Goal: Task Accomplishment & Management: Complete application form

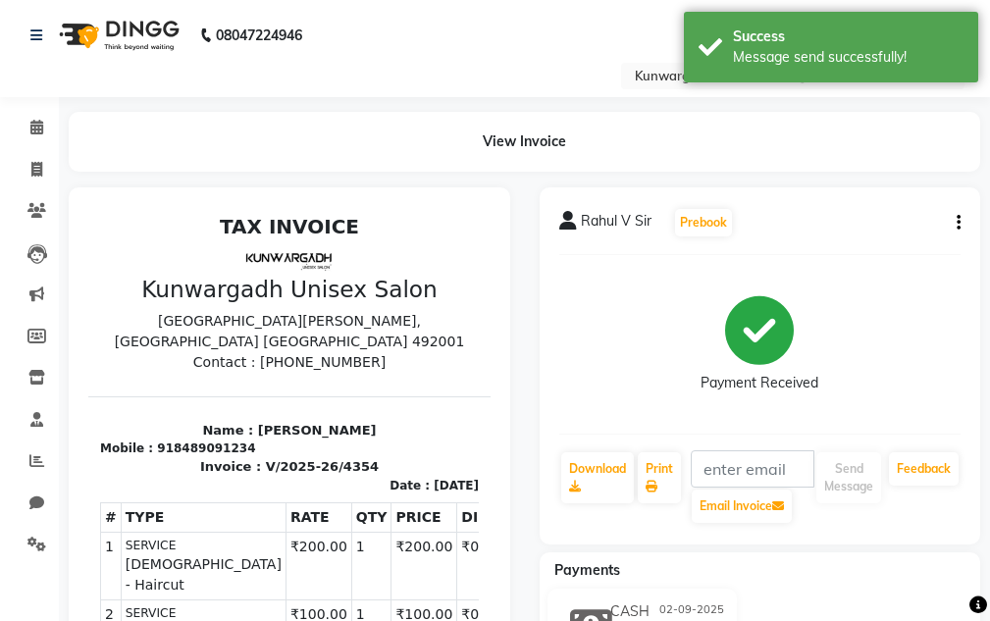
drag, startPoint x: 788, startPoint y: 40, endPoint x: 566, endPoint y: 25, distance: 222.4
click at [755, 28] on div "Success" at bounding box center [848, 37] width 231 height 21
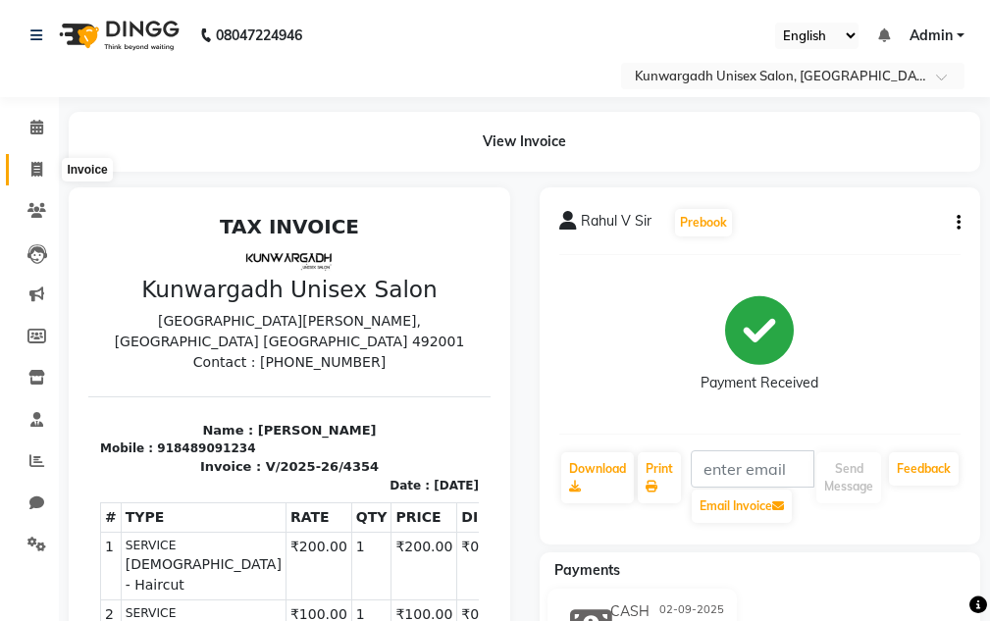
click at [39, 162] on icon at bounding box center [36, 169] width 11 height 15
select select "service"
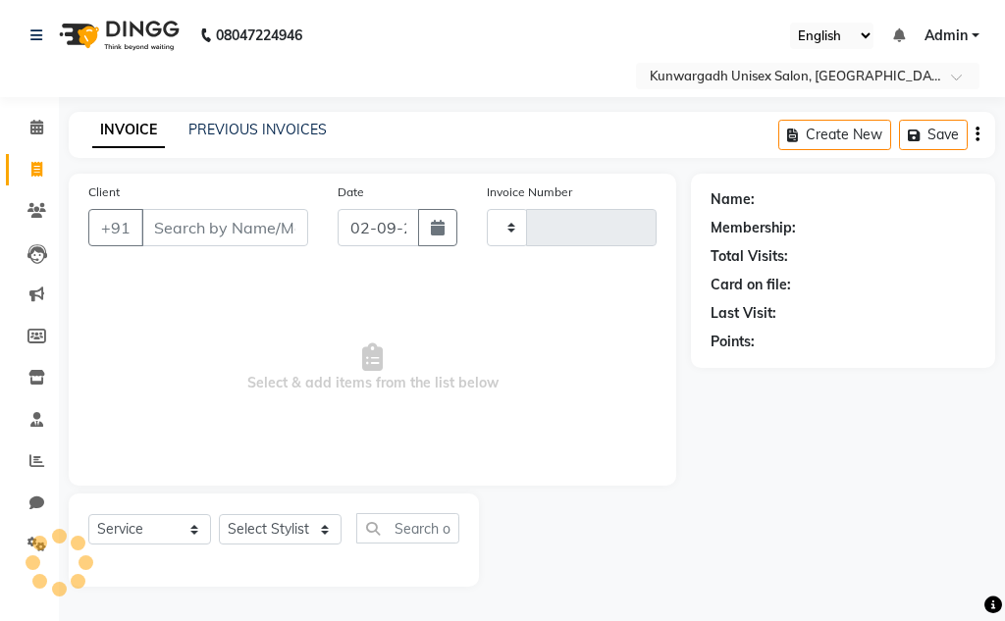
type input "4355"
select select "7931"
click at [230, 118] on div "INVOICE PREVIOUS INVOICES Create New Save" at bounding box center [532, 135] width 927 height 46
click at [218, 133] on link "PREVIOUS INVOICES" at bounding box center [257, 130] width 138 height 18
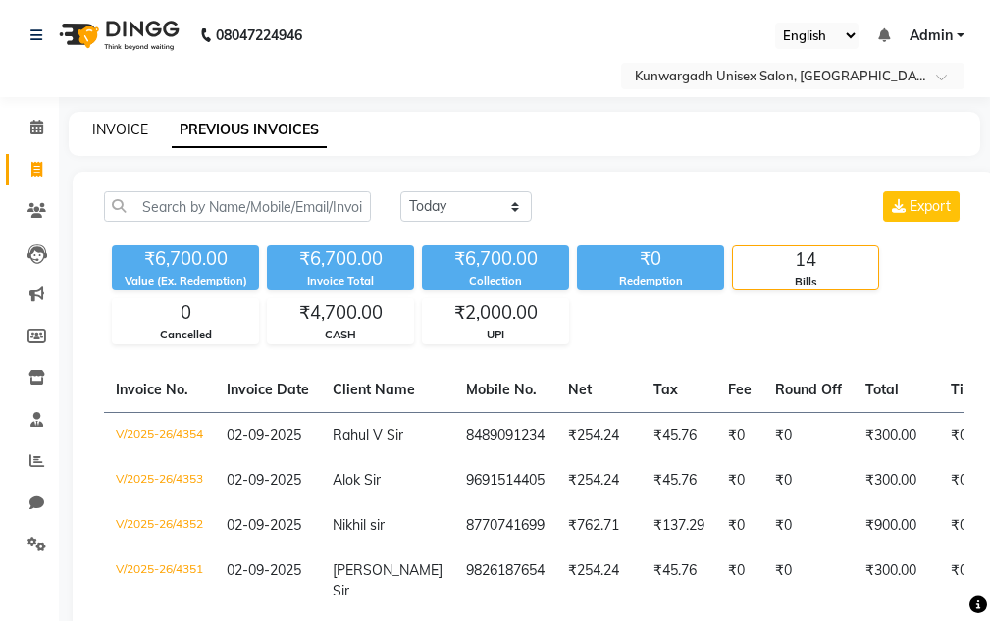
click at [123, 133] on link "INVOICE" at bounding box center [120, 130] width 56 height 18
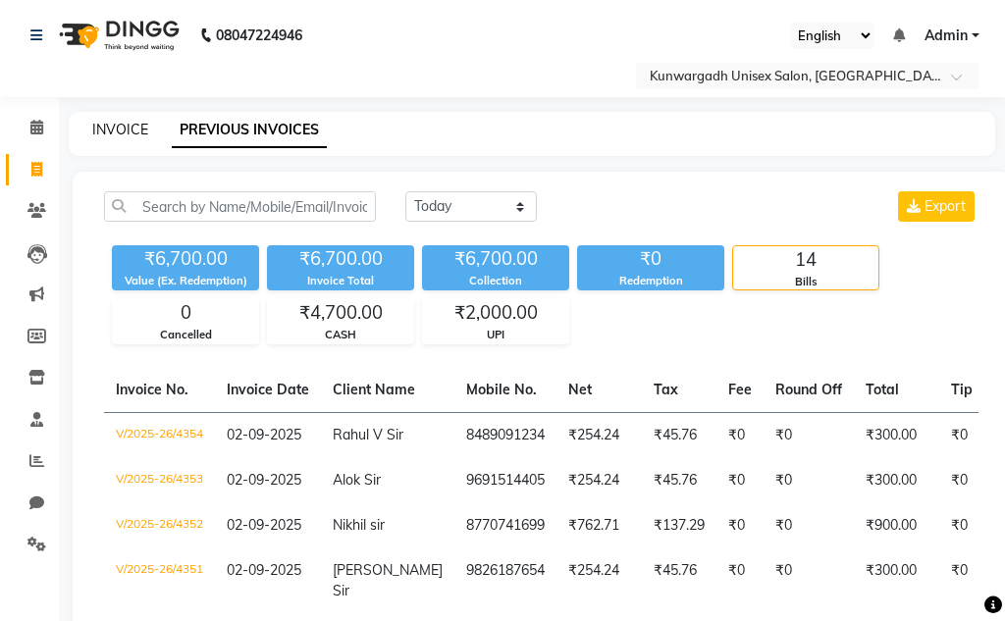
select select "7931"
select select "service"
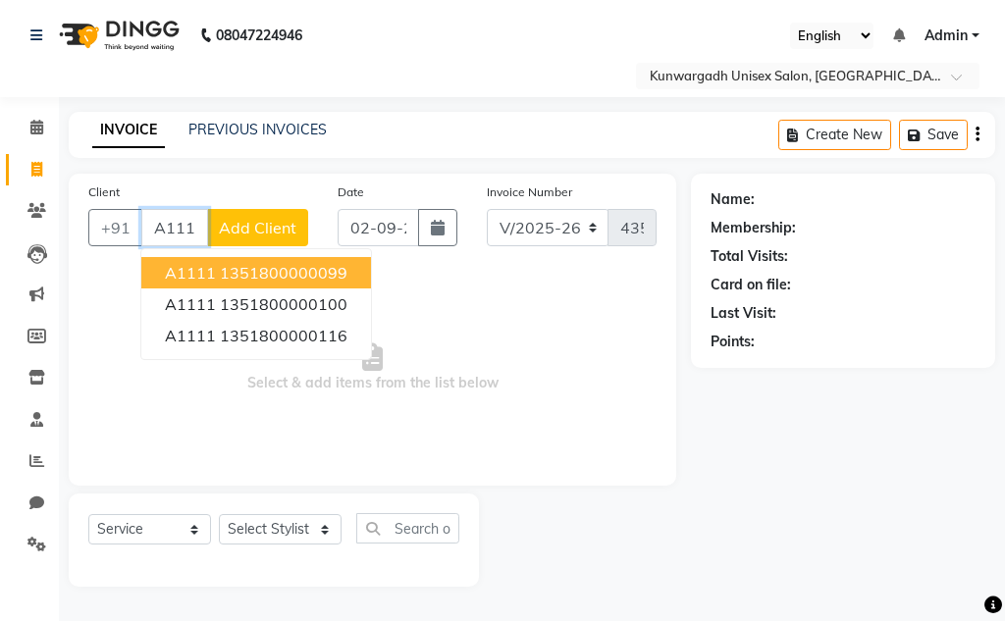
click at [238, 269] on ngb-highlight "1351800000099" at bounding box center [284, 273] width 128 height 20
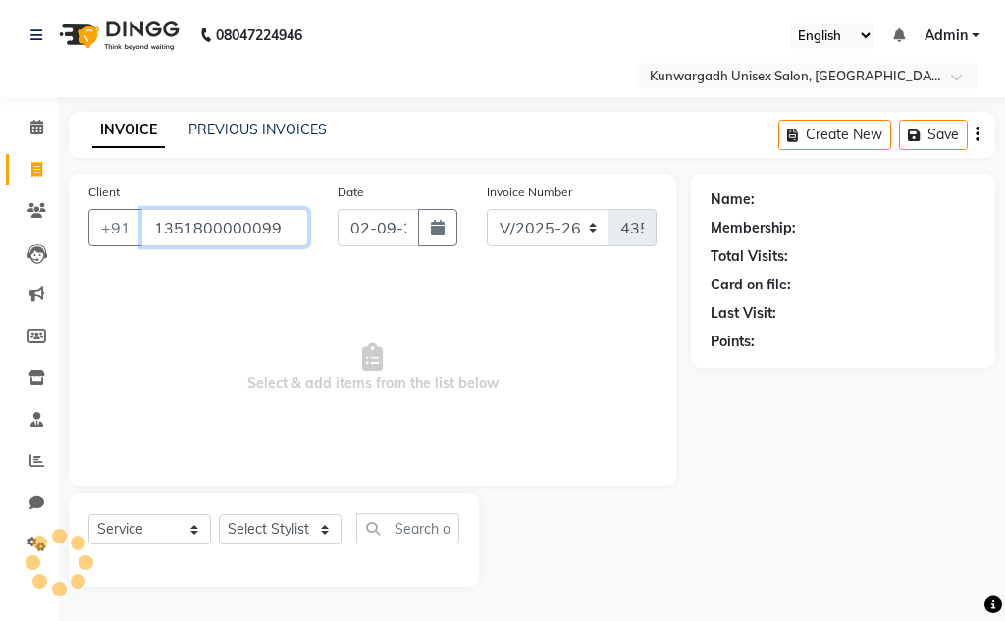
type input "1351800000099"
click at [260, 515] on select "Select Stylist Aarti [PERSON_NAME] Sir Chiku [PERSON_NAME] [PERSON_NAME] [PERSO…" at bounding box center [280, 529] width 123 height 30
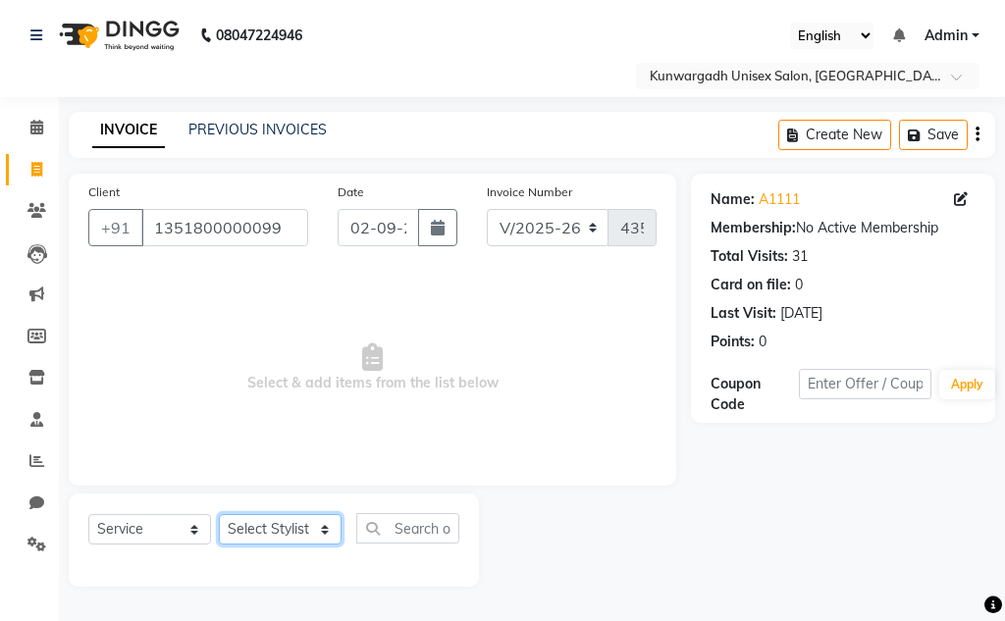
select select "85604"
click at [219, 514] on select "Select Stylist Aarti [PERSON_NAME] Sir Chiku [PERSON_NAME] [PERSON_NAME] [PERSO…" at bounding box center [280, 529] width 123 height 30
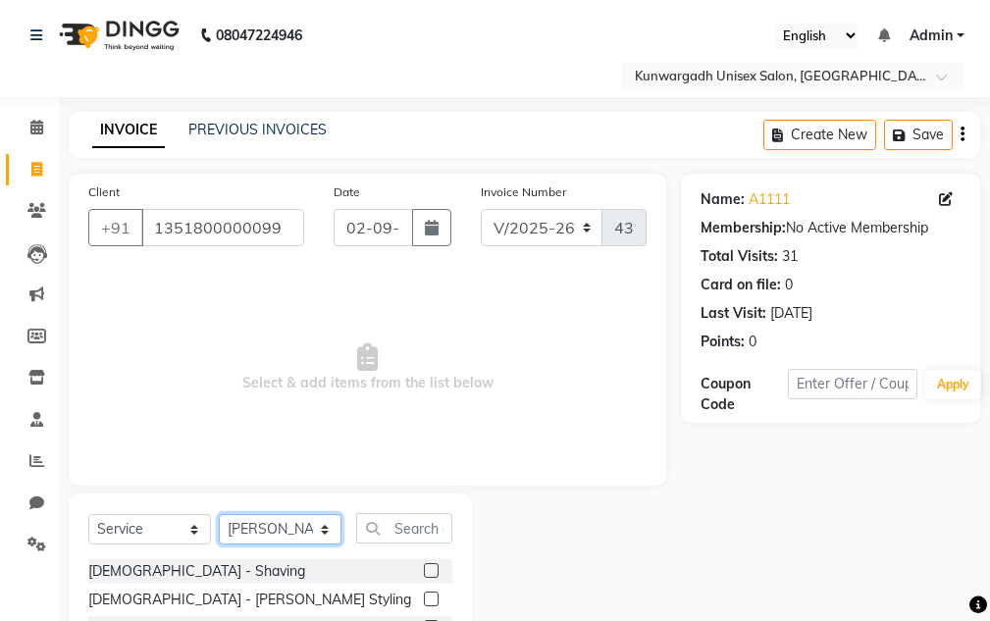
scroll to position [191, 0]
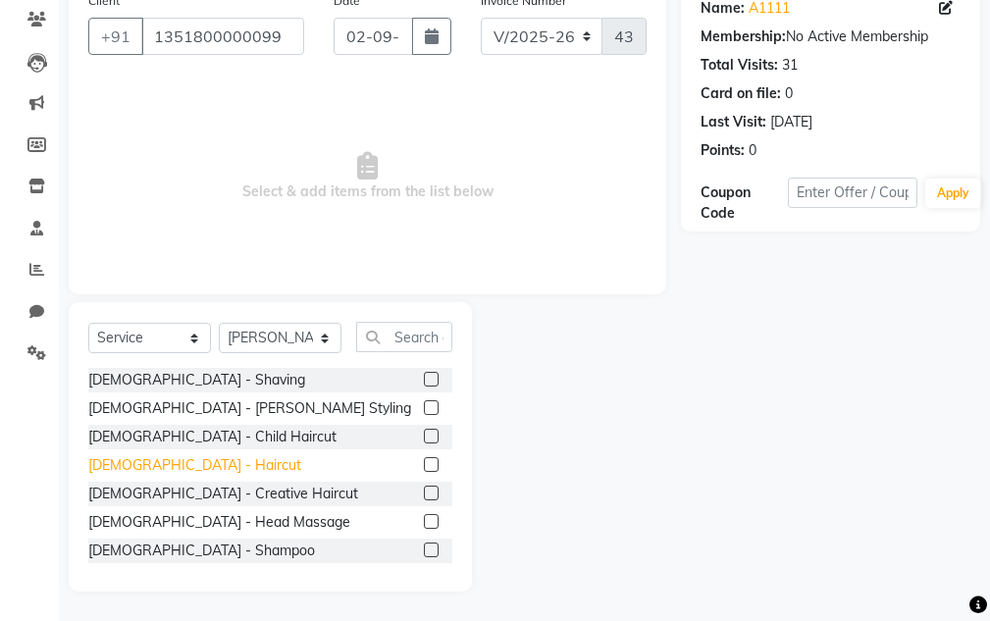
click at [166, 459] on div "[DEMOGRAPHIC_DATA] - Haircut" at bounding box center [194, 465] width 213 height 21
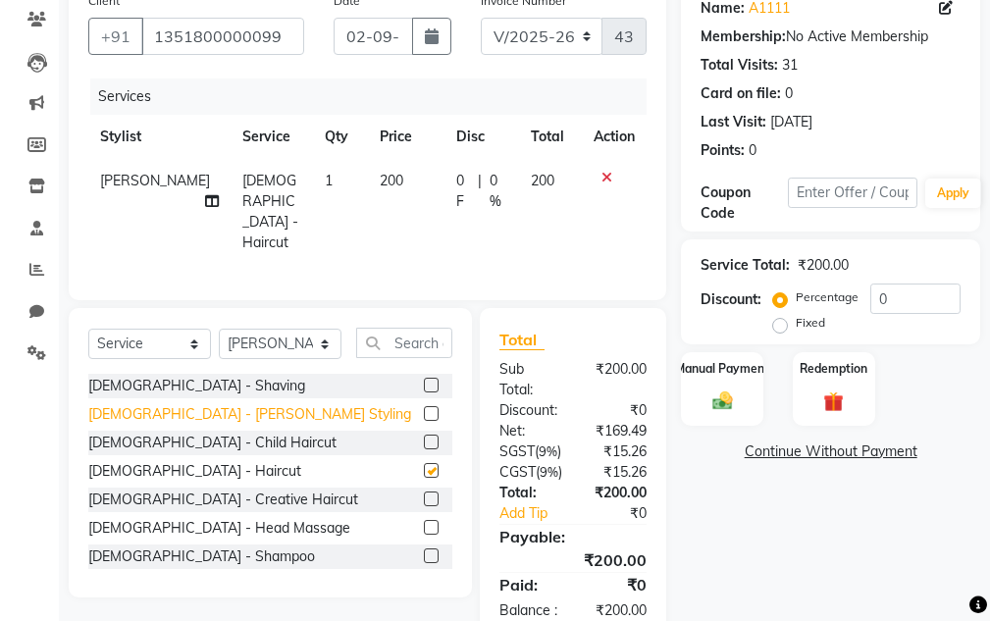
checkbox input "false"
click at [177, 404] on div "[DEMOGRAPHIC_DATA] - [PERSON_NAME] Styling" at bounding box center [249, 414] width 323 height 21
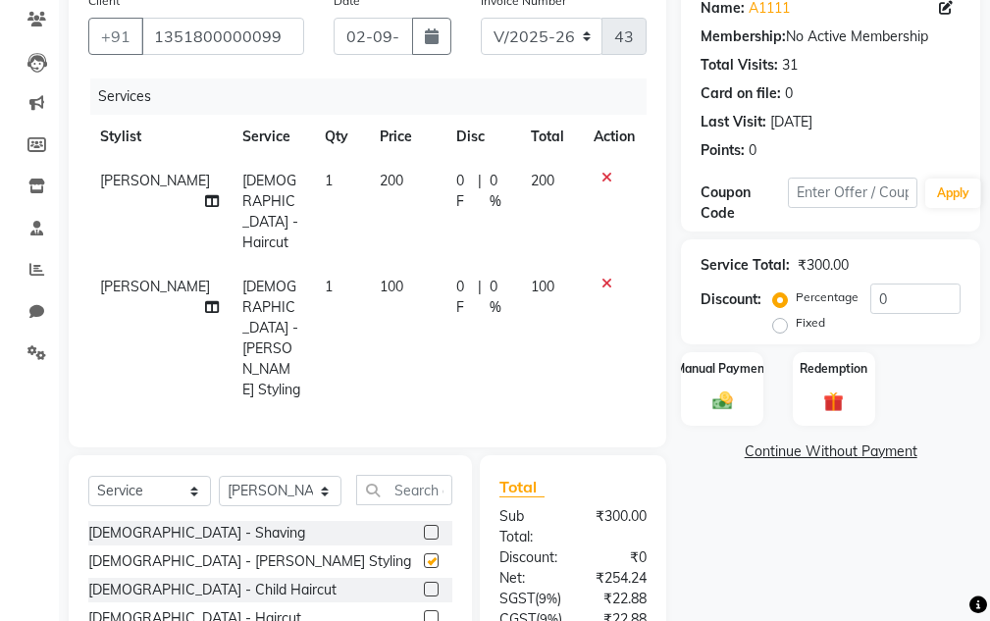
checkbox input "false"
click at [234, 476] on select "Select Stylist Aarti [PERSON_NAME] Sir Chiku [PERSON_NAME] [PERSON_NAME] [PERSO…" at bounding box center [280, 491] width 123 height 30
select select "86123"
click at [219, 476] on select "Select Stylist Aarti [PERSON_NAME] Sir Chiku [PERSON_NAME] [PERSON_NAME] [PERSO…" at bounding box center [280, 491] width 123 height 30
click at [404, 475] on input "text" at bounding box center [404, 490] width 96 height 30
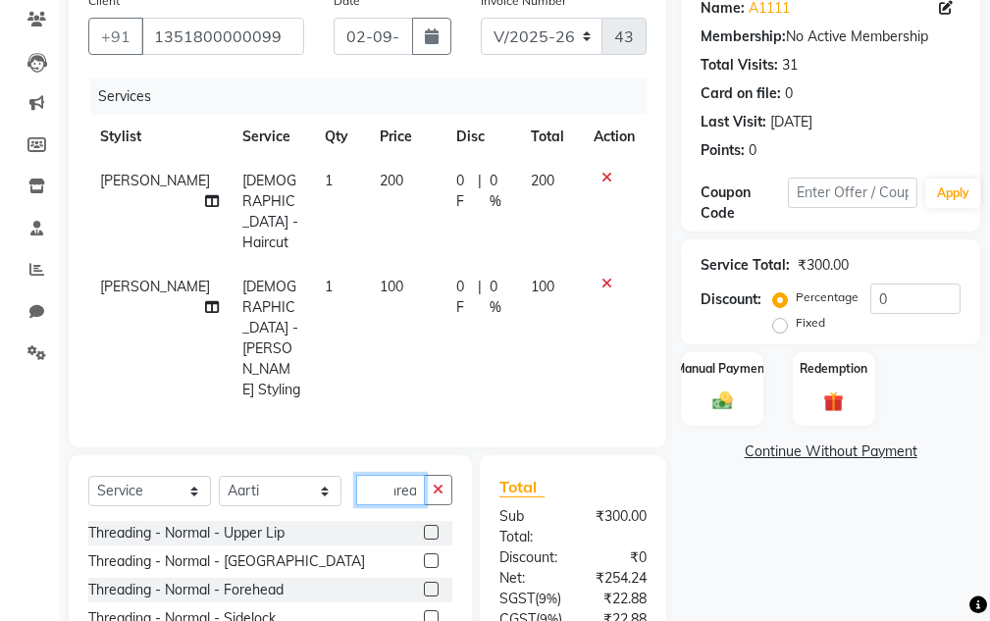
scroll to position [0, 22]
type input "Thread"
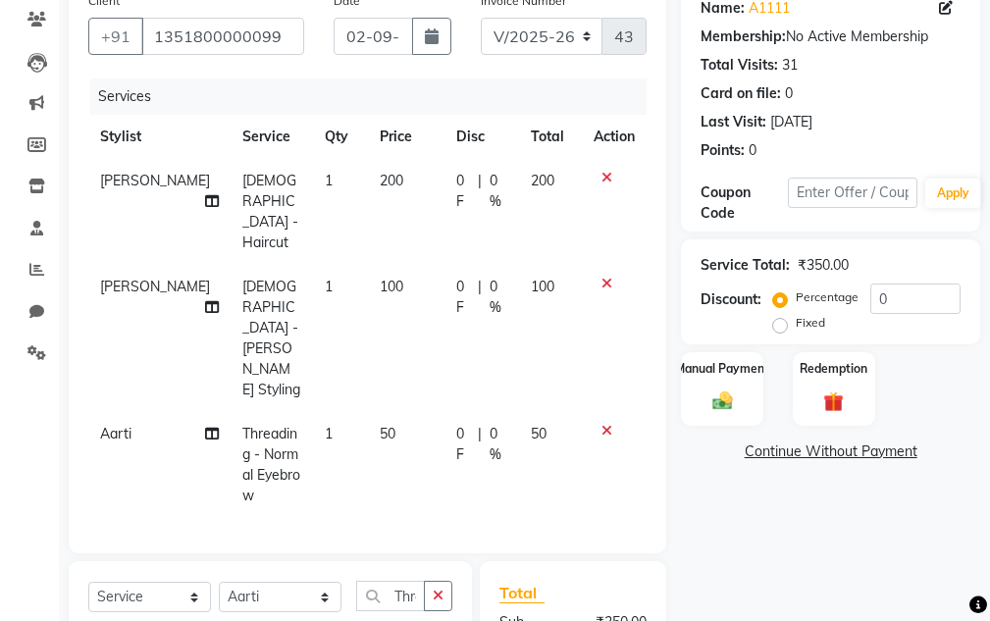
checkbox input "false"
click at [747, 371] on label "Manual Payment" at bounding box center [722, 367] width 98 height 19
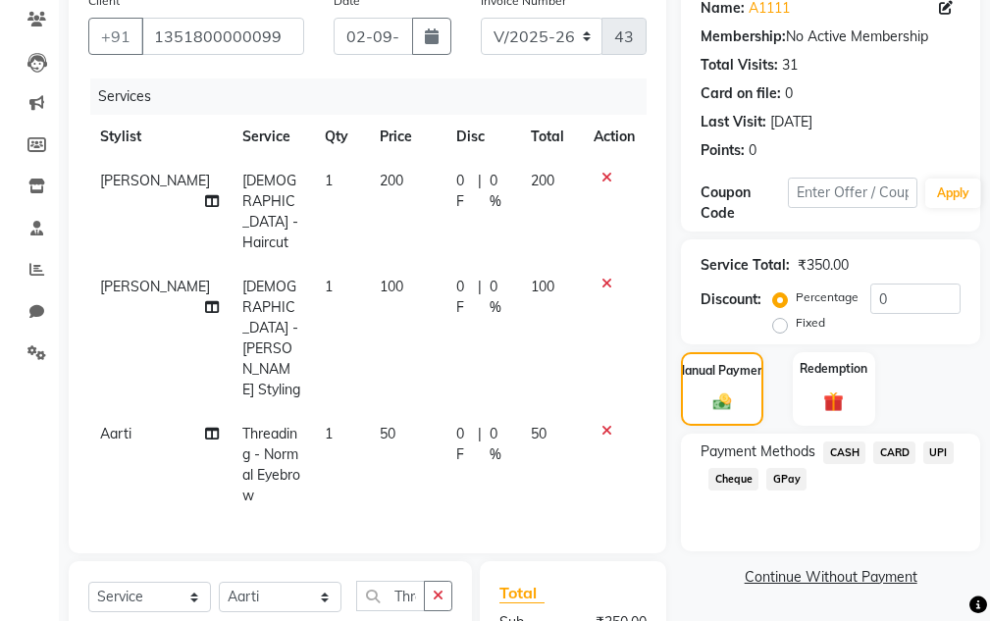
click at [942, 451] on span "UPI" at bounding box center [939, 453] width 30 height 23
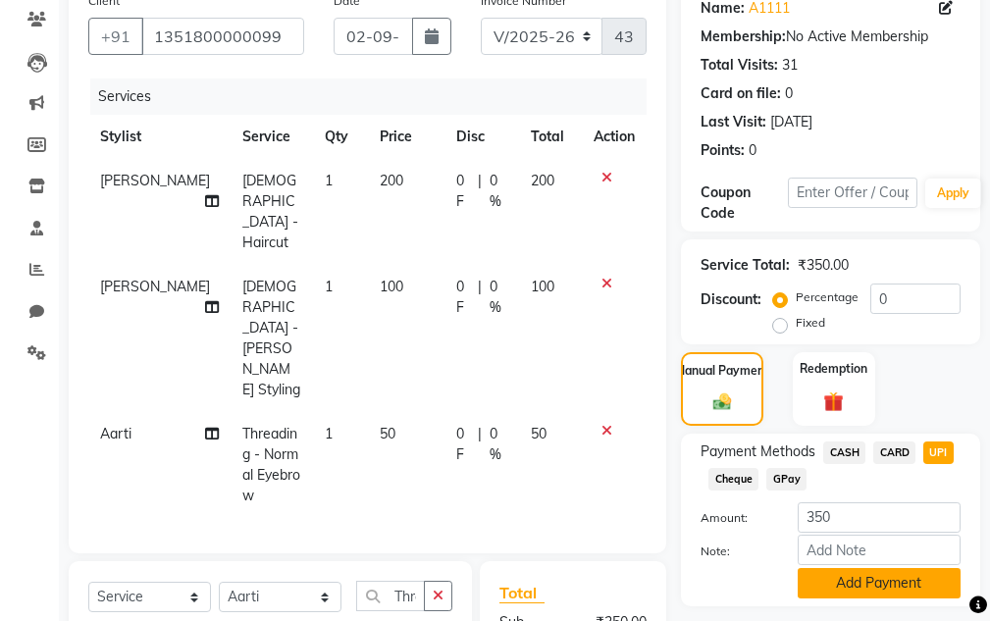
click at [898, 589] on button "Add Payment" at bounding box center [879, 583] width 163 height 30
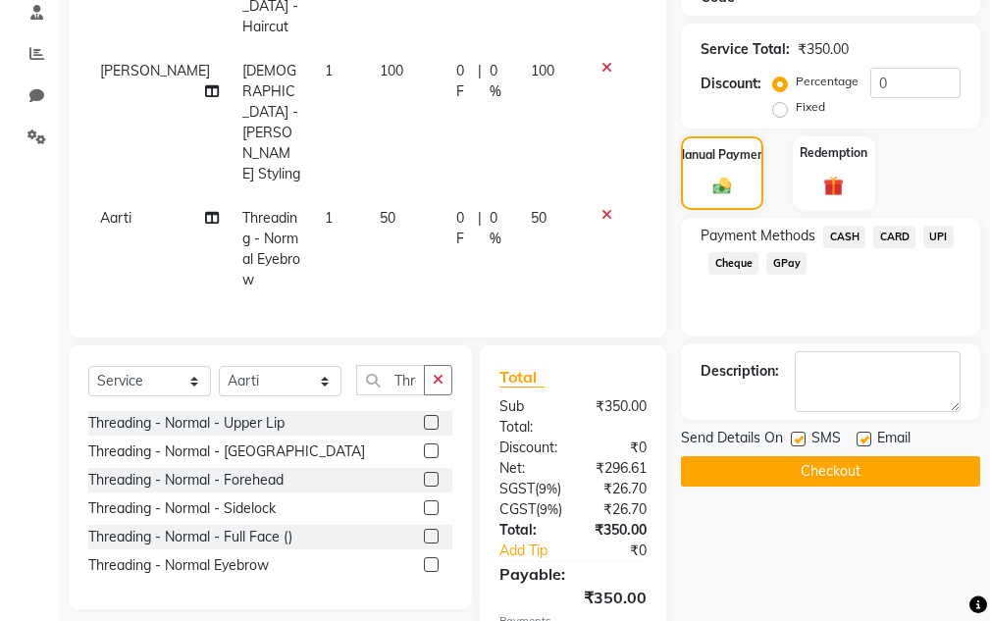
scroll to position [508, 0]
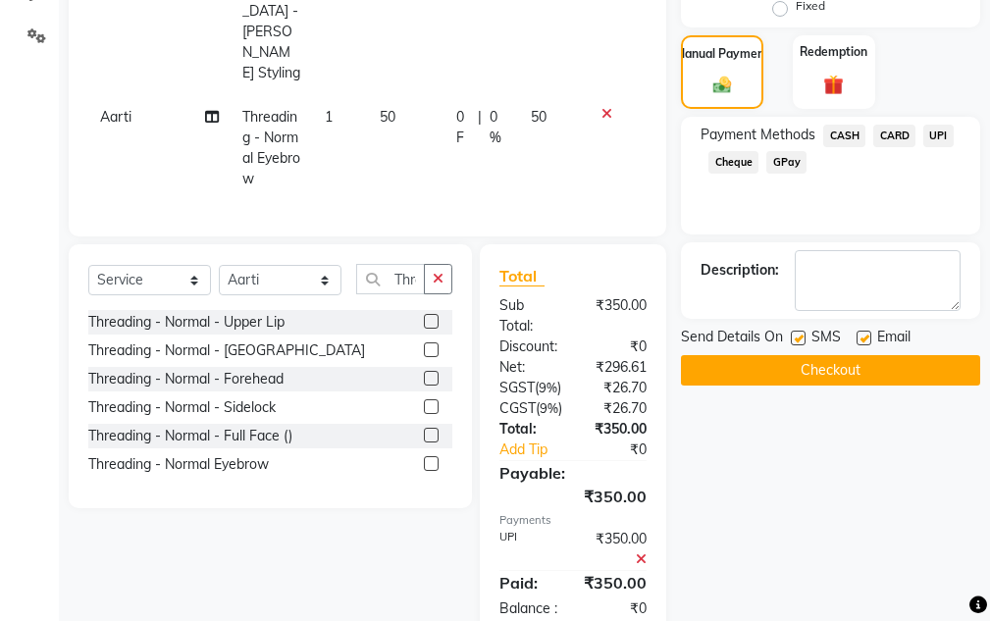
click at [813, 379] on button "Checkout" at bounding box center [830, 370] width 299 height 30
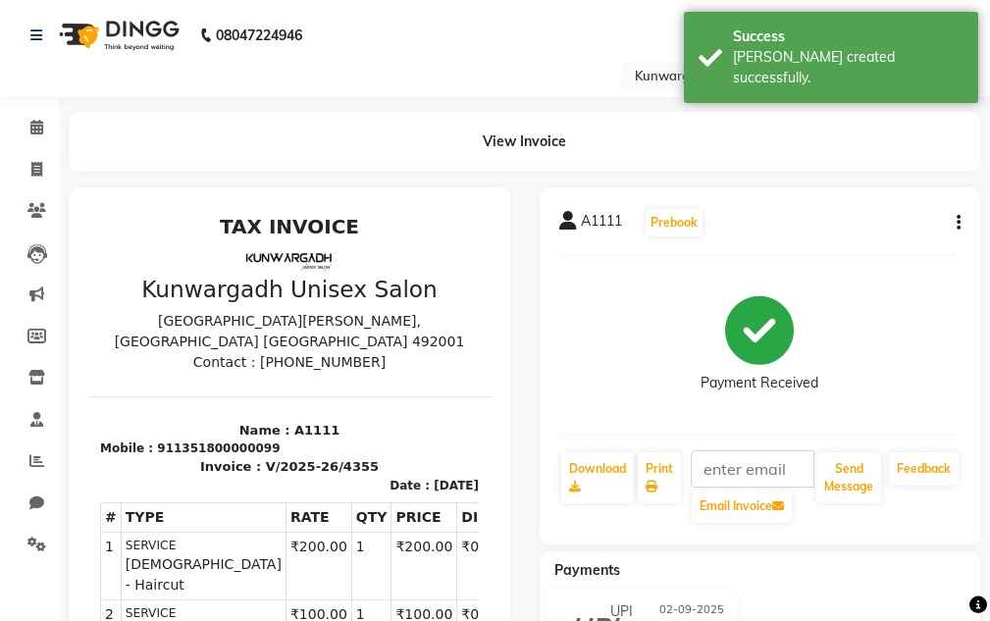
drag, startPoint x: 818, startPoint y: 390, endPoint x: 819, endPoint y: 428, distance: 38.3
click at [819, 428] on div "A1111 Prebook Payment Received Download Print Email Invoice Send Message Feedba…" at bounding box center [761, 365] width 442 height 357
click at [841, 457] on button "Send Message" at bounding box center [849, 478] width 65 height 51
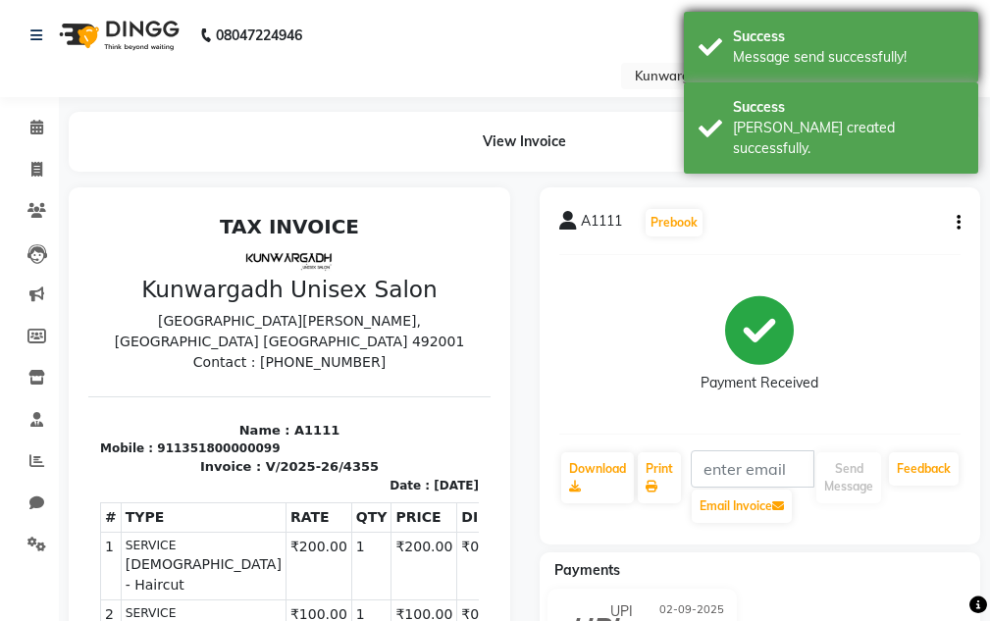
drag, startPoint x: 852, startPoint y: 100, endPoint x: 848, endPoint y: 73, distance: 27.8
click at [852, 94] on div "Success [PERSON_NAME] created successfully." at bounding box center [831, 127] width 294 height 91
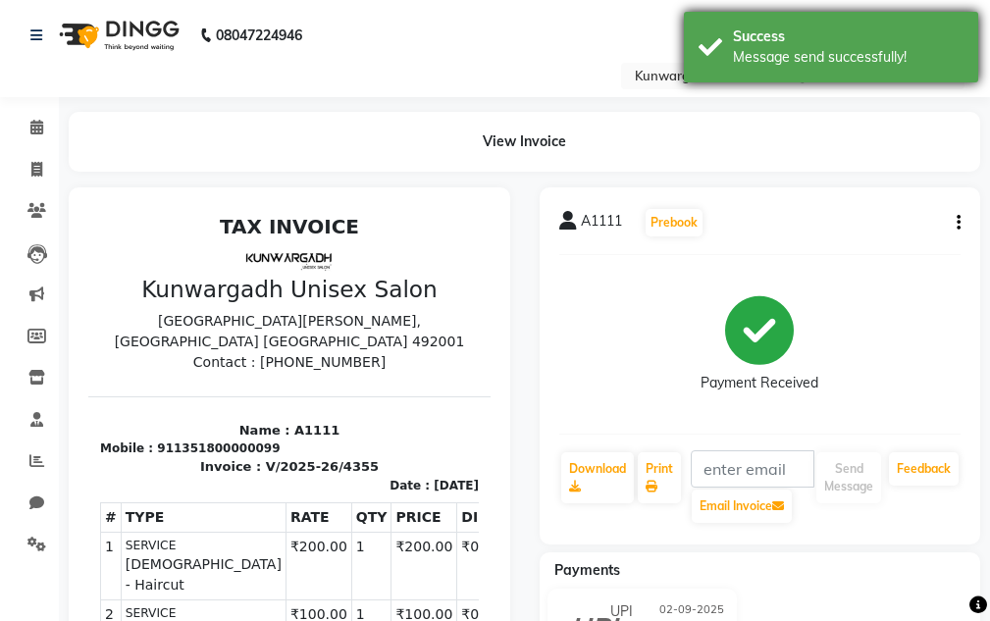
click at [847, 48] on div "Message send successfully!" at bounding box center [848, 57] width 231 height 21
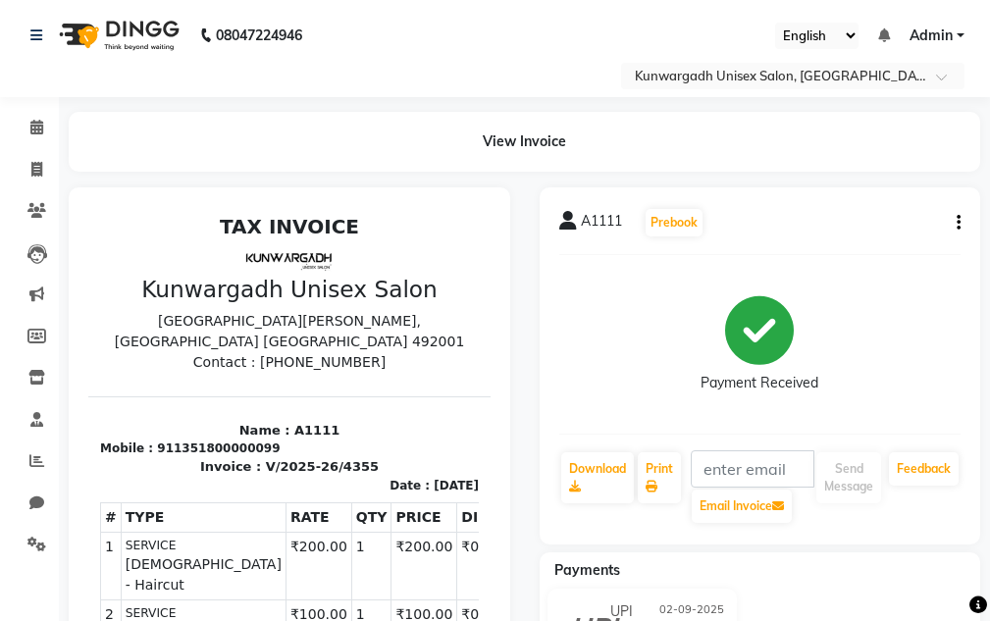
click at [24, 152] on li "Invoice" at bounding box center [29, 170] width 59 height 42
click at [62, 190] on div at bounding box center [289, 589] width 471 height 805
click at [19, 175] on link "Invoice" at bounding box center [29, 170] width 47 height 32
select select "service"
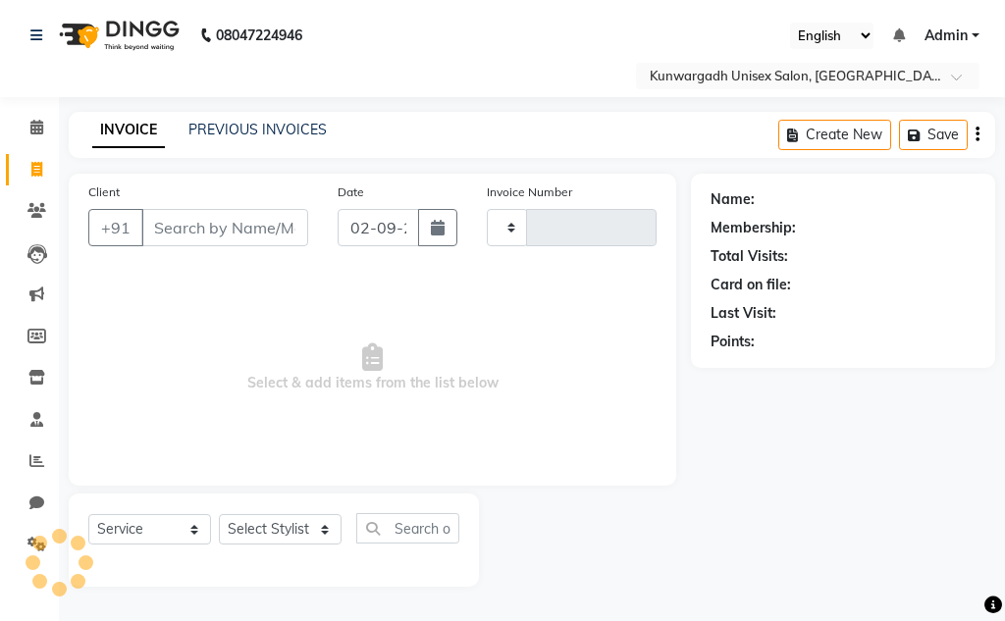
type input "4356"
select select "7931"
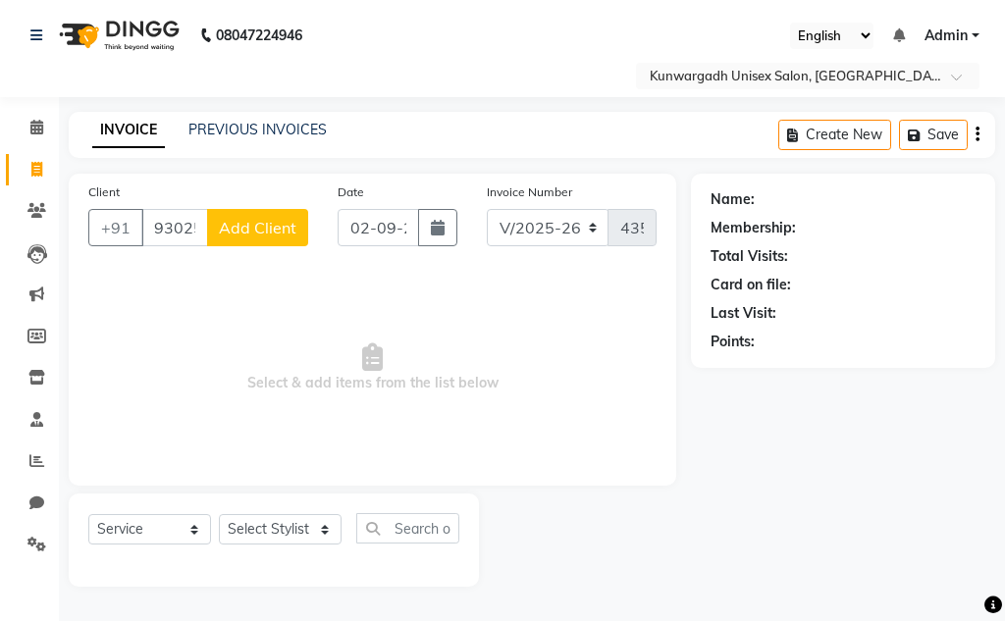
type input "9302571097"
click at [233, 222] on span "Add Client" at bounding box center [258, 228] width 78 height 20
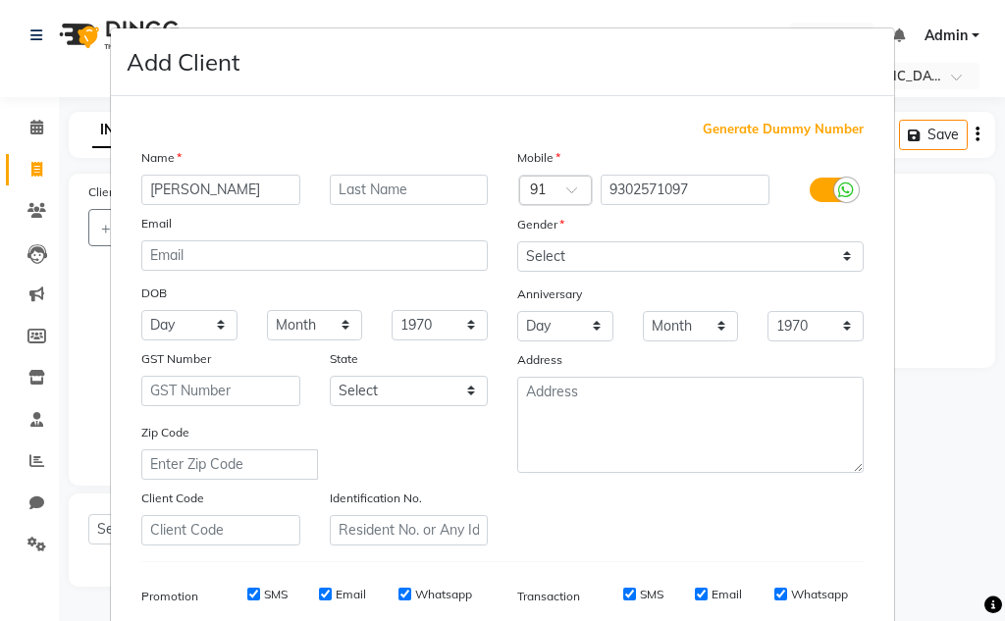
type input "[PERSON_NAME]"
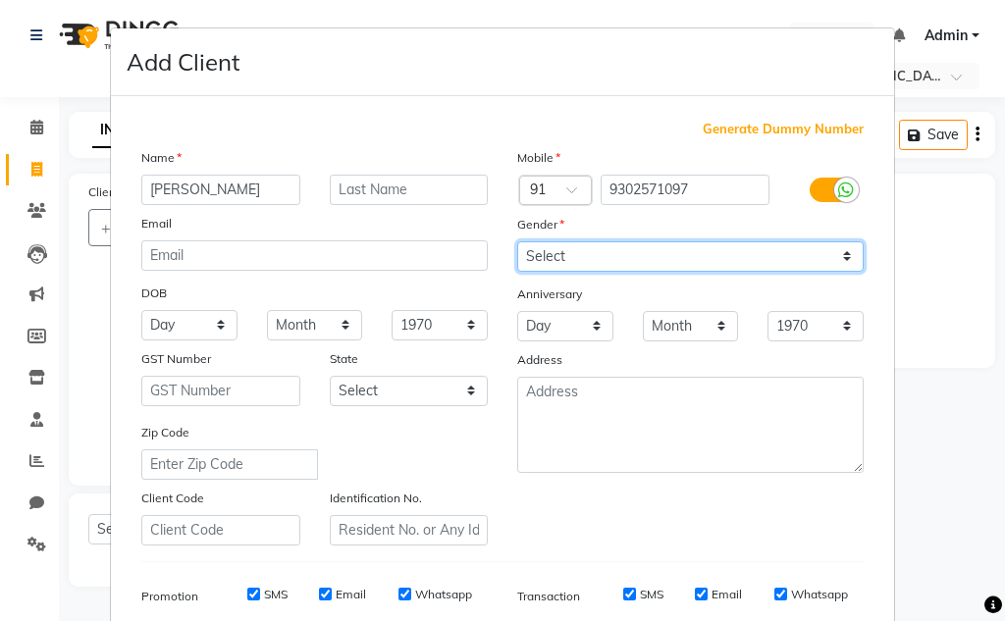
click at [578, 251] on select "Select [DEMOGRAPHIC_DATA] [DEMOGRAPHIC_DATA] Other Prefer Not To Say" at bounding box center [690, 256] width 346 height 30
click at [517, 241] on select "Select [DEMOGRAPHIC_DATA] [DEMOGRAPHIC_DATA] Other Prefer Not To Say" at bounding box center [690, 256] width 346 height 30
click at [566, 269] on select "Select [DEMOGRAPHIC_DATA] [DEMOGRAPHIC_DATA] Other Prefer Not To Say" at bounding box center [690, 256] width 346 height 30
select select "[DEMOGRAPHIC_DATA]"
click at [517, 241] on select "Select [DEMOGRAPHIC_DATA] [DEMOGRAPHIC_DATA] Other Prefer Not To Say" at bounding box center [690, 256] width 346 height 30
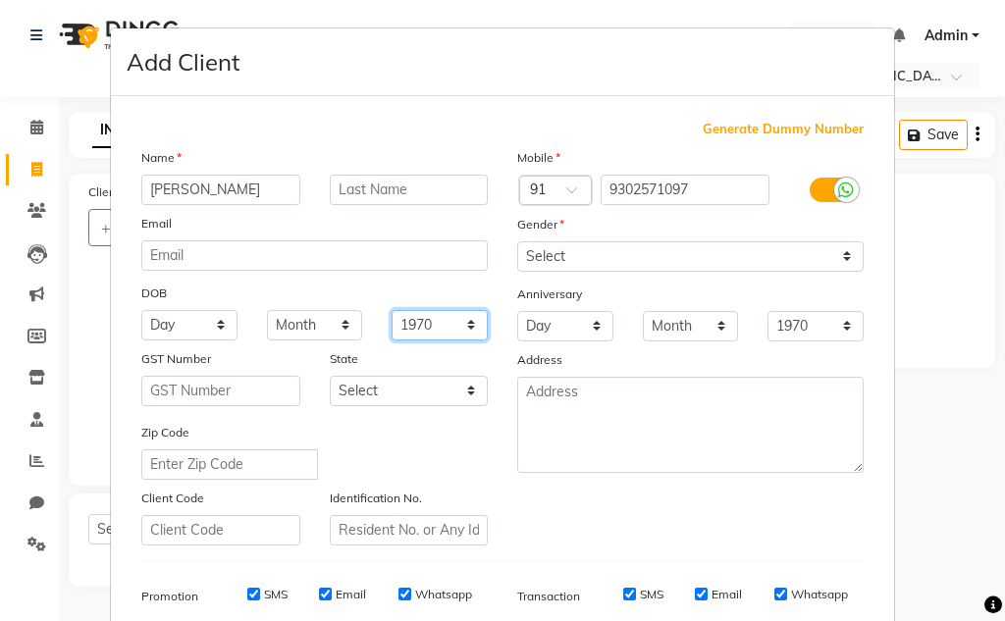
click at [437, 332] on select "1940 1941 1942 1943 1944 1945 1946 1947 1948 1949 1950 1951 1952 1953 1954 1955…" at bounding box center [440, 325] width 96 height 30
click at [204, 333] on select "Day 01 02 03 04 05 06 07 08 09 10 11 12 13 14 15 16 17 18 19 20 21 22 23 24 25 …" at bounding box center [189, 325] width 96 height 30
select select "11"
click at [141, 310] on select "Day 01 02 03 04 05 06 07 08 09 10 11 12 13 14 15 16 17 18 19 20 21 22 23 24 25 …" at bounding box center [189, 325] width 96 height 30
click at [275, 326] on select "Month January February March April May June July August September October Novem…" at bounding box center [315, 325] width 96 height 30
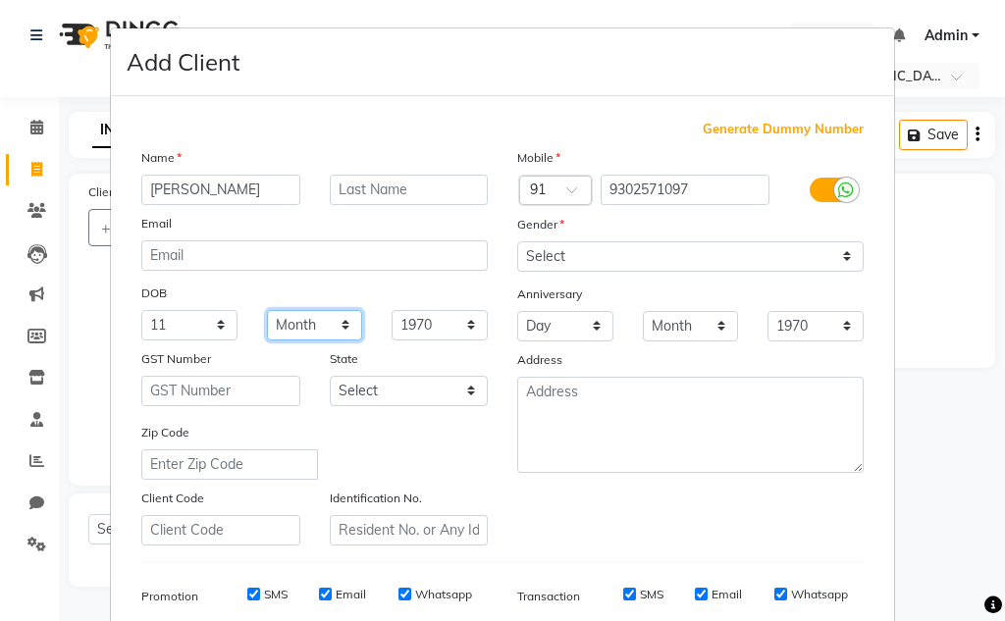
select select "07"
click at [267, 310] on select "Month January February March April May June July August September October Novem…" at bounding box center [315, 325] width 96 height 30
click at [435, 308] on div "DOB" at bounding box center [315, 294] width 376 height 31
click at [438, 323] on select "1940 1941 1942 1943 1944 1945 1946 1947 1948 1949 1950 1951 1952 1953 1954 1955…" at bounding box center [440, 325] width 96 height 30
select select "2000"
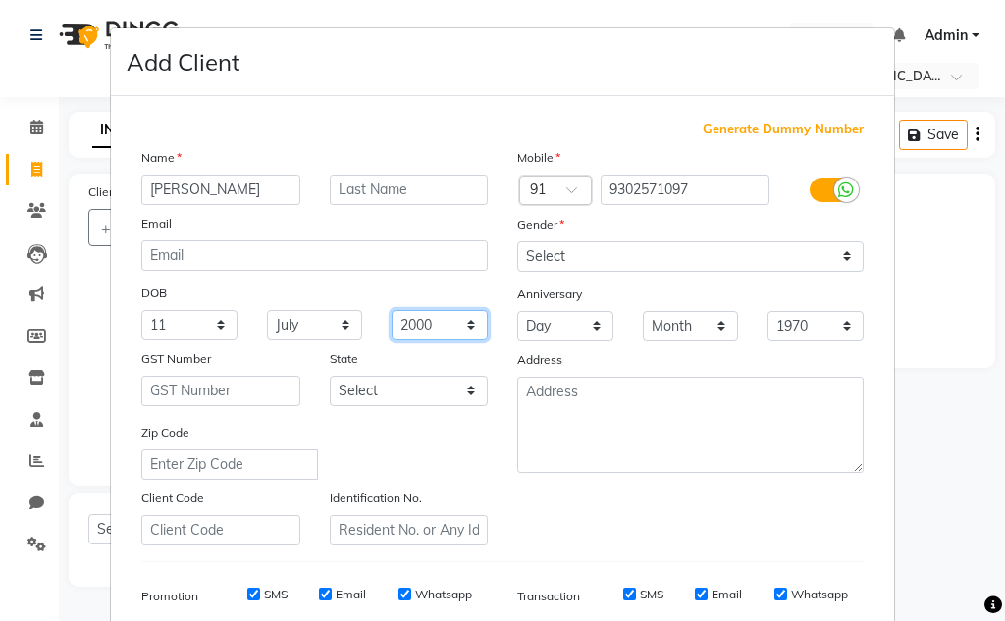
click at [392, 310] on select "1940 1941 1942 1943 1944 1945 1946 1947 1948 1949 1950 1951 1952 1953 1954 1955…" at bounding box center [440, 325] width 96 height 30
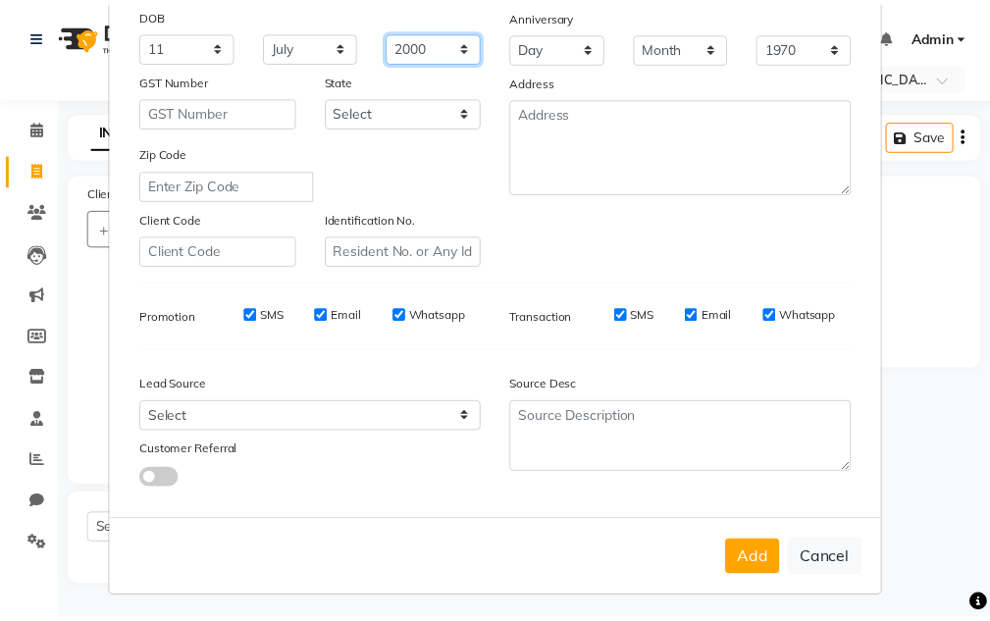
scroll to position [285, 0]
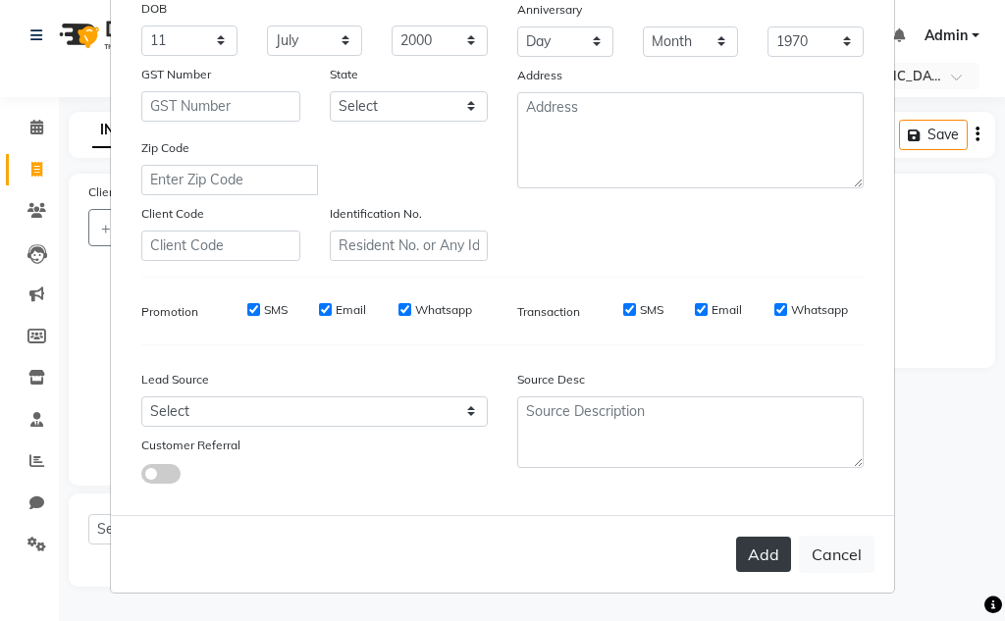
click at [746, 550] on button "Add" at bounding box center [763, 554] width 55 height 35
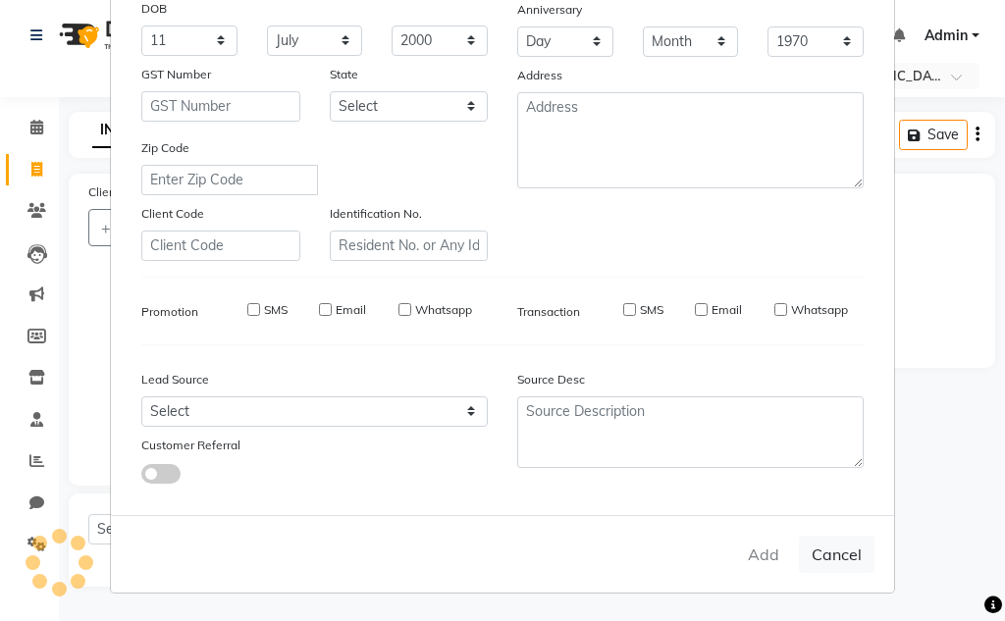
select select
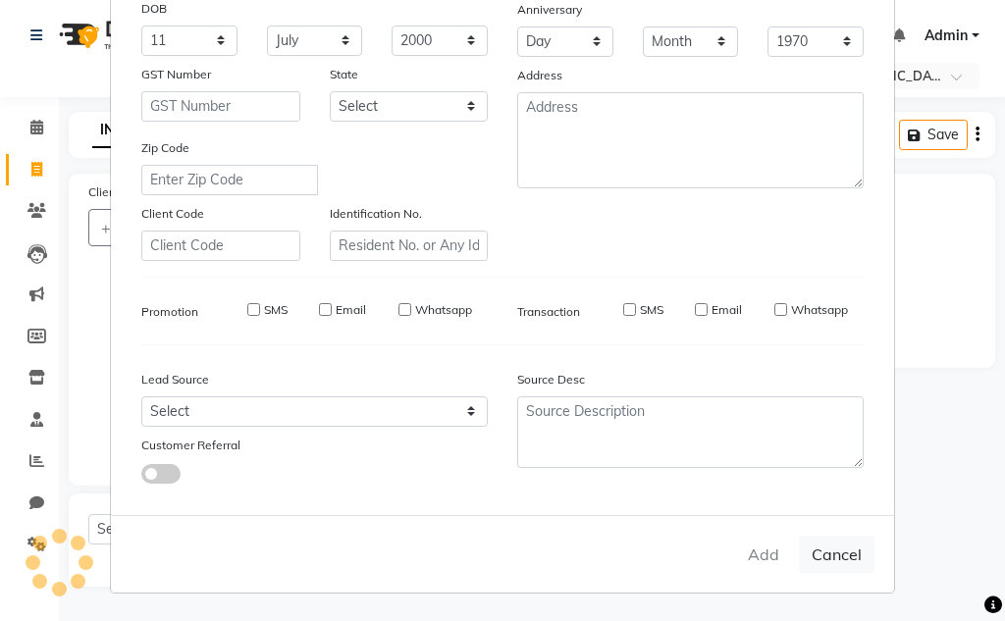
select select
checkbox input "false"
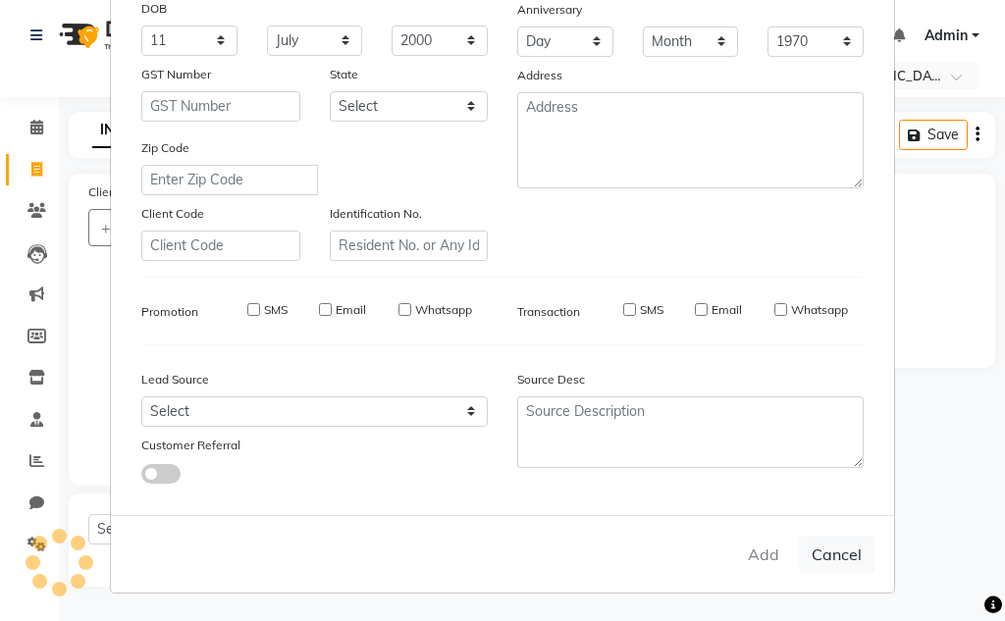
checkbox input "false"
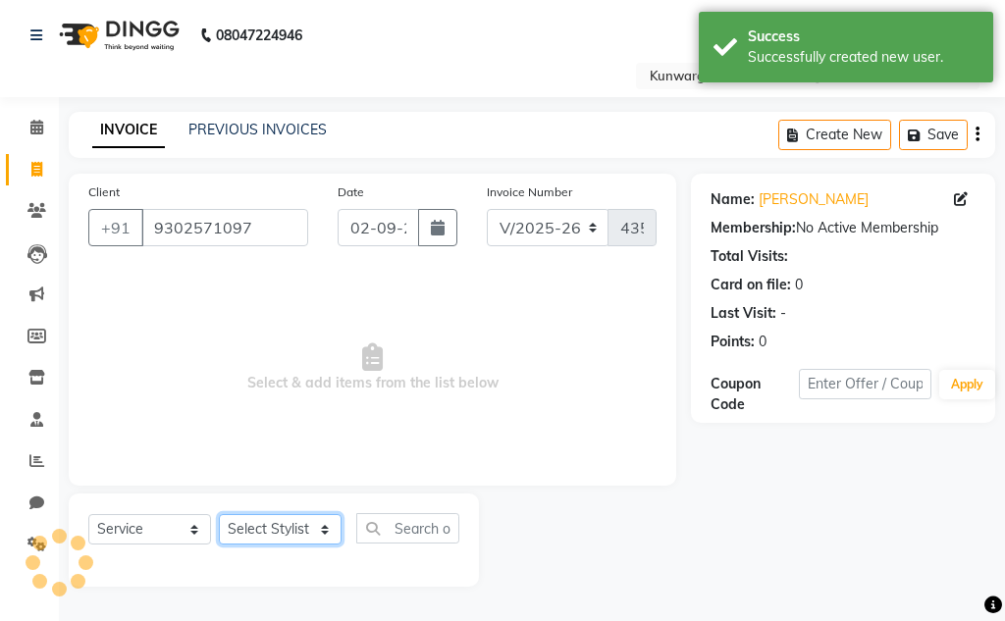
click at [338, 536] on select "Select Stylist Aarti [PERSON_NAME] Sir Chiku [PERSON_NAME] [PERSON_NAME] [PERSO…" at bounding box center [280, 529] width 123 height 30
select select "84120"
click at [219, 514] on select "Select Stylist Aarti [PERSON_NAME] Sir Chiku [PERSON_NAME] [PERSON_NAME] [PERSO…" at bounding box center [280, 529] width 123 height 30
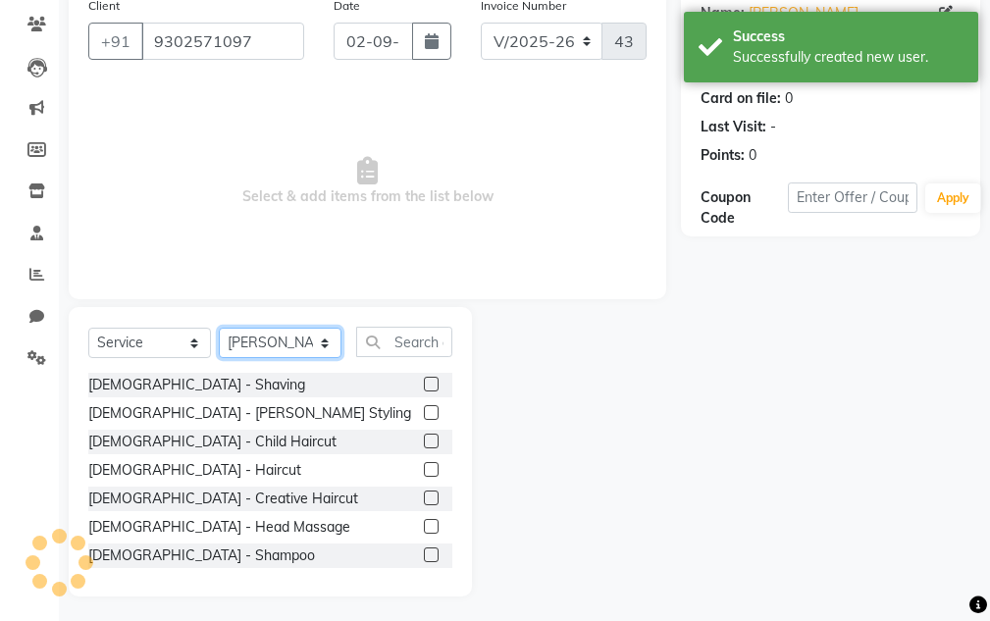
scroll to position [191, 0]
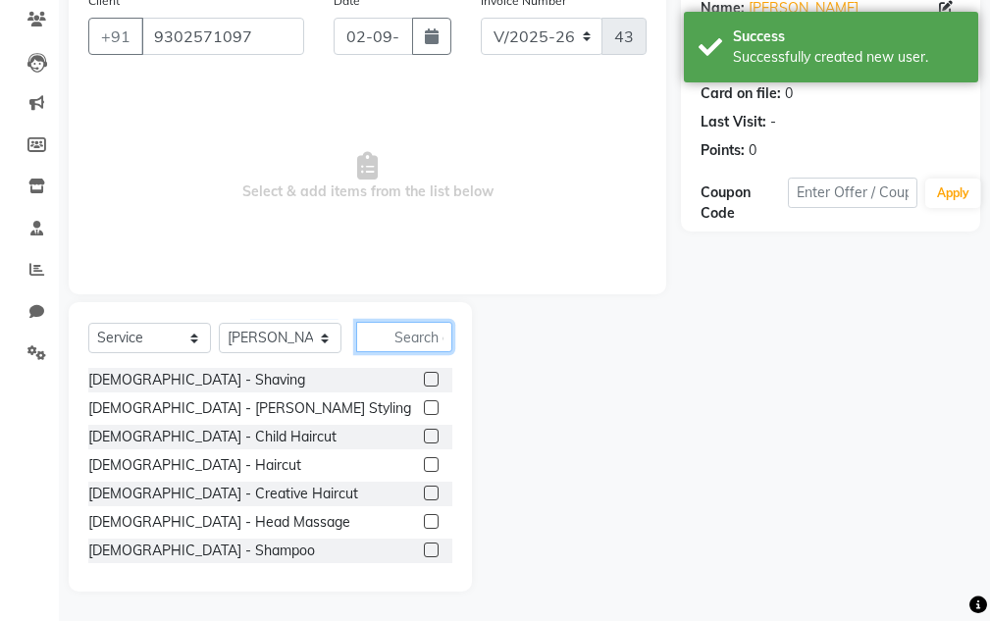
click at [423, 334] on input "text" at bounding box center [404, 337] width 96 height 30
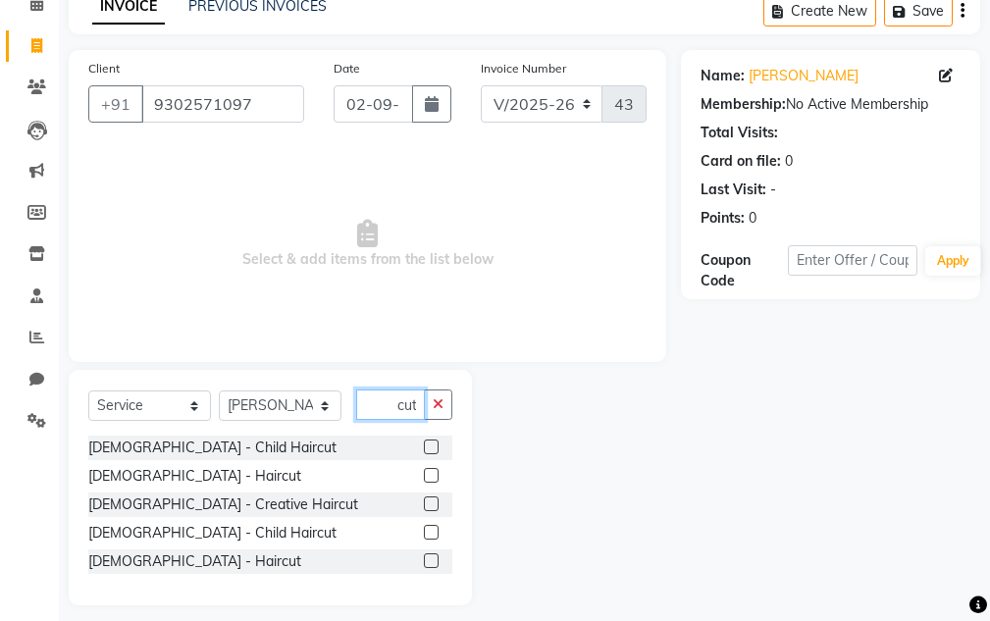
scroll to position [137, 0]
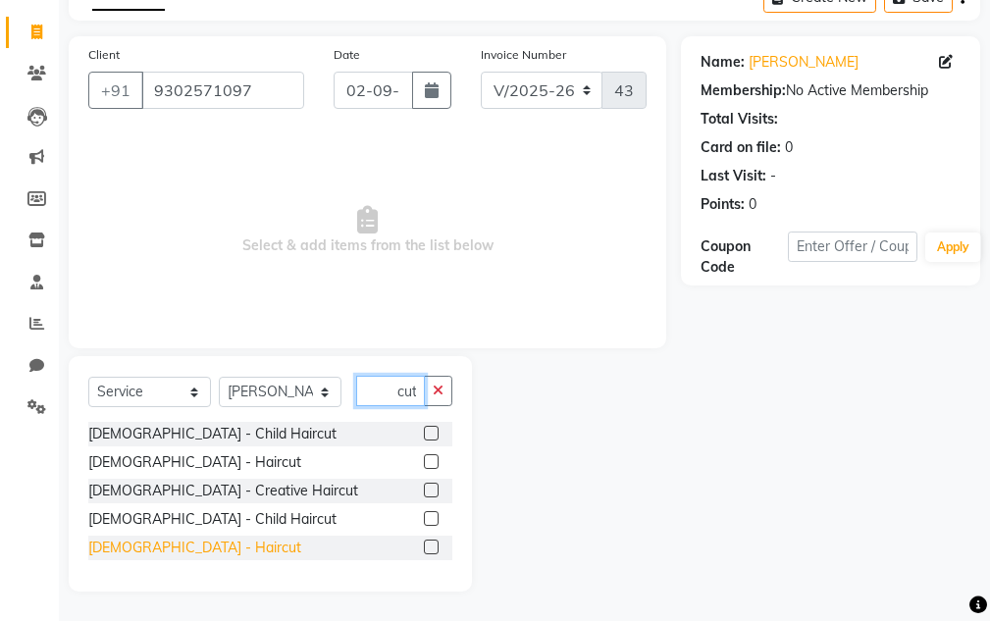
type input "Hair cut"
click at [141, 553] on div "[DEMOGRAPHIC_DATA] - Haircut" at bounding box center [194, 548] width 213 height 21
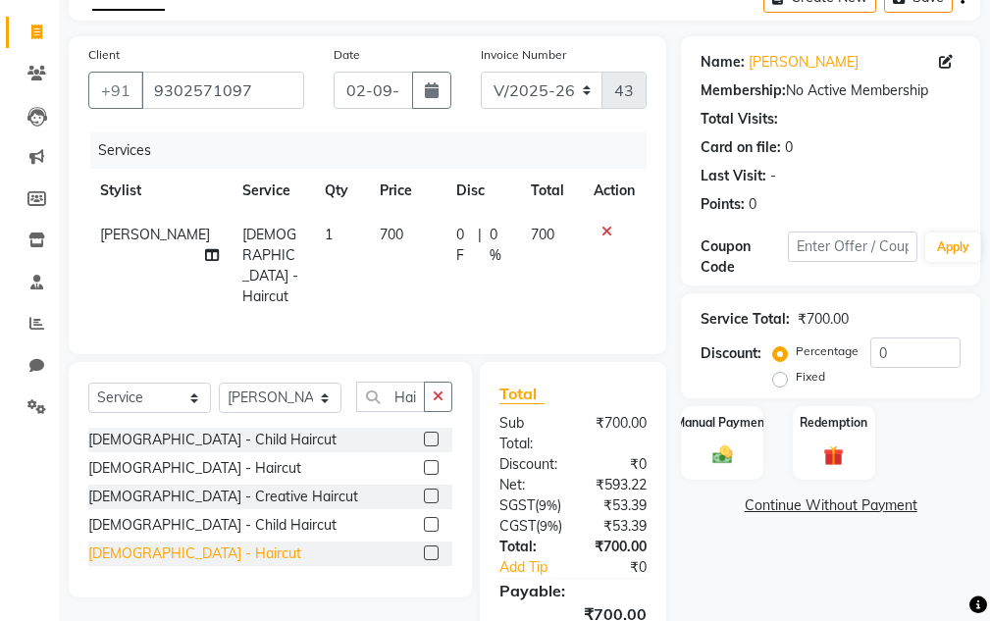
checkbox input "false"
click at [719, 428] on label "Manual Payment" at bounding box center [722, 421] width 98 height 19
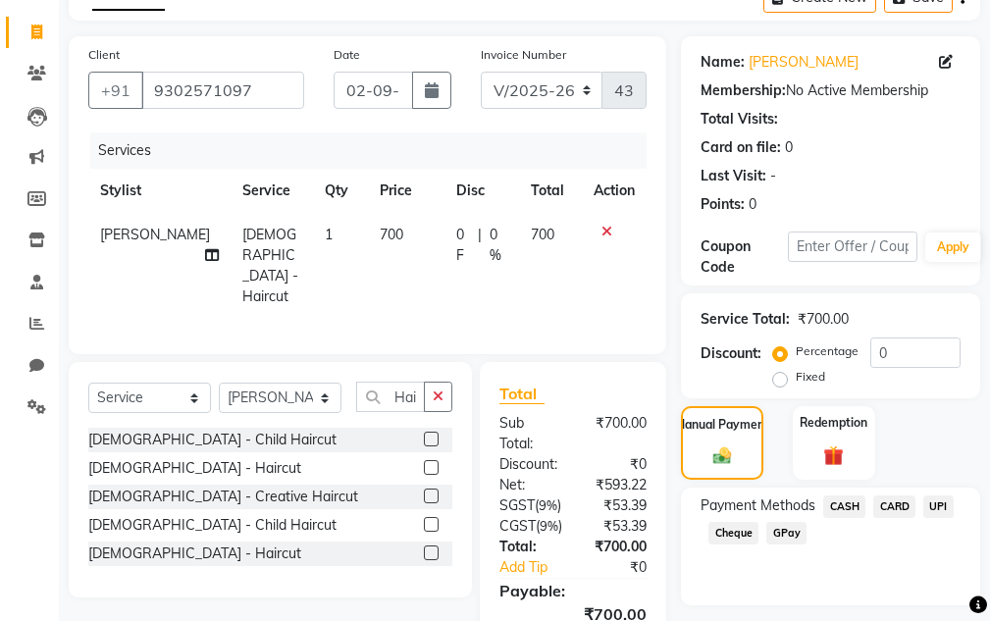
click at [841, 507] on span "CASH" at bounding box center [845, 507] width 42 height 23
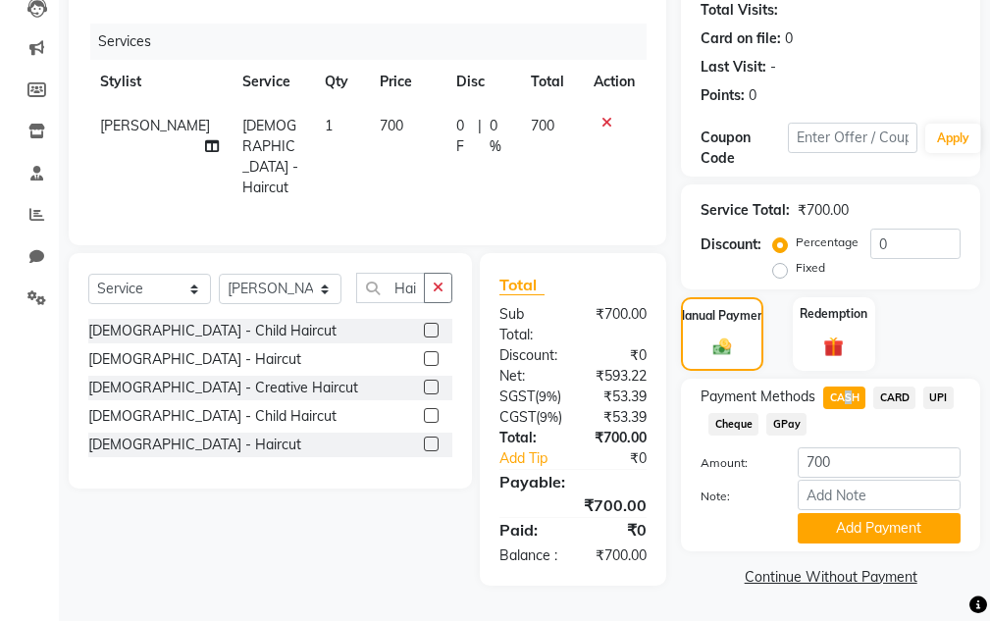
scroll to position [296, 0]
click at [861, 513] on button "Add Payment" at bounding box center [879, 528] width 163 height 30
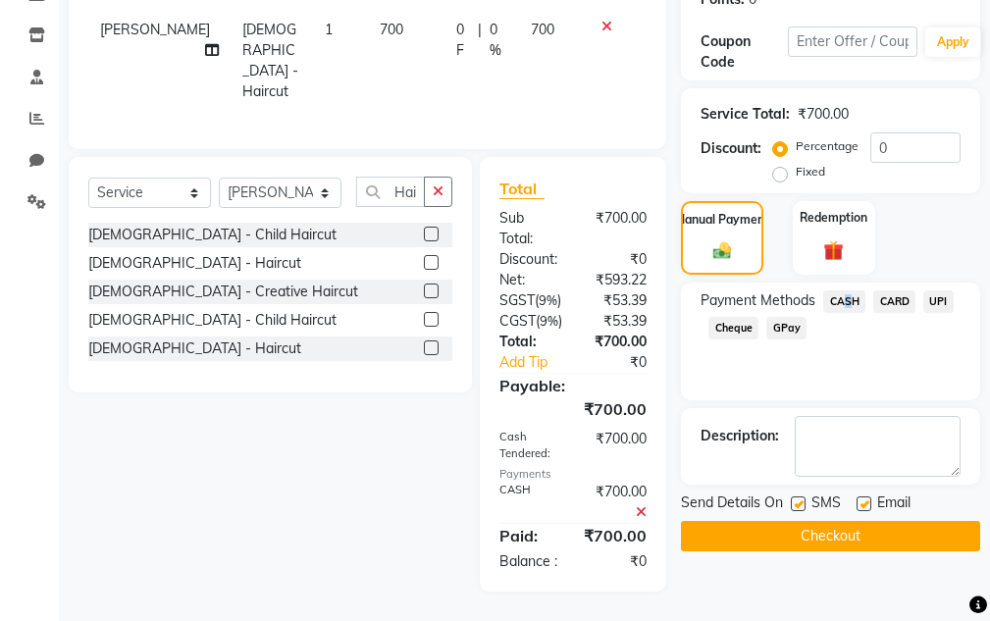
scroll to position [399, 0]
click at [842, 521] on button "Checkout" at bounding box center [830, 536] width 299 height 30
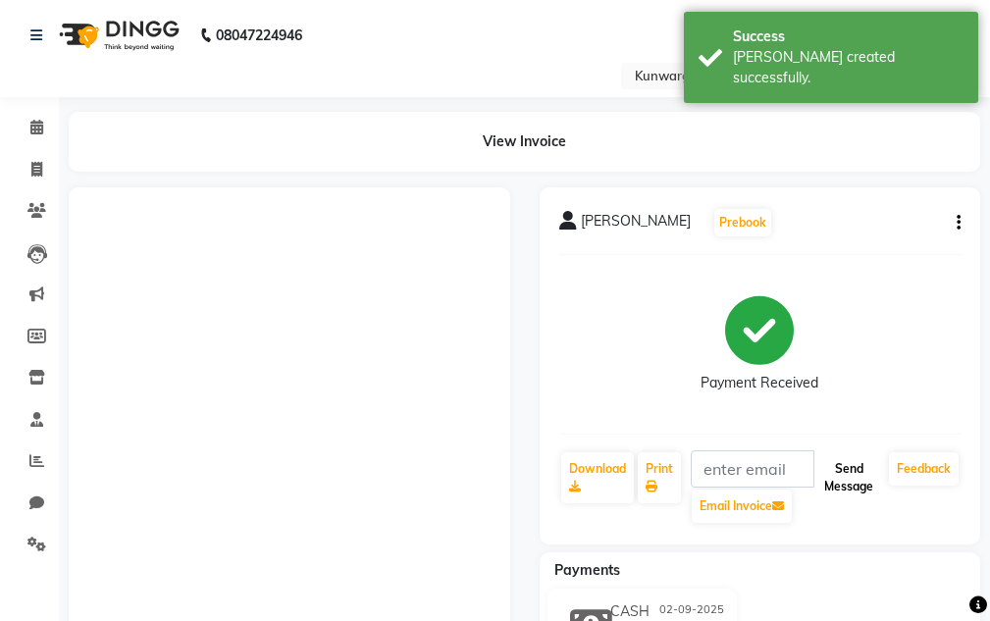
click at [868, 488] on button "Send Message" at bounding box center [849, 478] width 65 height 51
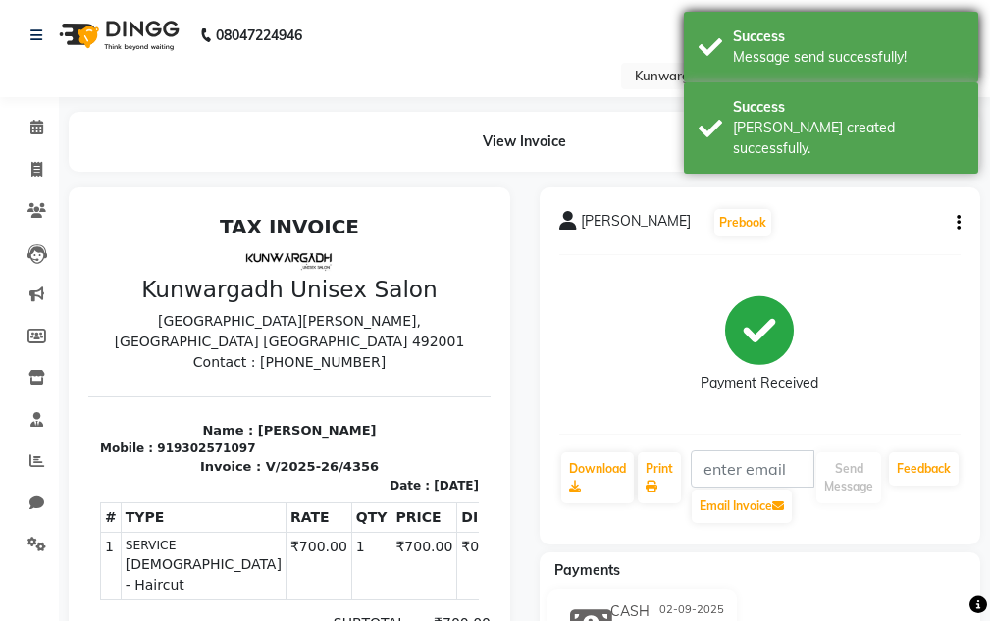
drag, startPoint x: 889, startPoint y: 96, endPoint x: 888, endPoint y: 64, distance: 32.4
click at [889, 94] on div "Success [PERSON_NAME] created successfully." at bounding box center [831, 127] width 294 height 91
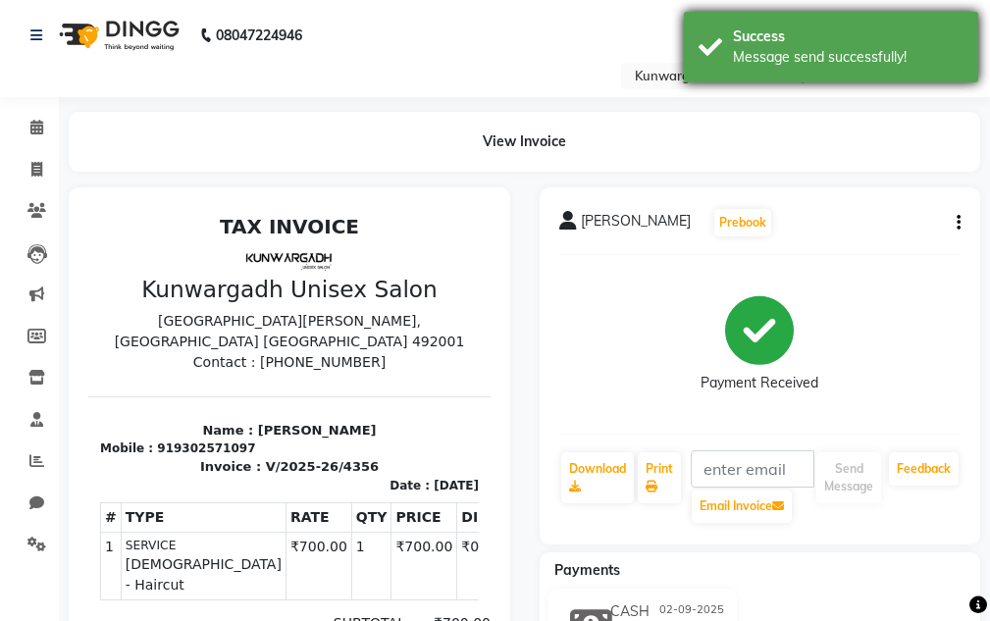
click at [887, 61] on div "Message send successfully!" at bounding box center [848, 57] width 231 height 21
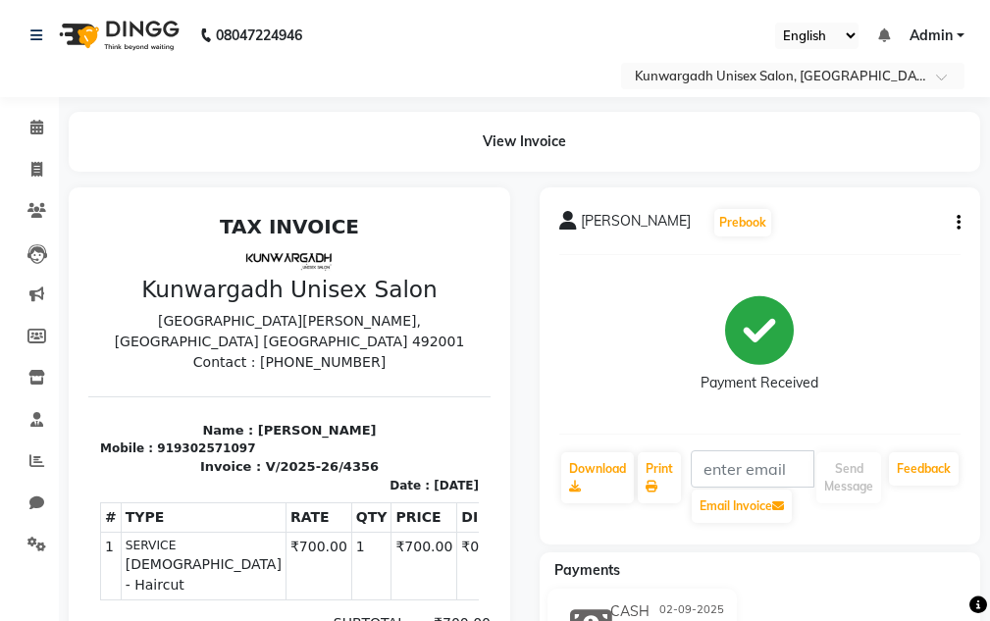
drag, startPoint x: 57, startPoint y: 159, endPoint x: 43, endPoint y: 168, distance: 16.3
click at [54, 161] on div "View Invoice" at bounding box center [524, 142] width 941 height 60
click at [40, 170] on icon at bounding box center [36, 169] width 11 height 15
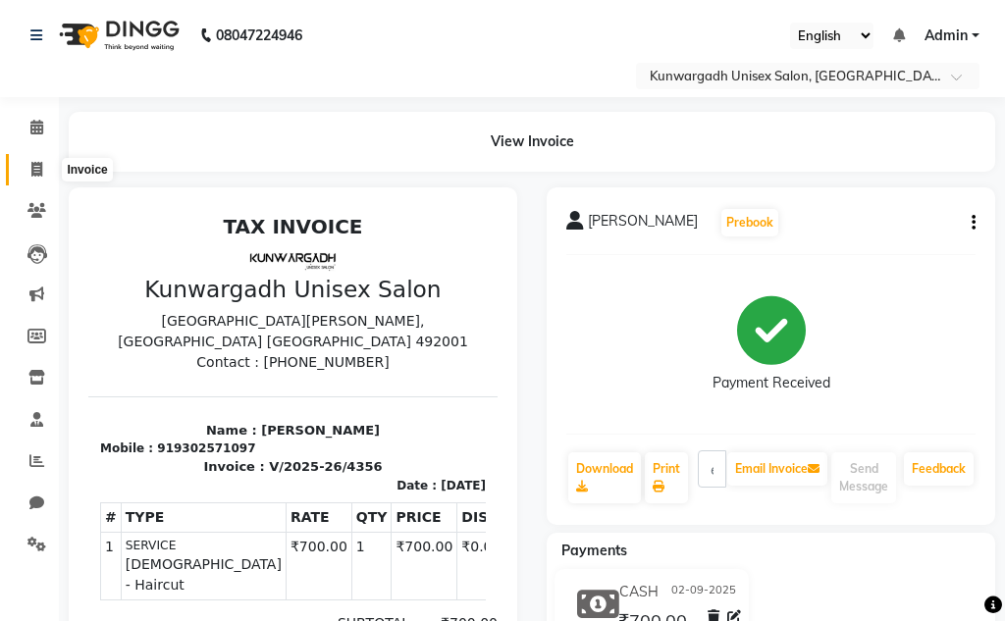
select select "service"
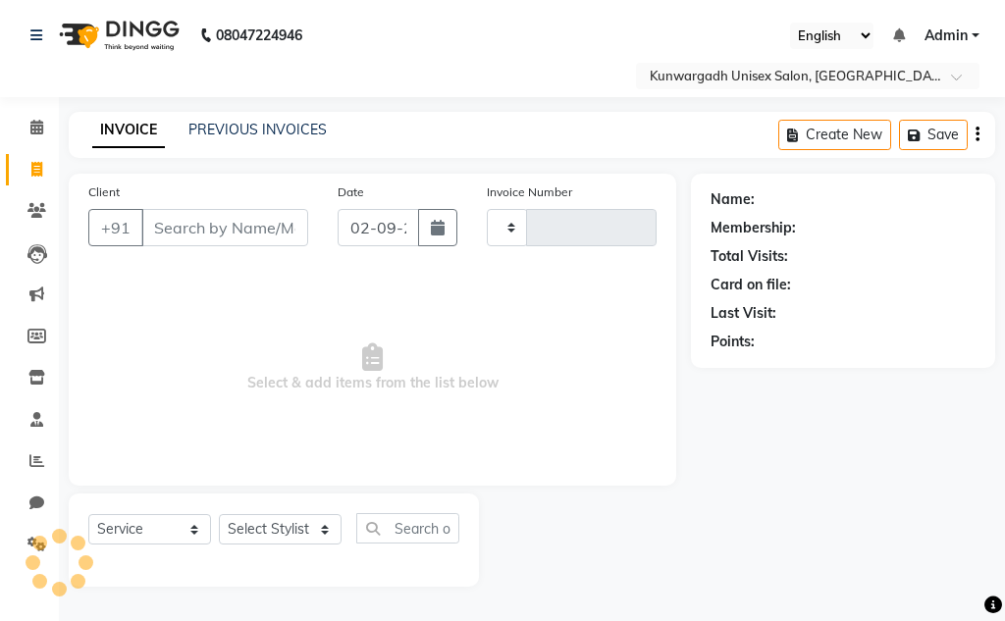
type input "4357"
select select "7931"
click at [36, 170] on icon at bounding box center [36, 169] width 11 height 15
select select "service"
type input "4357"
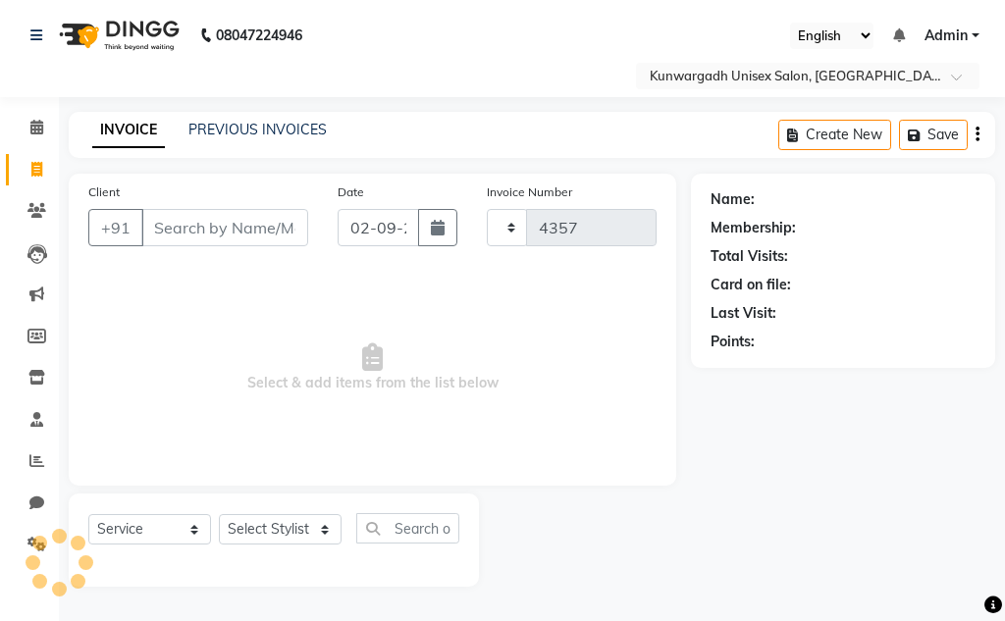
select select "7931"
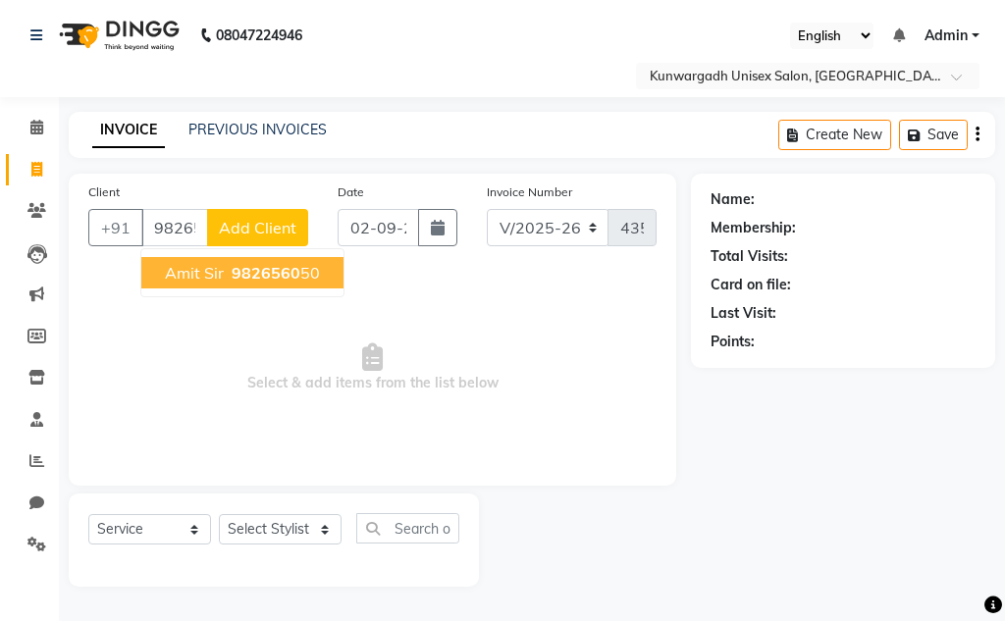
click at [269, 266] on span "9826560" at bounding box center [266, 273] width 69 height 20
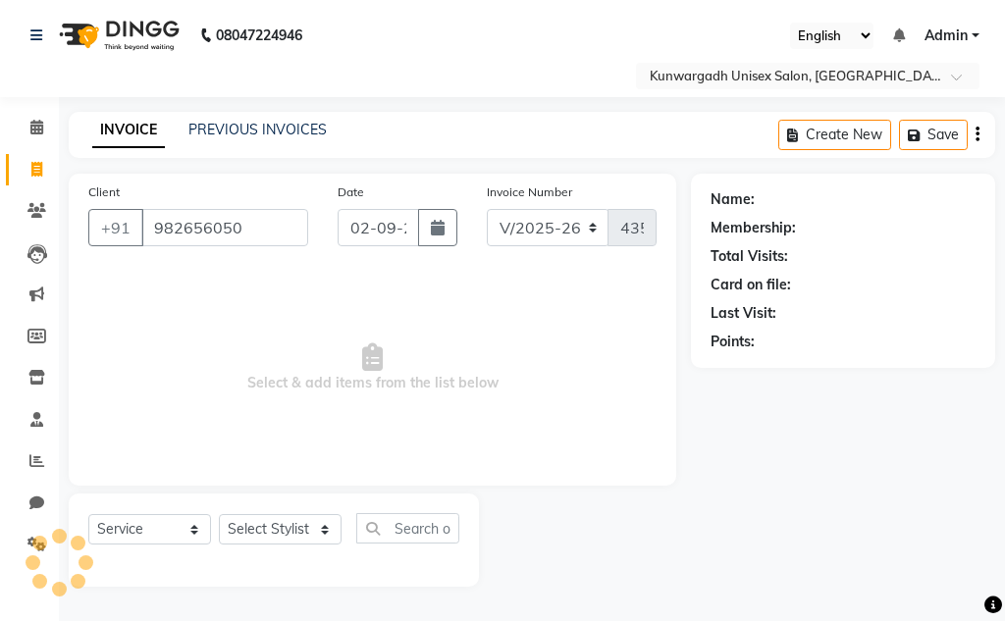
type input "982656050"
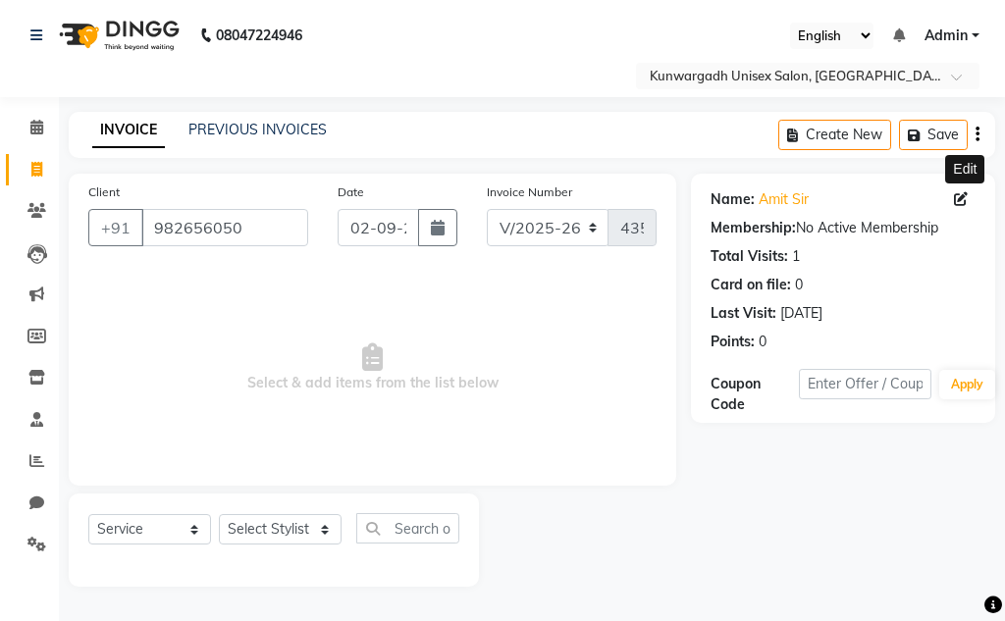
click at [963, 196] on icon at bounding box center [961, 199] width 14 height 14
select select "[DEMOGRAPHIC_DATA]"
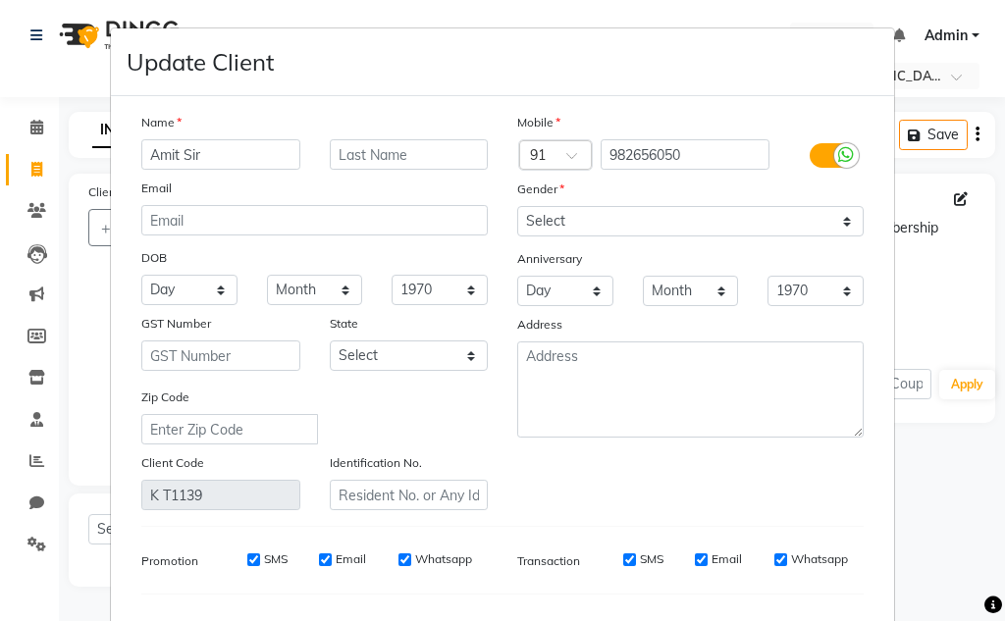
drag, startPoint x: 184, startPoint y: 154, endPoint x: 182, endPoint y: 166, distance: 11.9
click at [185, 155] on input "Amit Sir" at bounding box center [220, 154] width 159 height 30
drag, startPoint x: 174, startPoint y: 160, endPoint x: 182, endPoint y: 187, distance: 28.6
click at [176, 171] on div "Name Amit Sir Email DOB Day 01 02 03 04 05 06 07 08 09 10 11 12 13 14 15 16 17 …" at bounding box center [315, 311] width 376 height 399
click at [172, 154] on input "AmitKshatreSir" at bounding box center [220, 154] width 159 height 30
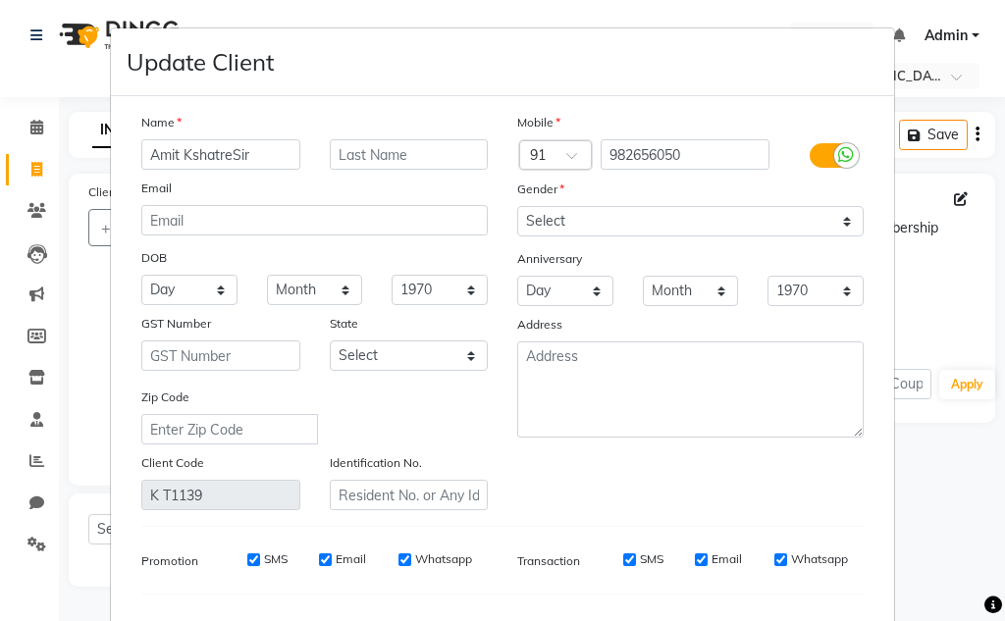
drag, startPoint x: 223, startPoint y: 151, endPoint x: 225, endPoint y: 179, distance: 27.6
click at [225, 162] on input "Amit KshatreSir" at bounding box center [220, 154] width 159 height 30
type input "Amit Kshatre Sir"
click at [574, 226] on select "Select [DEMOGRAPHIC_DATA] [DEMOGRAPHIC_DATA] Other Prefer Not To Say" at bounding box center [690, 221] width 346 height 30
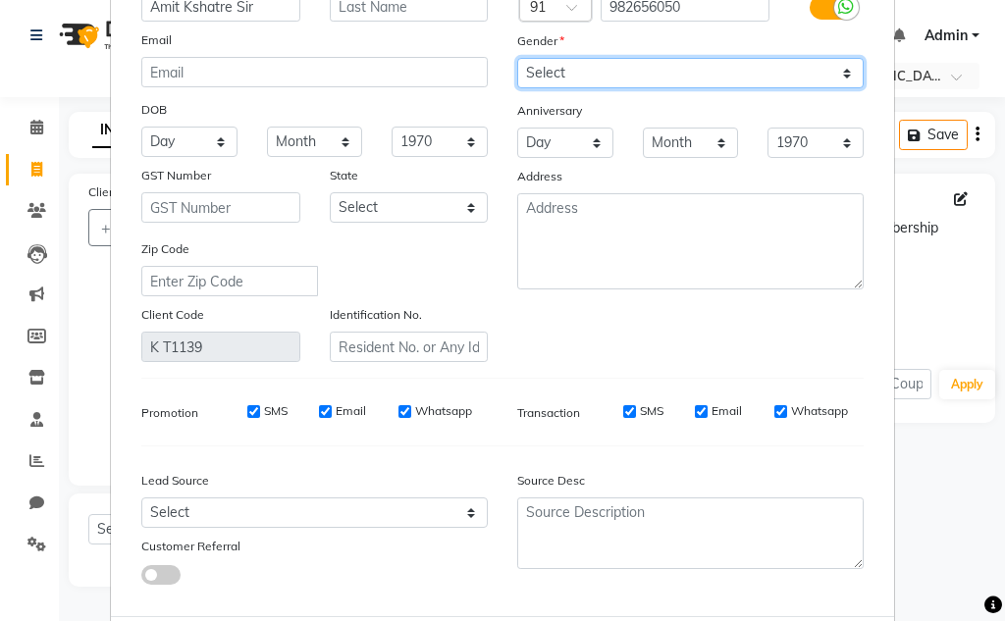
scroll to position [249, 0]
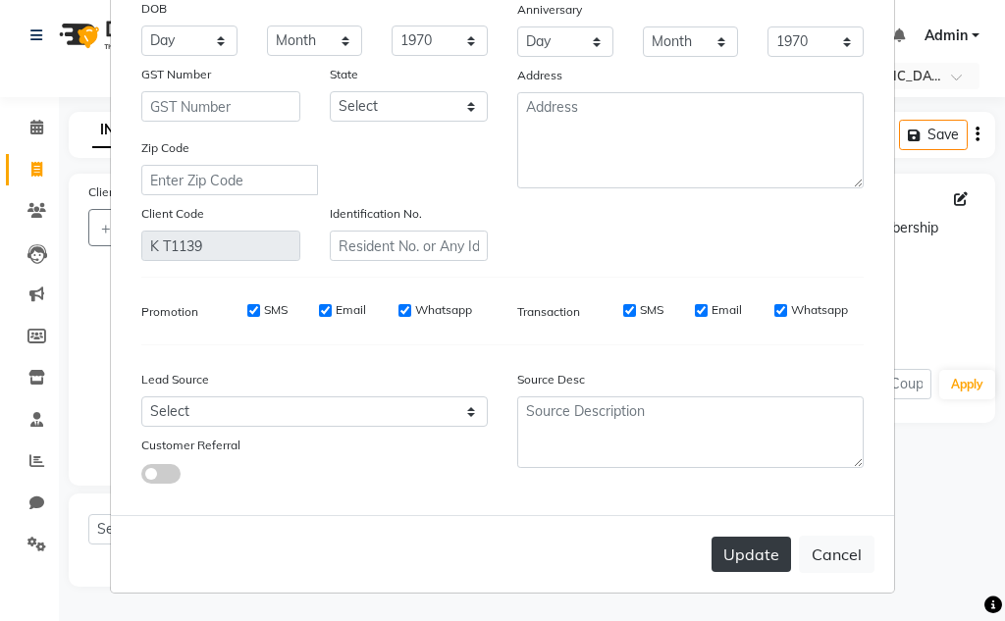
click at [743, 567] on button "Update" at bounding box center [752, 554] width 80 height 35
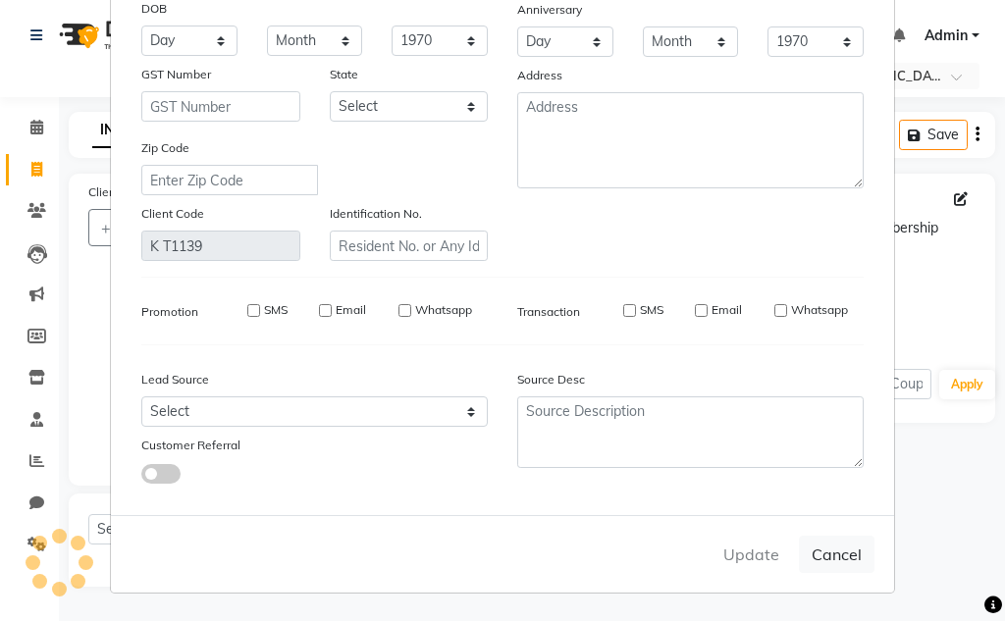
select select
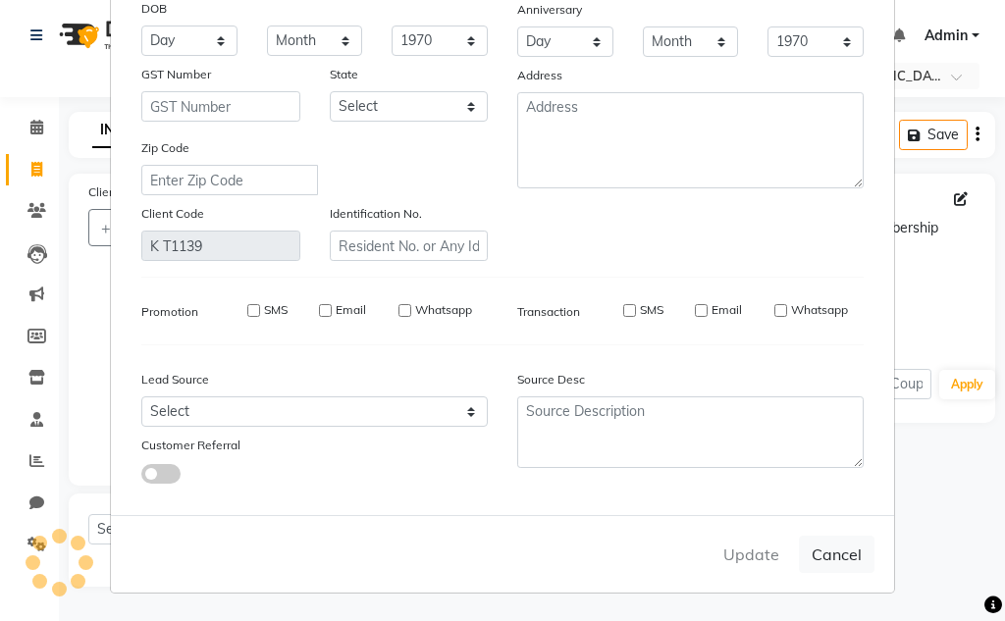
select select
checkbox input "false"
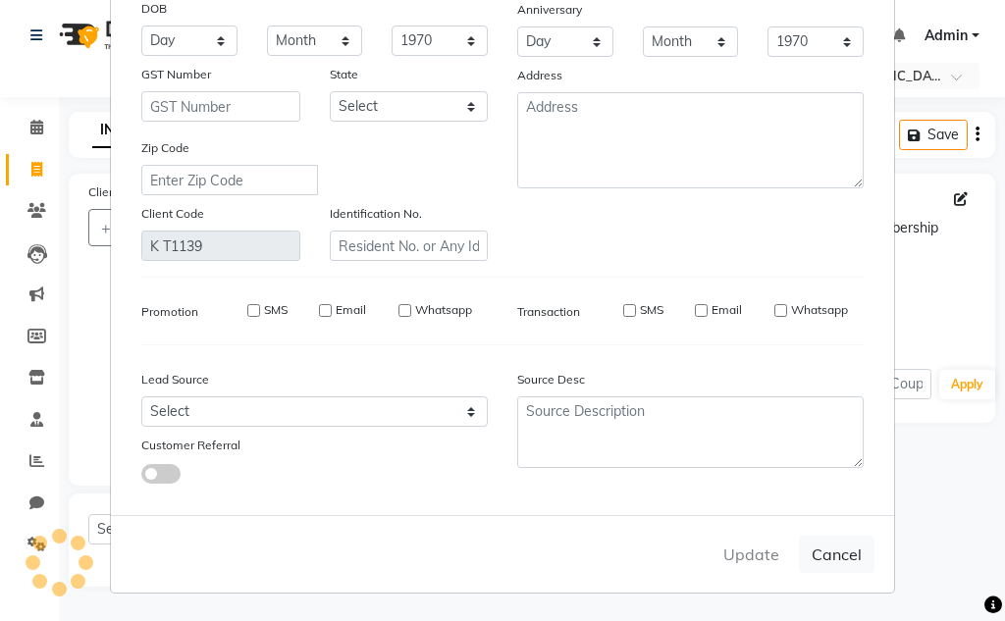
checkbox input "false"
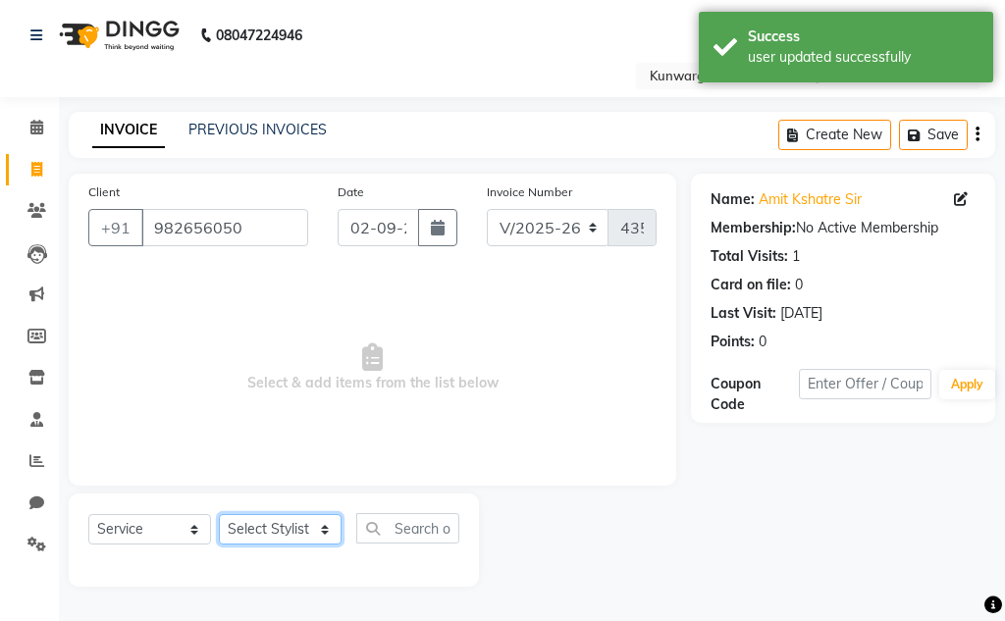
click at [321, 517] on select "Select Stylist Aarti [PERSON_NAME] Sir Chiku [PERSON_NAME] [PERSON_NAME] [PERSO…" at bounding box center [280, 529] width 123 height 30
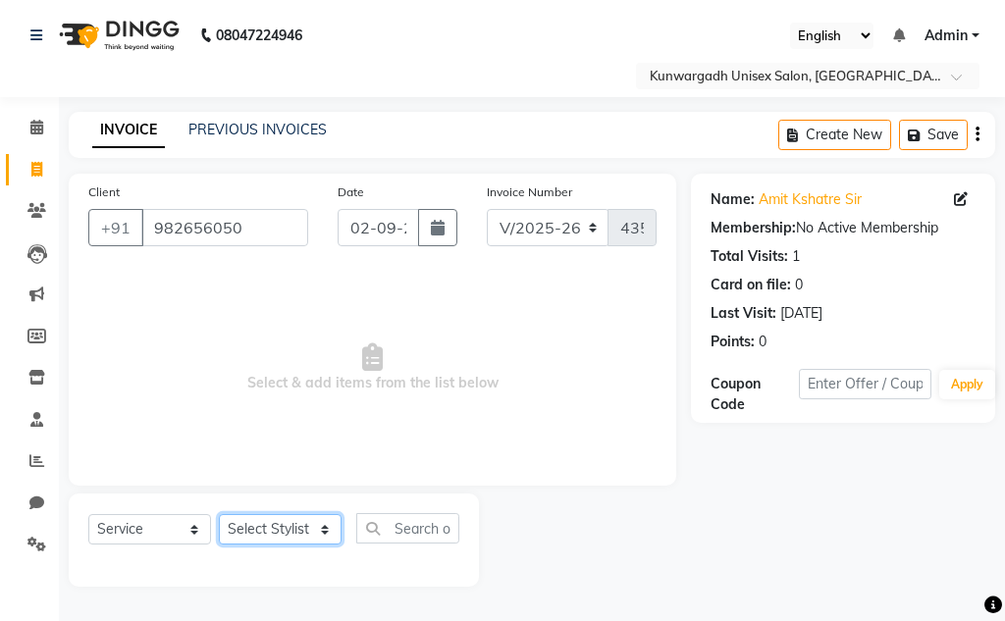
select select "85604"
click at [219, 514] on select "Select Stylist Aarti [PERSON_NAME] Sir Chiku [PERSON_NAME] [PERSON_NAME] [PERSO…" at bounding box center [280, 529] width 123 height 30
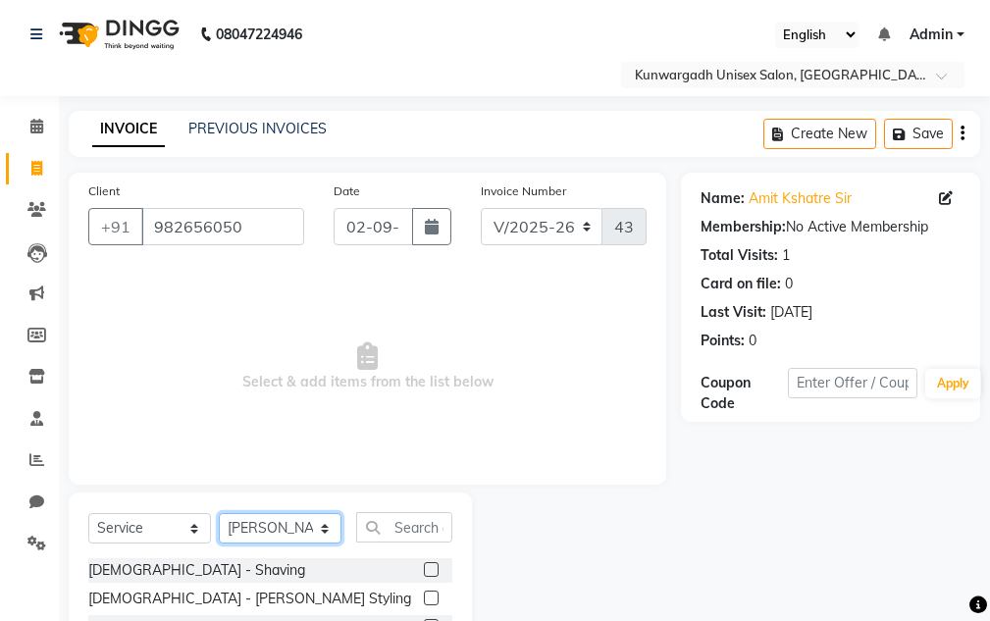
scroll to position [191, 0]
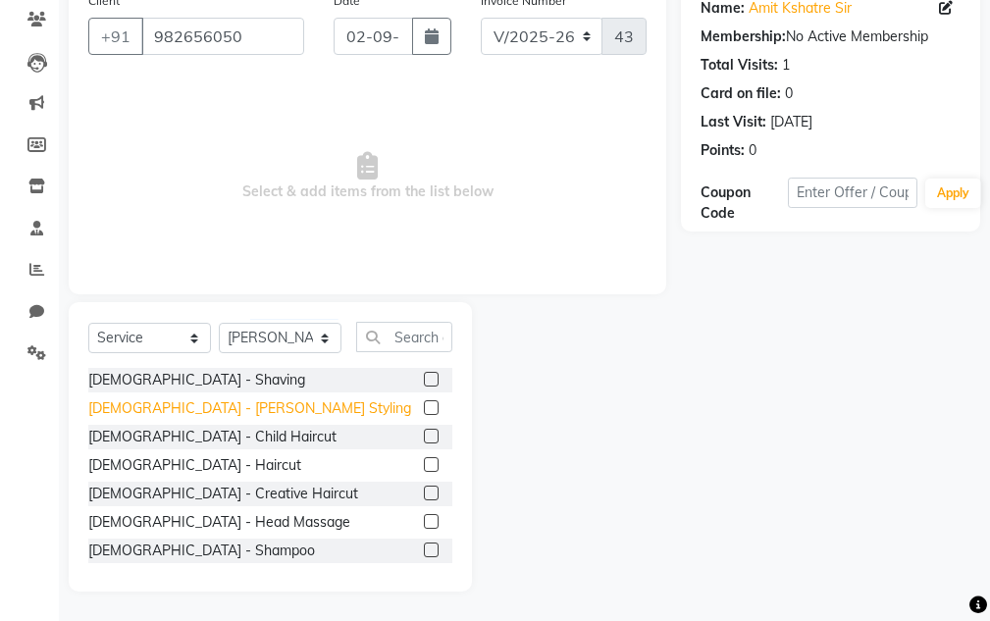
click at [166, 403] on div "[DEMOGRAPHIC_DATA] - [PERSON_NAME] Styling" at bounding box center [249, 409] width 323 height 21
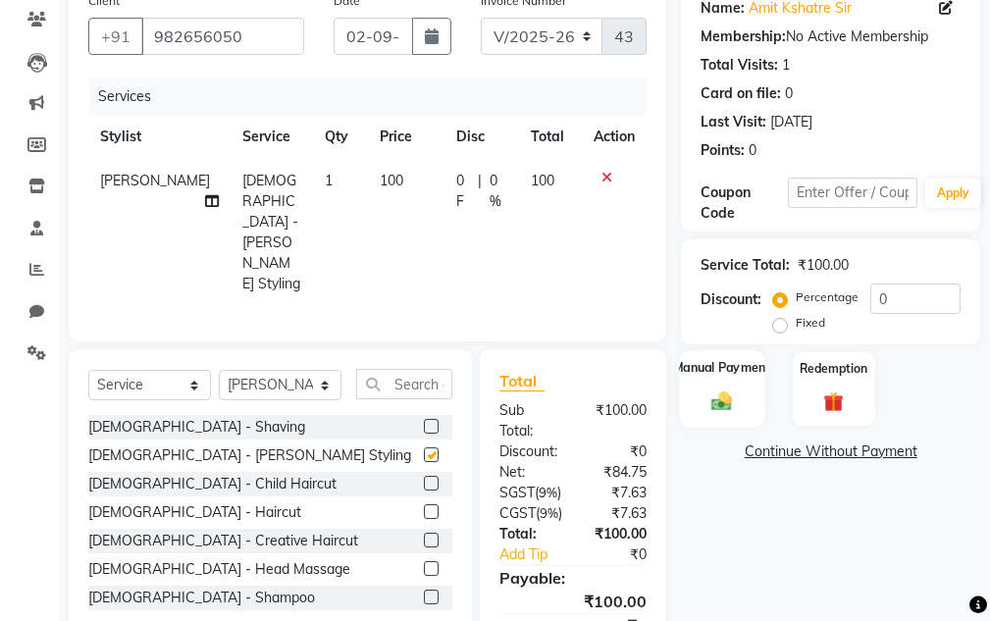
checkbox input "false"
click at [744, 389] on div "Manual Payment" at bounding box center [722, 388] width 85 height 77
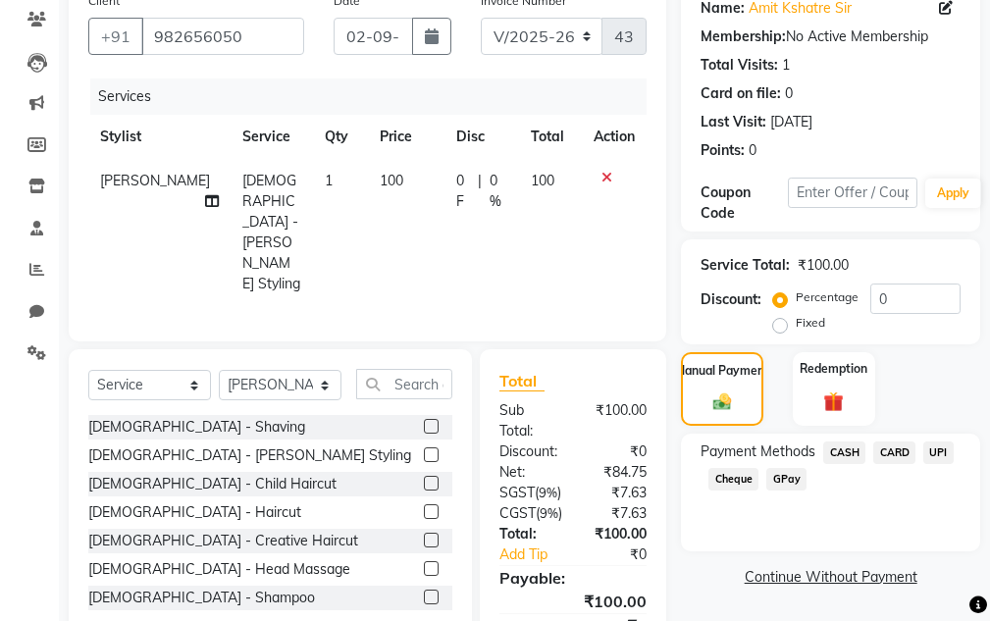
click at [918, 452] on div "UPI" at bounding box center [935, 455] width 38 height 27
click at [933, 450] on span "UPI" at bounding box center [939, 453] width 30 height 23
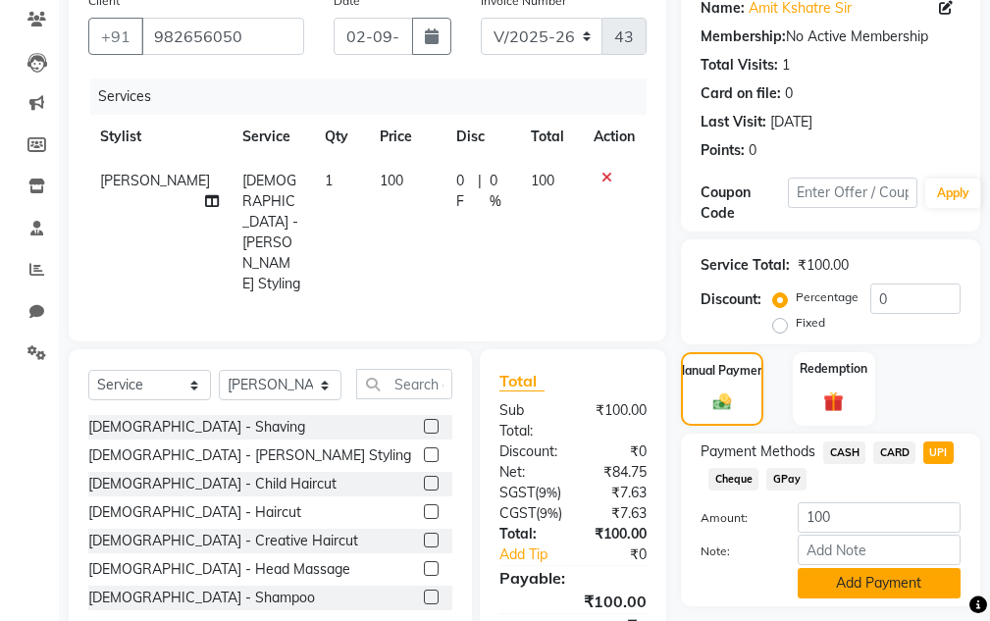
click at [866, 581] on button "Add Payment" at bounding box center [879, 583] width 163 height 30
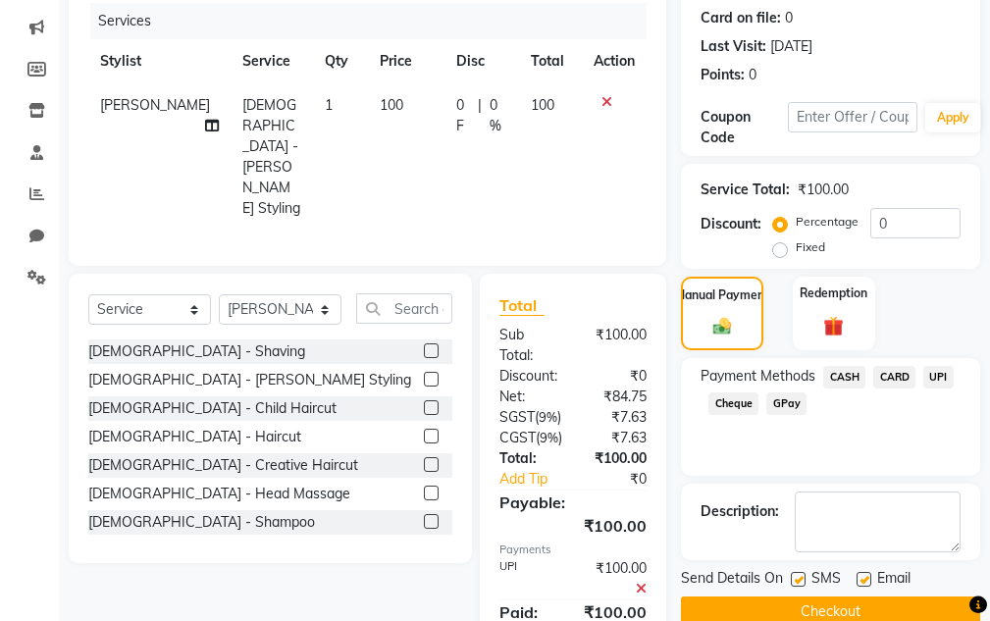
scroll to position [358, 0]
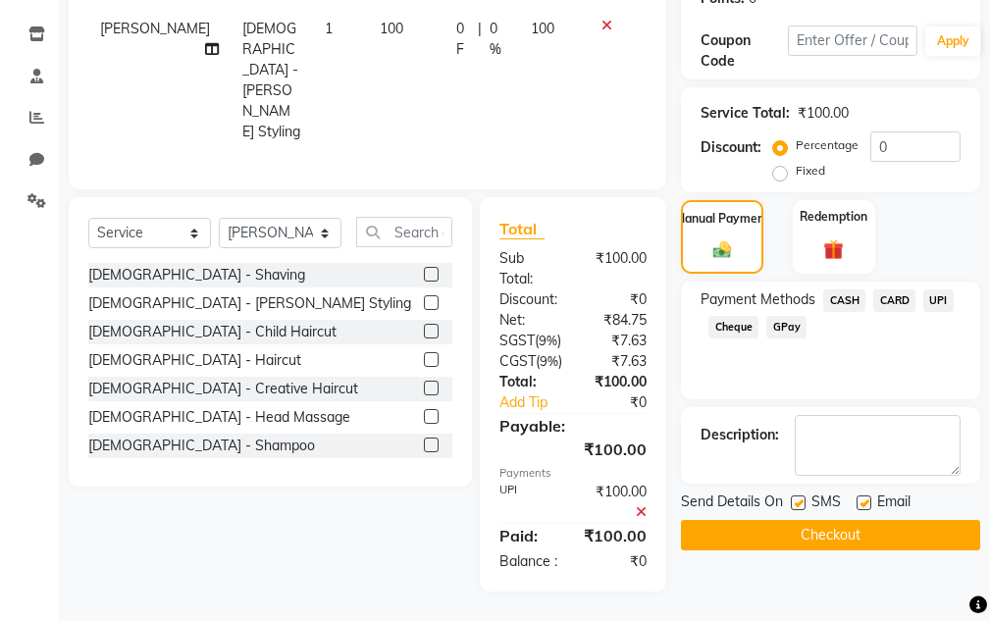
click at [812, 520] on button "Checkout" at bounding box center [830, 535] width 299 height 30
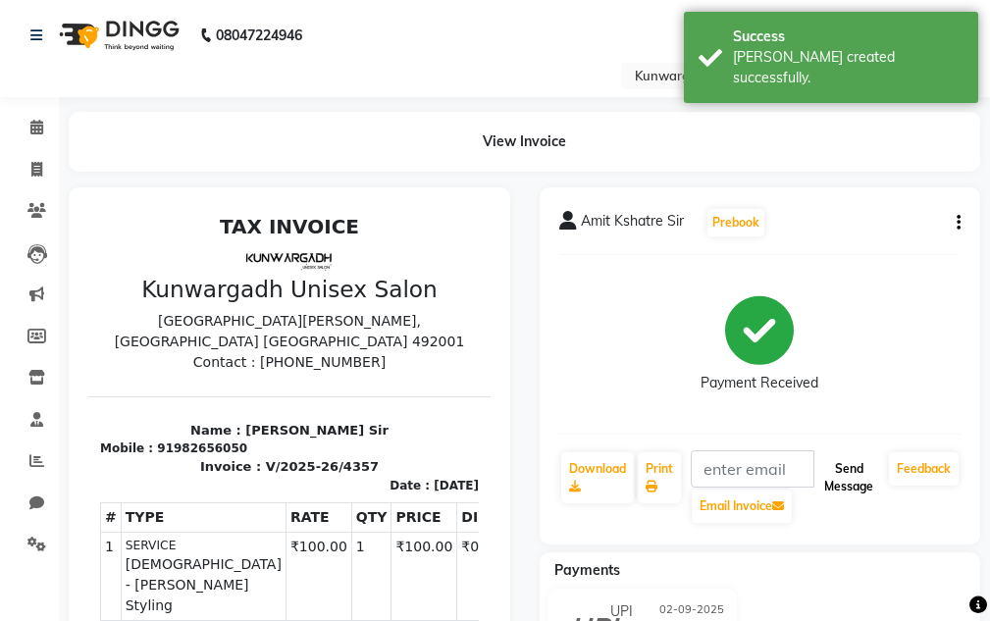
click at [842, 481] on button "Send Message" at bounding box center [849, 478] width 65 height 51
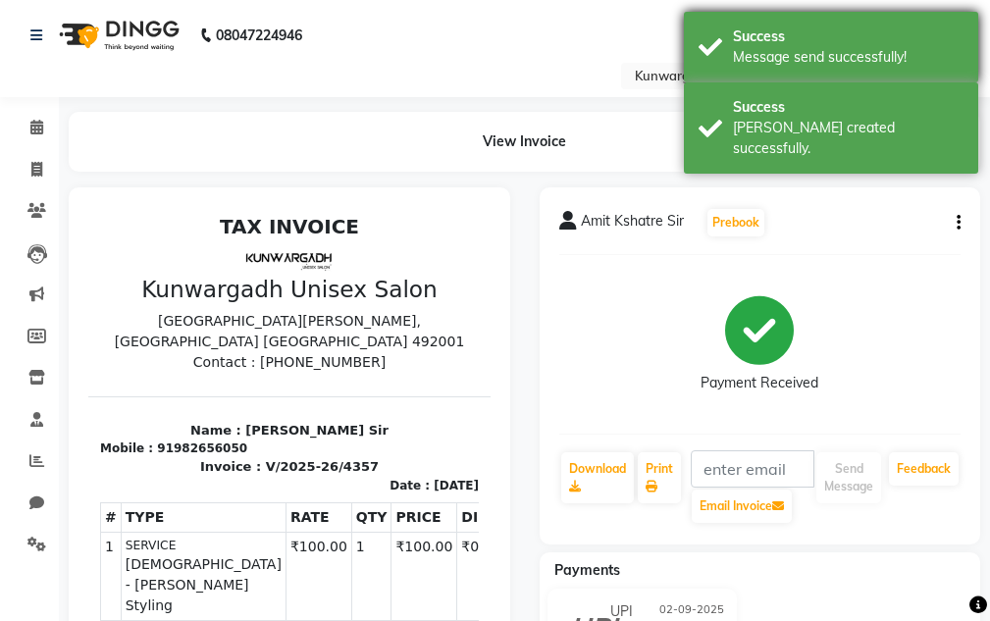
drag, startPoint x: 827, startPoint y: 133, endPoint x: 829, endPoint y: 75, distance: 57.9
click at [827, 128] on div "[PERSON_NAME] created successfully." at bounding box center [848, 138] width 231 height 41
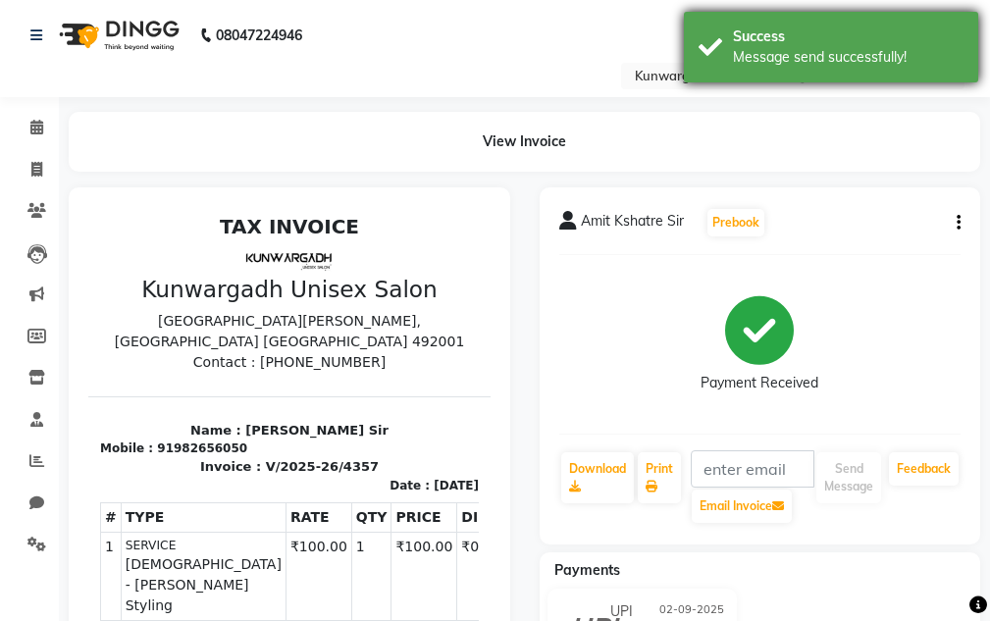
click at [829, 74] on div "Success Message send successfully!" at bounding box center [831, 47] width 294 height 71
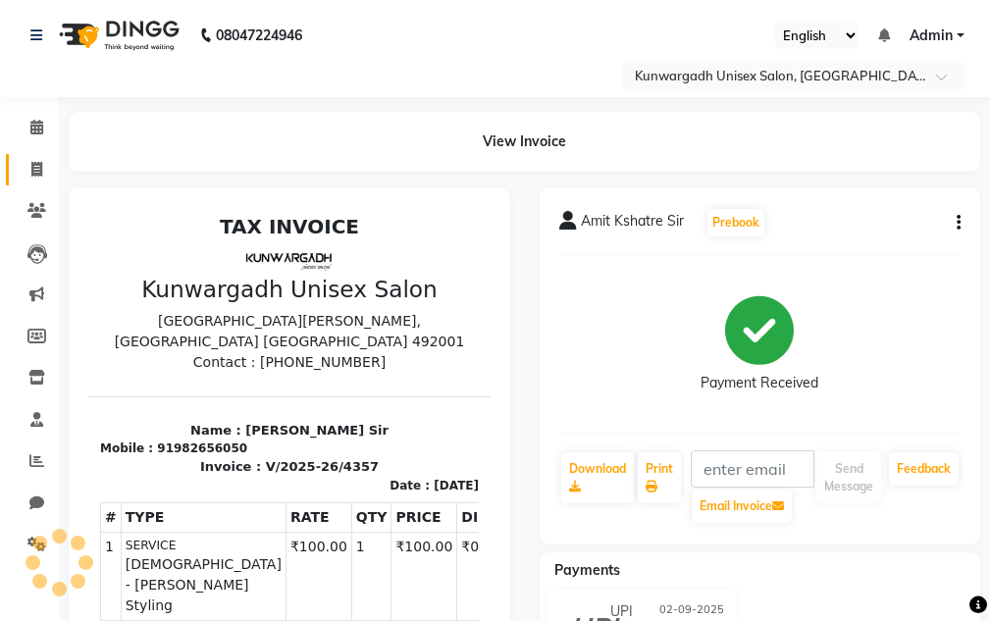
click at [52, 157] on link "Invoice" at bounding box center [29, 170] width 47 height 32
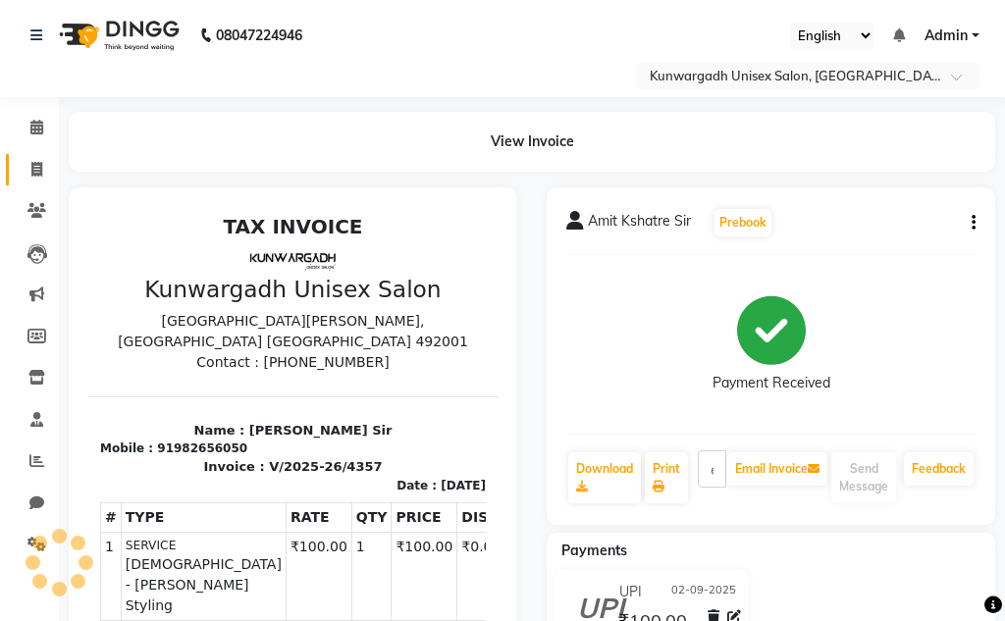
select select "service"
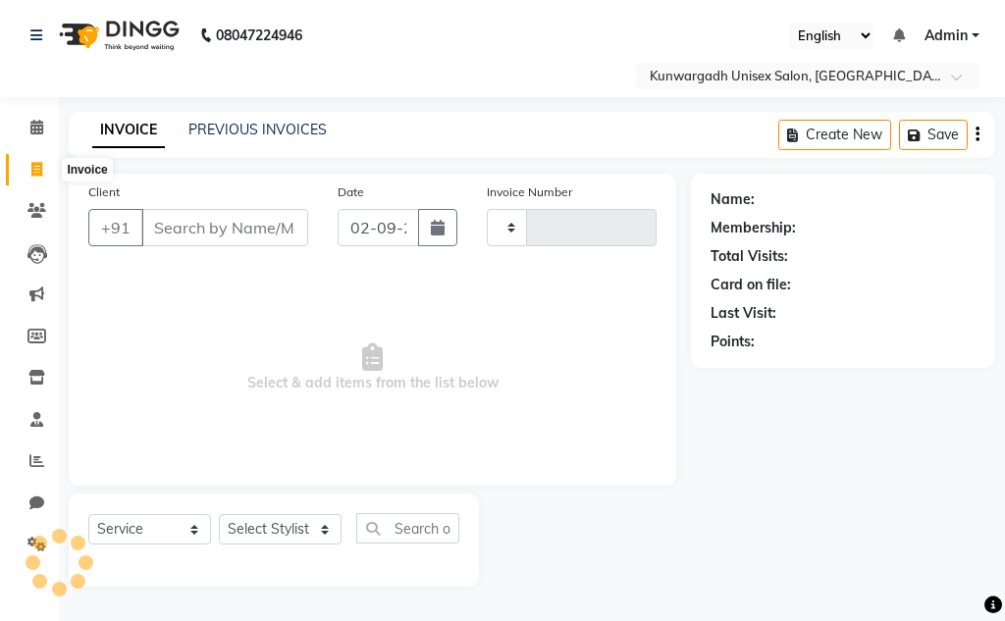
click at [52, 163] on span at bounding box center [37, 170] width 34 height 23
select select "service"
click at [43, 133] on icon at bounding box center [36, 127] width 13 height 15
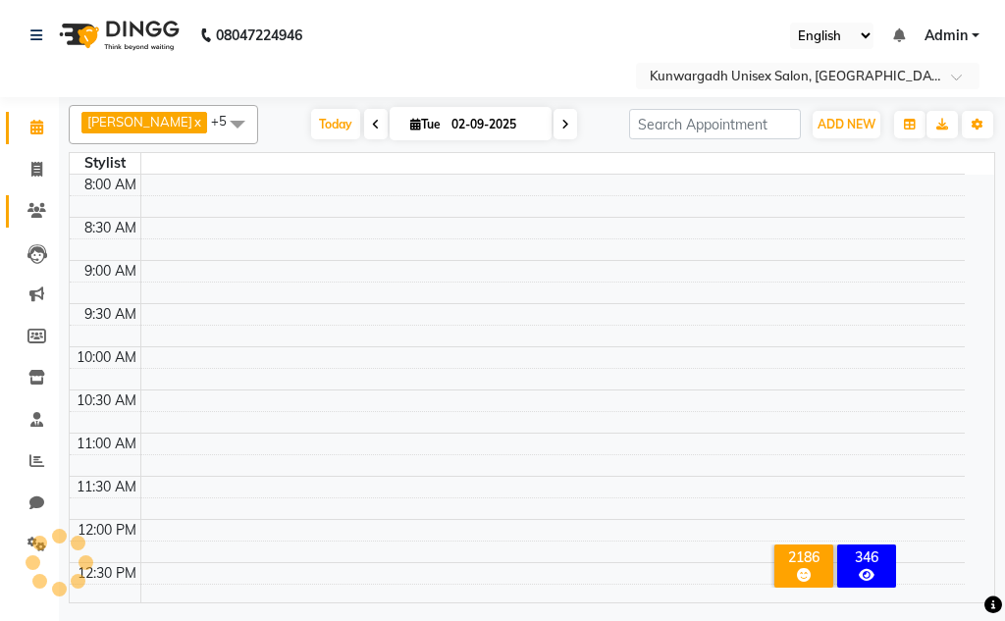
click at [47, 210] on span at bounding box center [37, 211] width 34 height 23
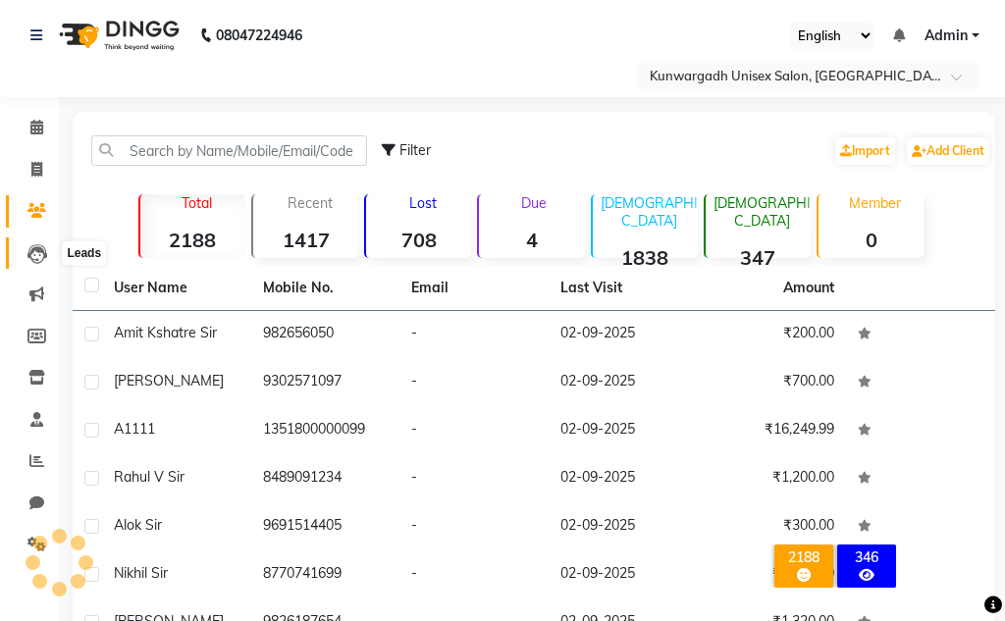
click at [46, 257] on icon at bounding box center [37, 254] width 20 height 20
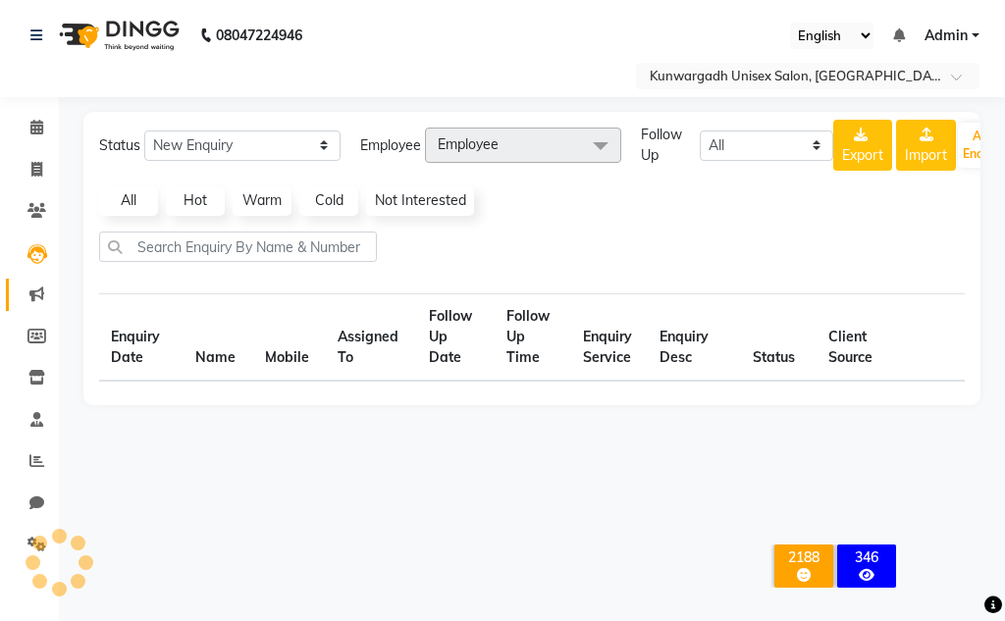
click at [45, 282] on link "Marketing" at bounding box center [29, 295] width 47 height 32
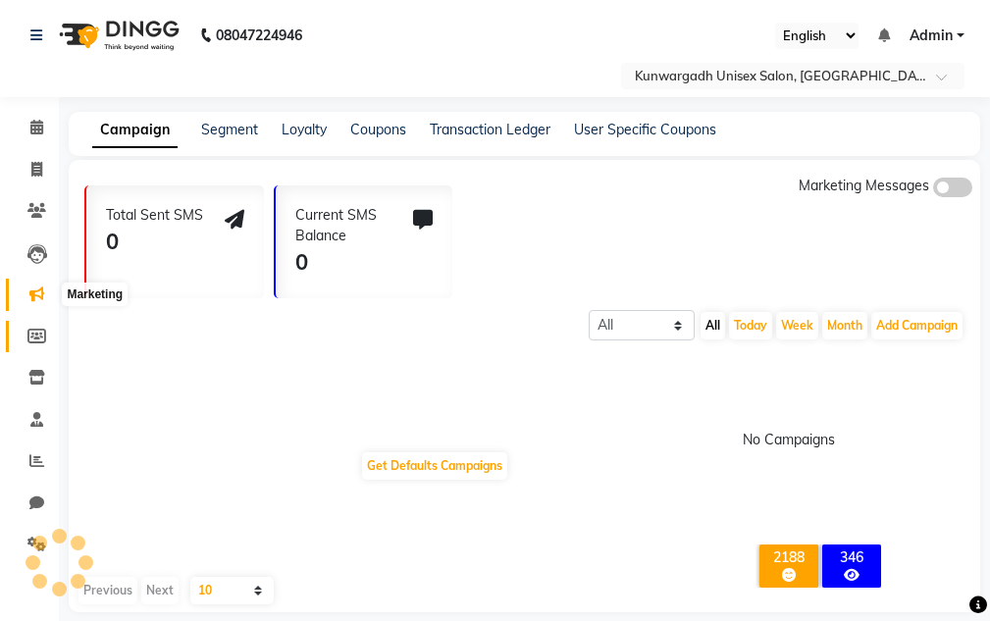
click at [43, 316] on li "Members" at bounding box center [29, 337] width 59 height 42
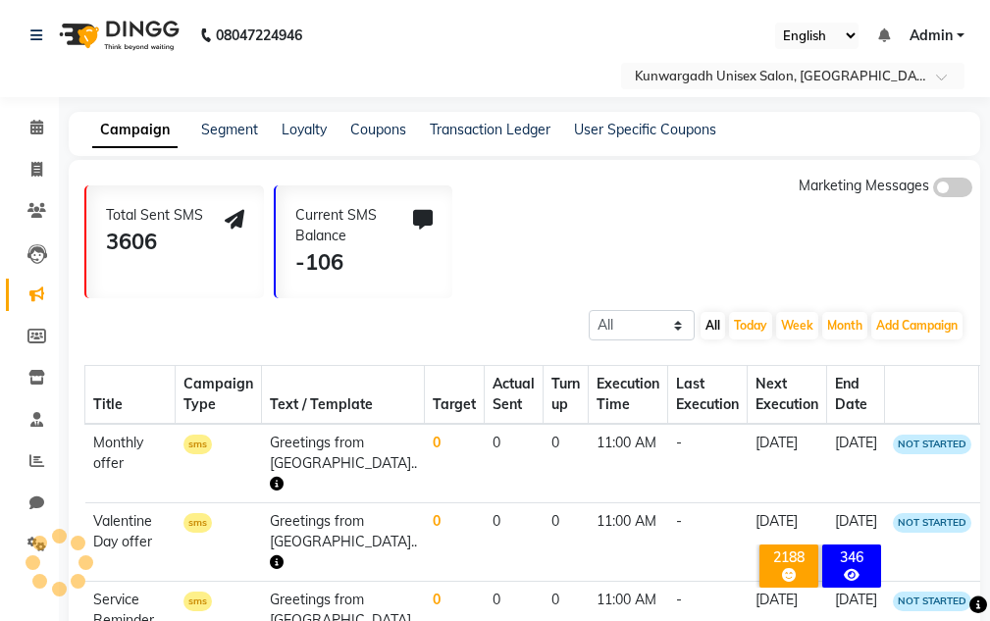
click at [41, 358] on li "Inventory" at bounding box center [29, 378] width 59 height 42
click at [11, 179] on link "Invoice" at bounding box center [29, 170] width 47 height 32
select select "7931"
select select "service"
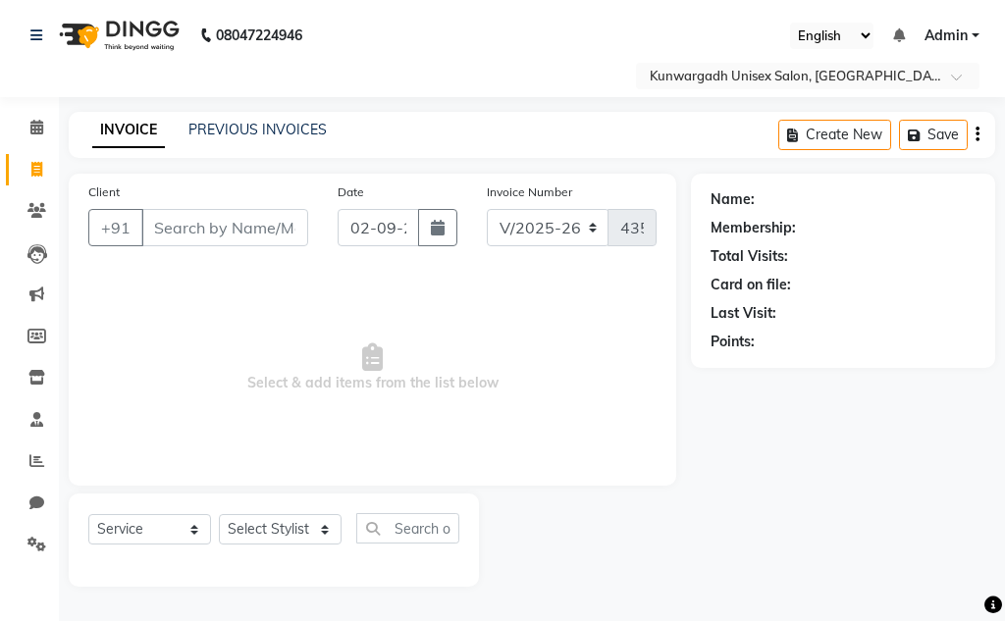
click at [57, 197] on div "Client +91 Date [DATE] Invoice Number V/2025 V/[PHONE_NUMBER] Select & add item…" at bounding box center [372, 380] width 637 height 413
click at [38, 204] on icon at bounding box center [36, 210] width 19 height 15
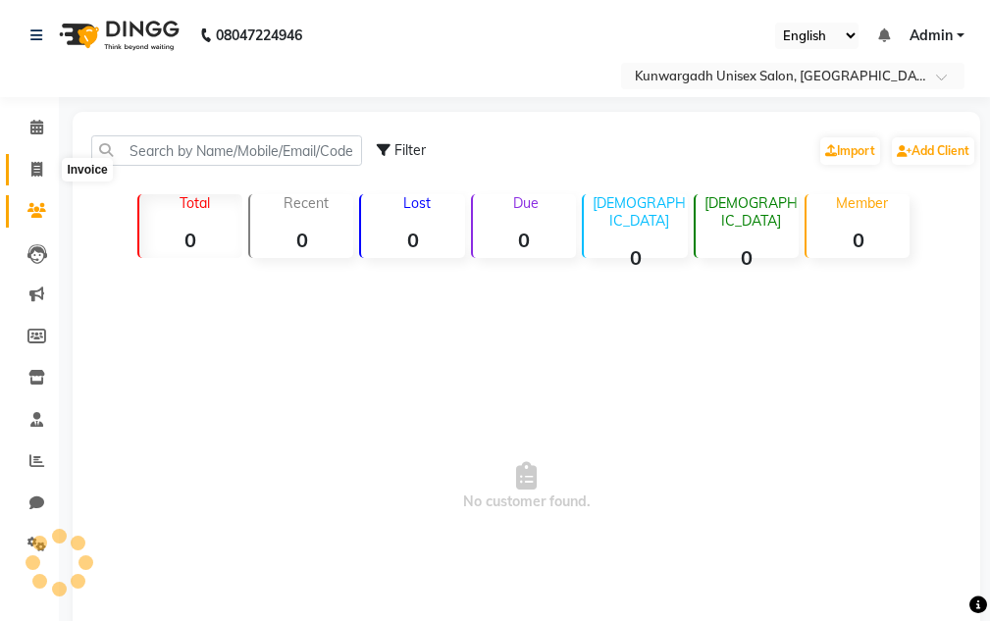
click at [41, 170] on icon at bounding box center [36, 169] width 11 height 15
select select "service"
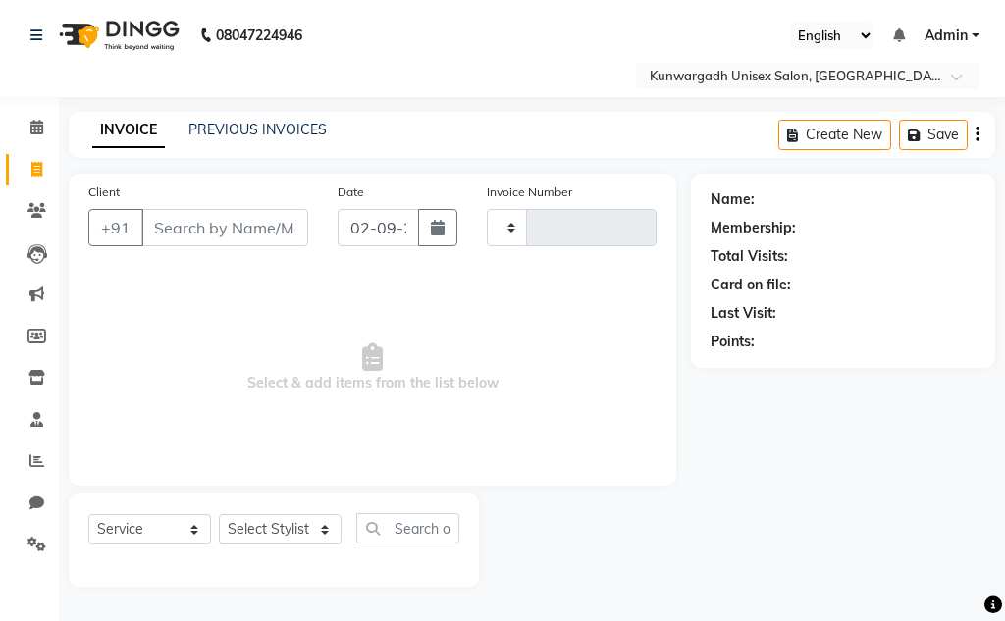
type input "4358"
select select "7931"
drag, startPoint x: 33, startPoint y: 133, endPoint x: 27, endPoint y: 389, distance: 255.3
click at [33, 134] on span at bounding box center [37, 128] width 34 height 23
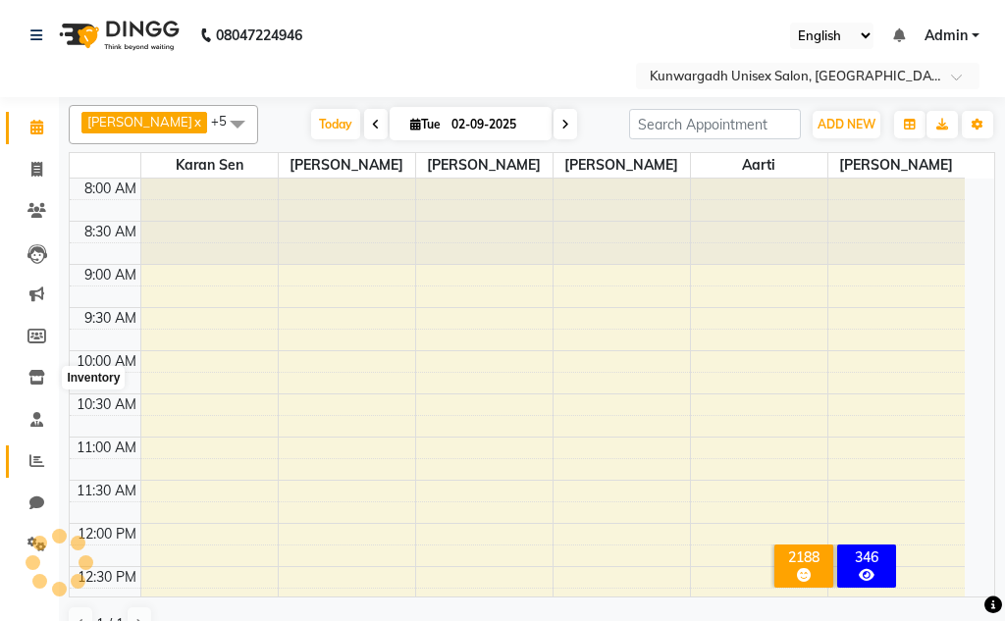
click at [35, 459] on icon at bounding box center [36, 460] width 15 height 15
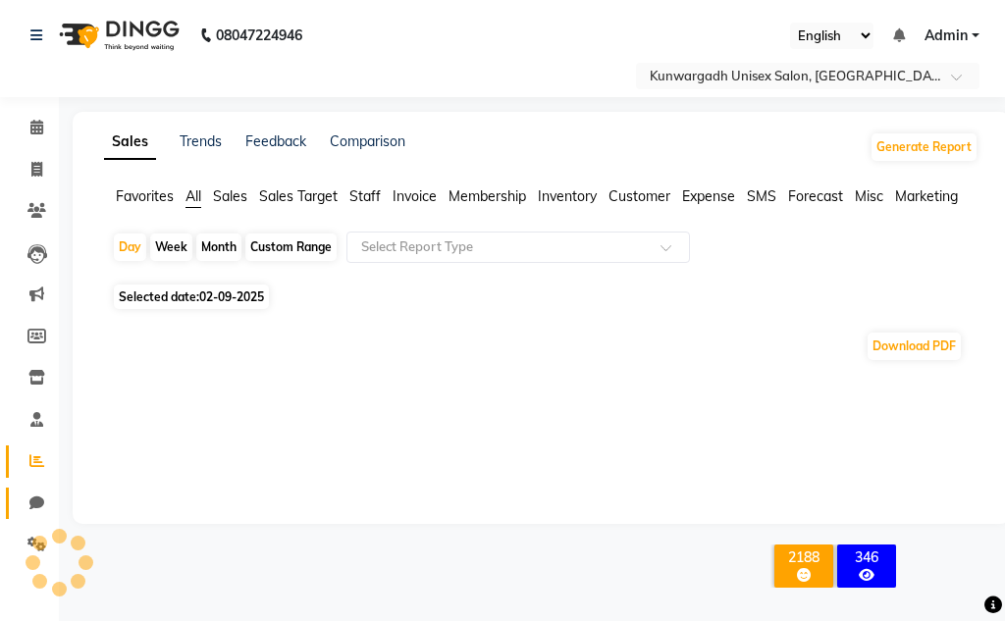
drag, startPoint x: 31, startPoint y: 534, endPoint x: 38, endPoint y: 514, distance: 20.8
click at [35, 531] on app-root "08047224946 Select Location × Kunwargadh Unisex Salon, Tikrapara English ENGLIS…" at bounding box center [502, 277] width 1005 height 554
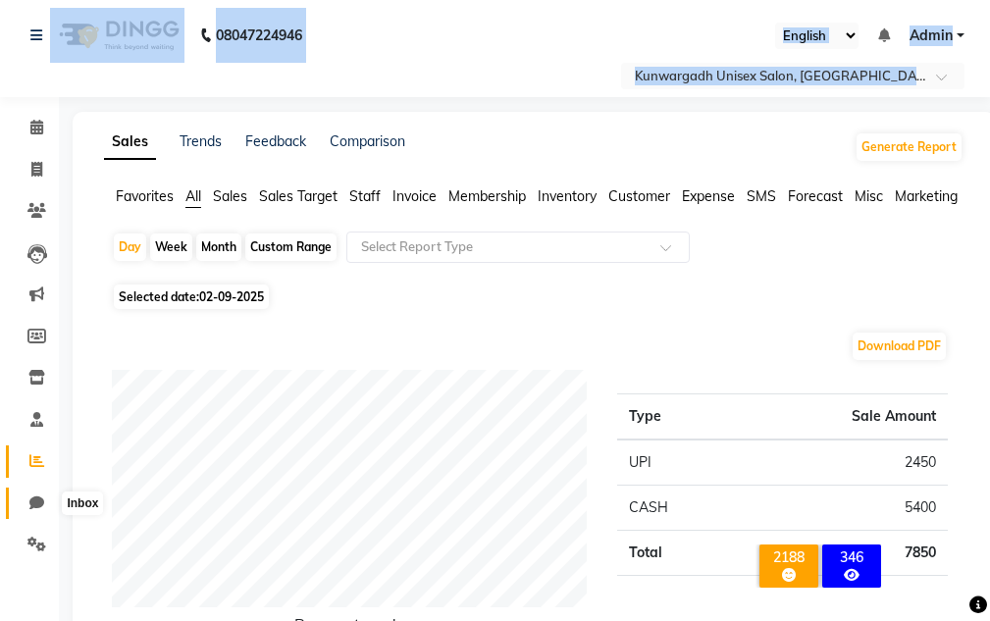
click at [37, 499] on icon at bounding box center [36, 503] width 15 height 15
select select "100"
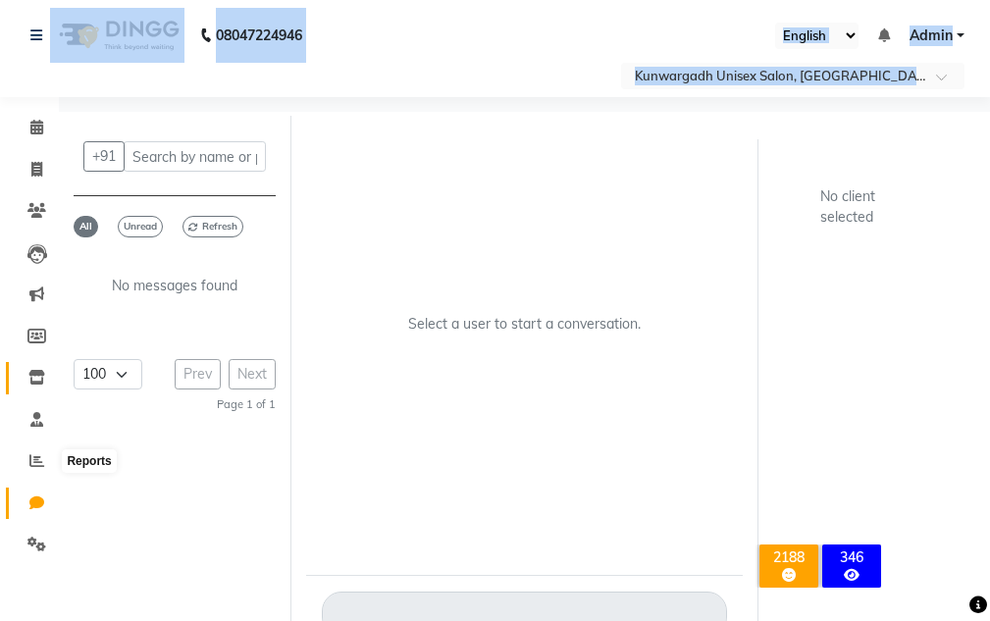
click at [27, 381] on span at bounding box center [37, 378] width 34 height 23
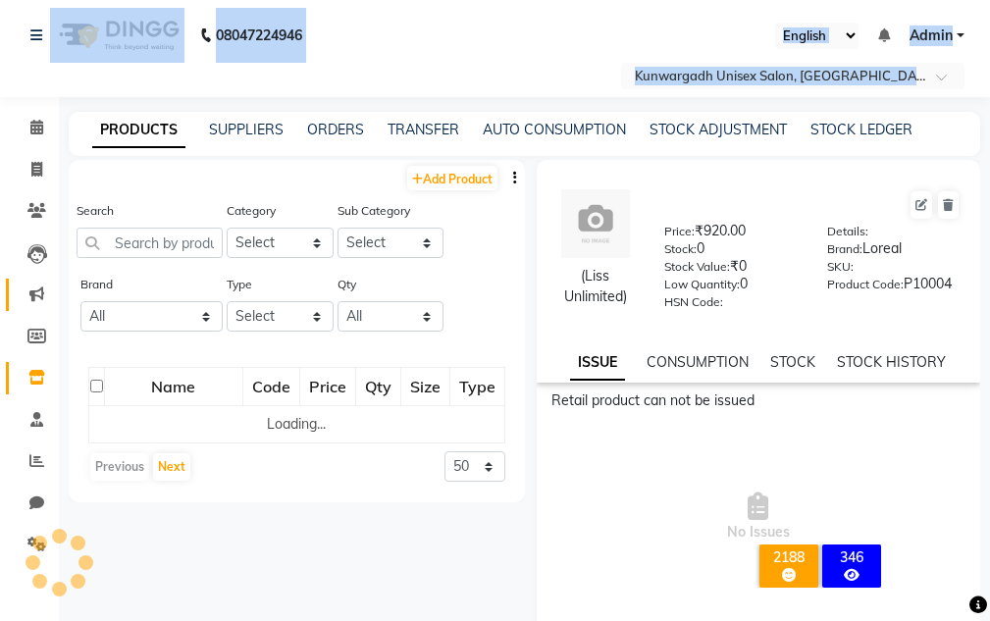
click at [30, 303] on span at bounding box center [37, 295] width 34 height 23
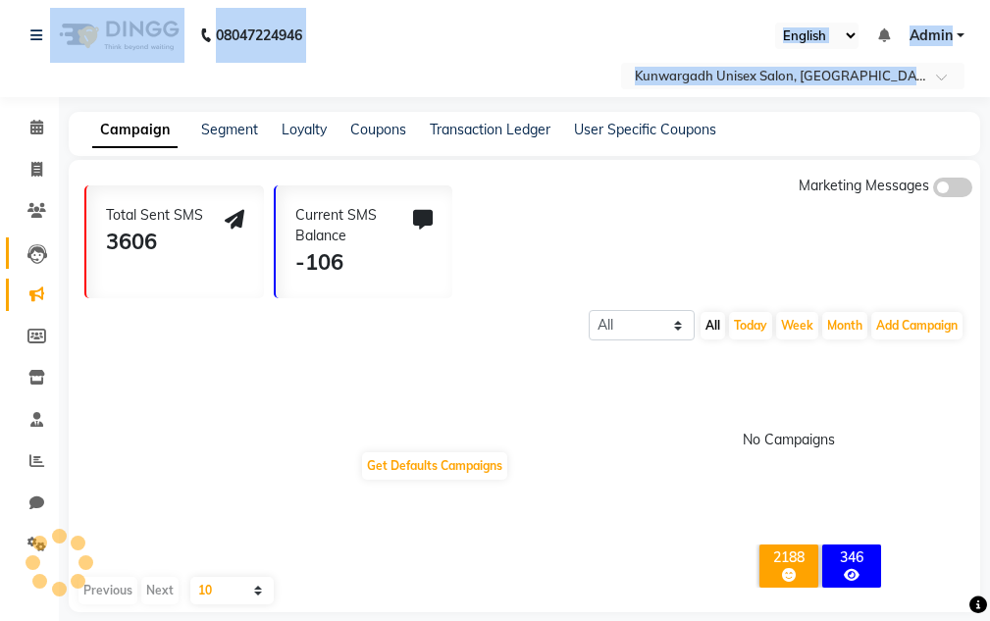
drag, startPoint x: 31, startPoint y: 282, endPoint x: 31, endPoint y: 262, distance: 19.6
click at [31, 280] on link "Marketing" at bounding box center [29, 295] width 47 height 32
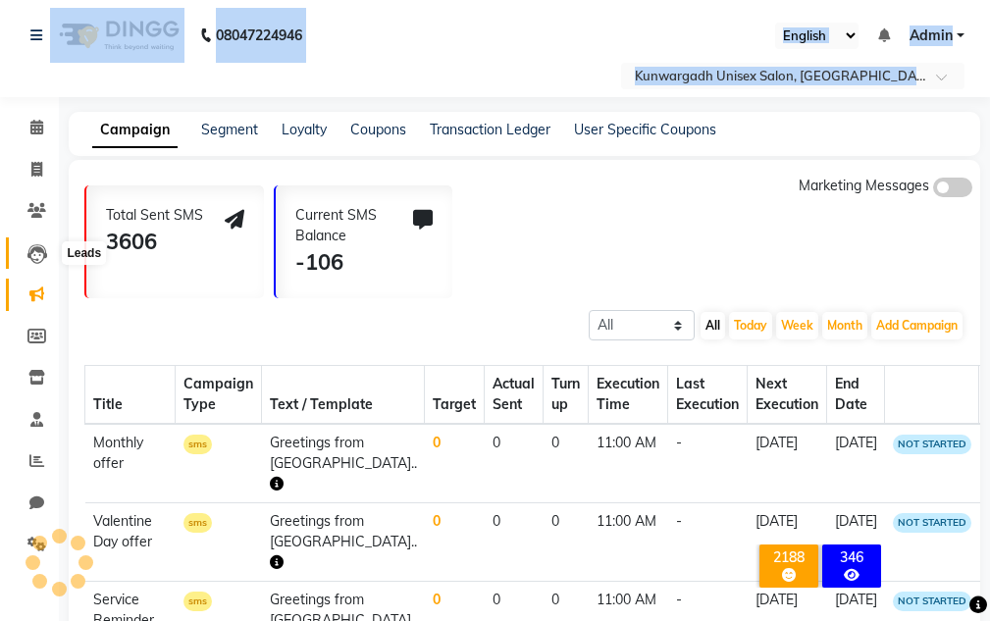
drag, startPoint x: 31, startPoint y: 262, endPoint x: 31, endPoint y: 251, distance: 10.8
click at [31, 260] on icon at bounding box center [37, 254] width 20 height 20
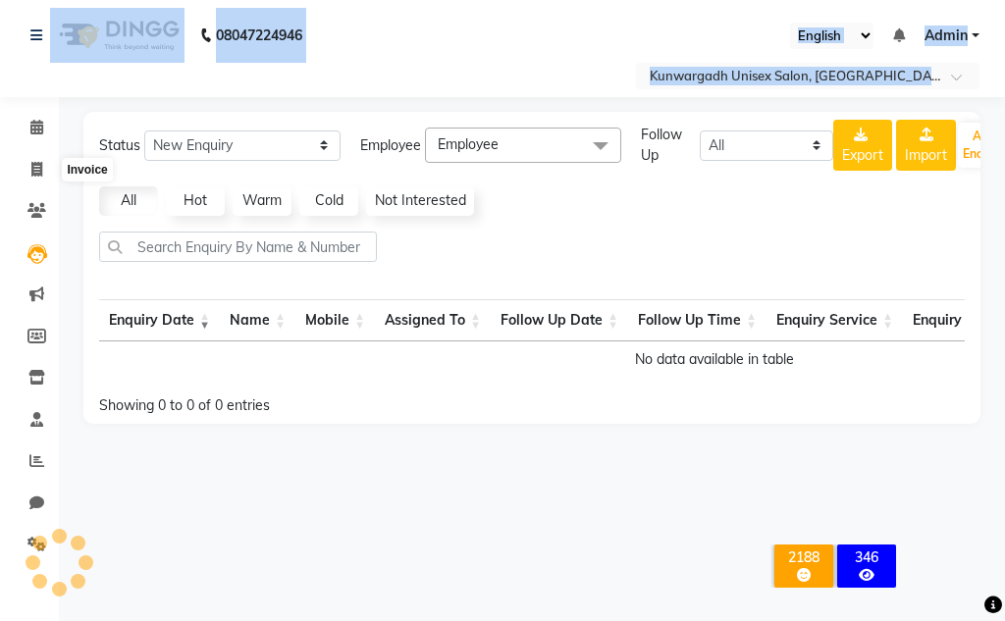
click at [28, 149] on li "Invoice" at bounding box center [29, 170] width 59 height 42
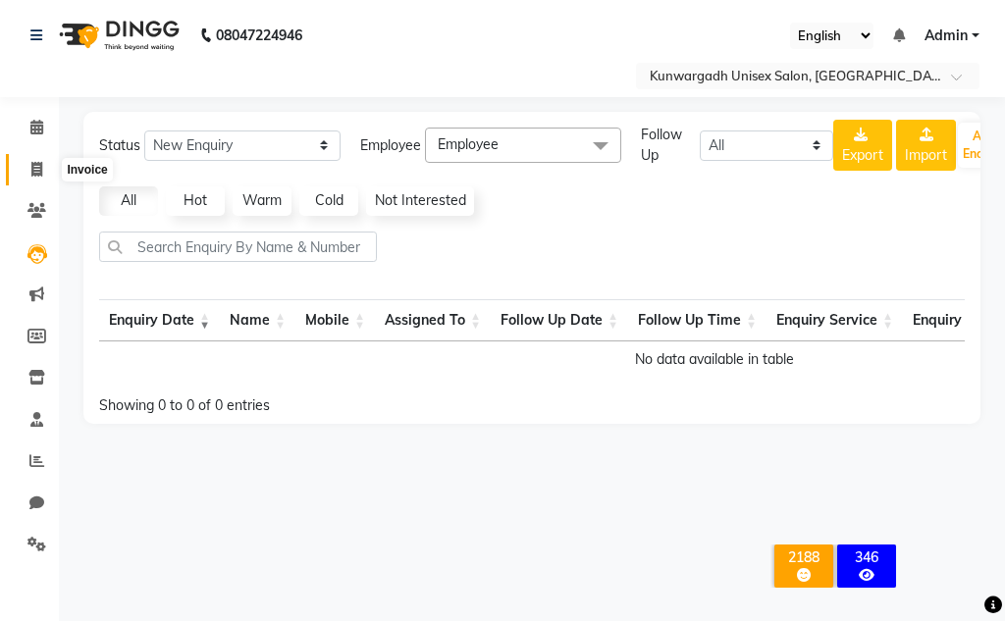
click at [49, 180] on span at bounding box center [37, 170] width 34 height 23
select select "service"
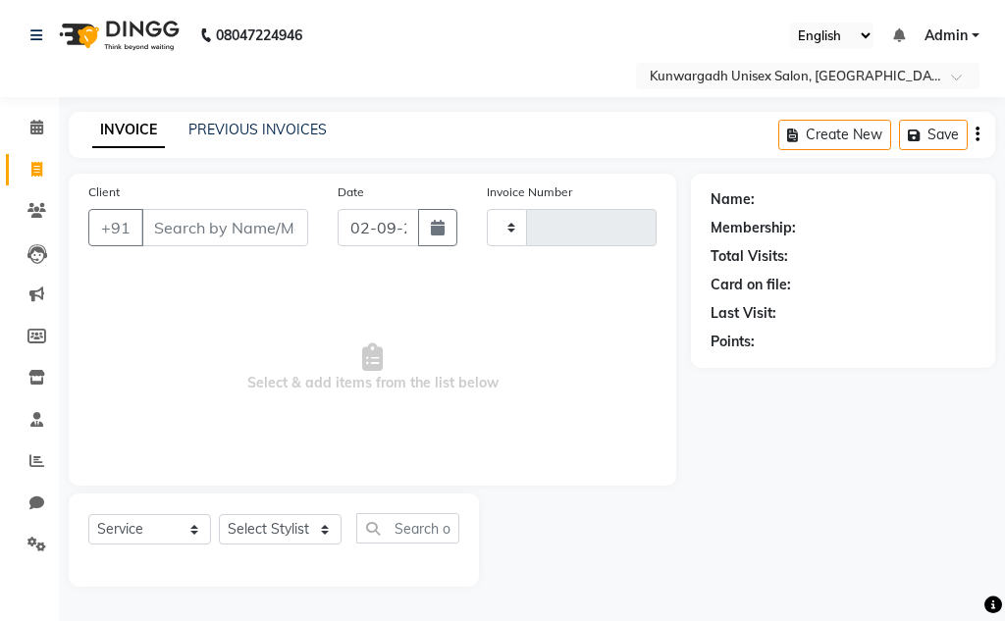
type input "4358"
select select "7931"
drag, startPoint x: 315, startPoint y: 539, endPoint x: 310, endPoint y: 528, distance: 11.9
click at [316, 534] on select "Select Stylist Aarti [PERSON_NAME] Sir Chiku [PERSON_NAME] [PERSON_NAME] [PERSO…" at bounding box center [280, 529] width 123 height 30
click at [178, 244] on input "Client" at bounding box center [224, 227] width 167 height 37
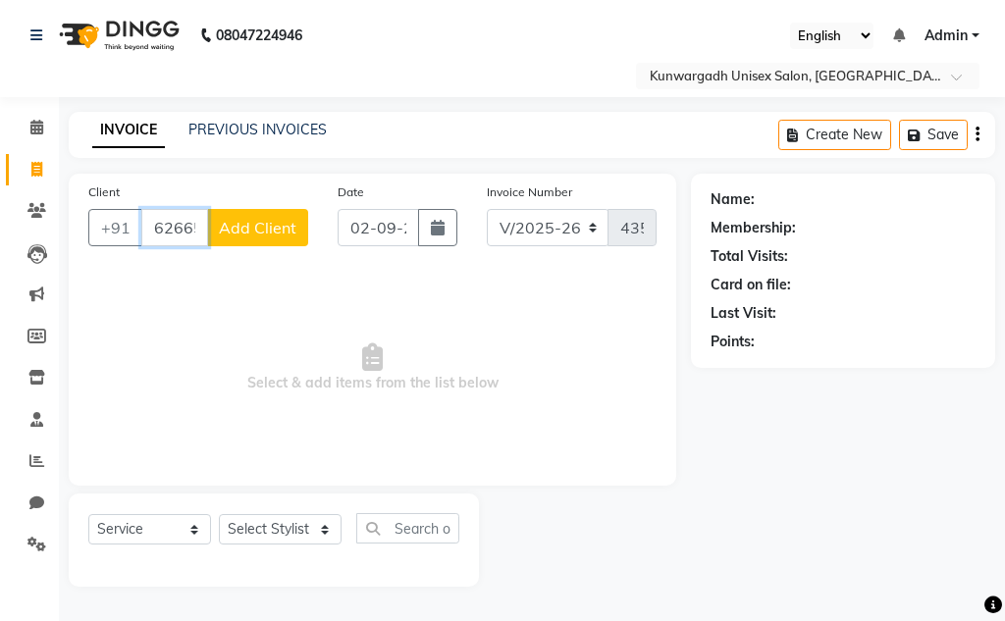
click at [194, 234] on input "6266555" at bounding box center [174, 227] width 67 height 37
click at [196, 234] on input "6266555" at bounding box center [174, 227] width 67 height 37
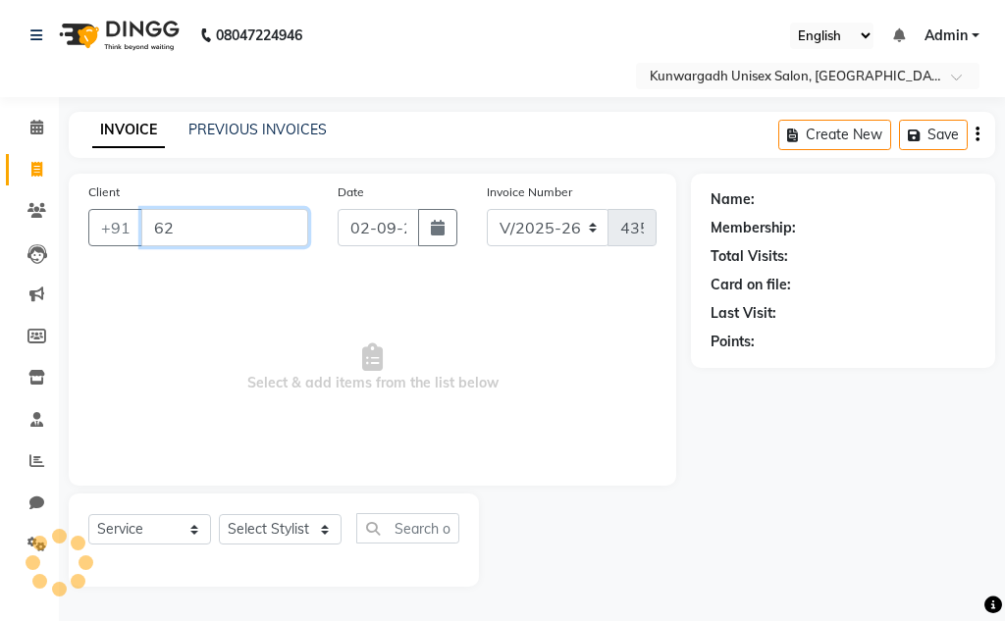
type input "6"
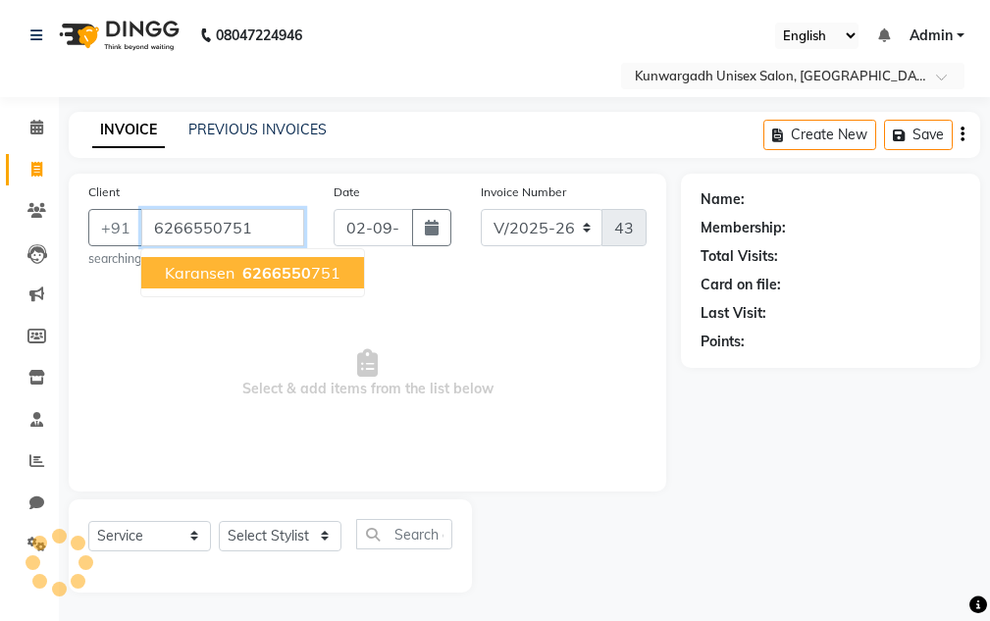
type input "6266550751"
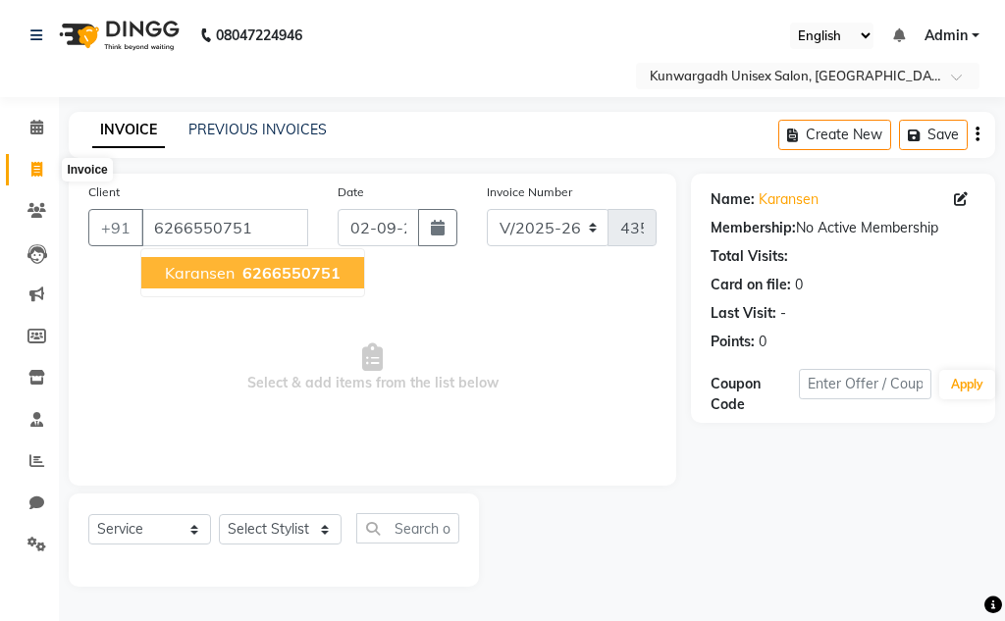
click at [21, 167] on span at bounding box center [37, 170] width 34 height 23
select select "service"
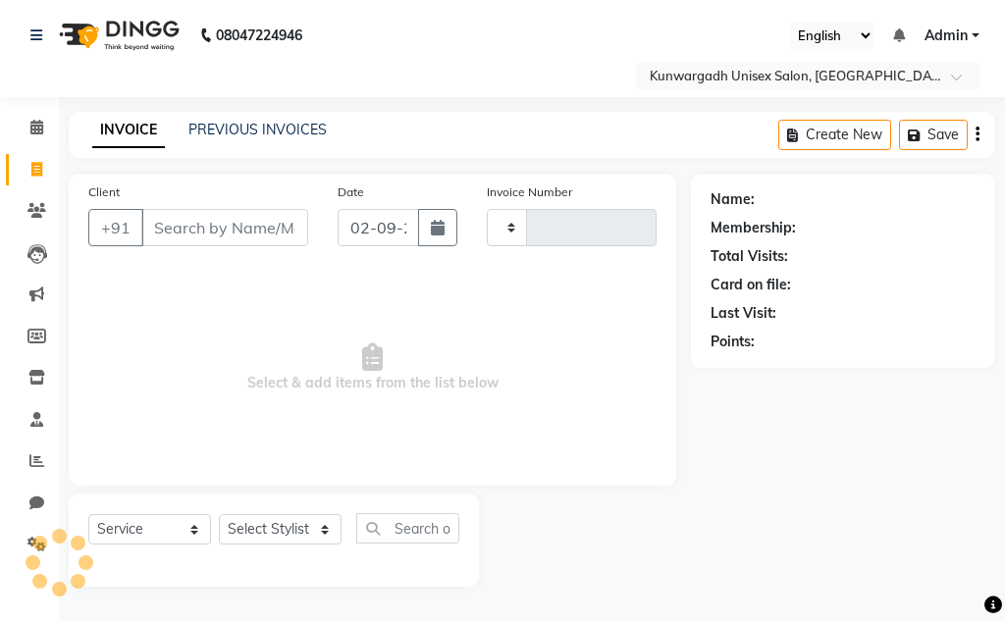
type input "4358"
select select "7931"
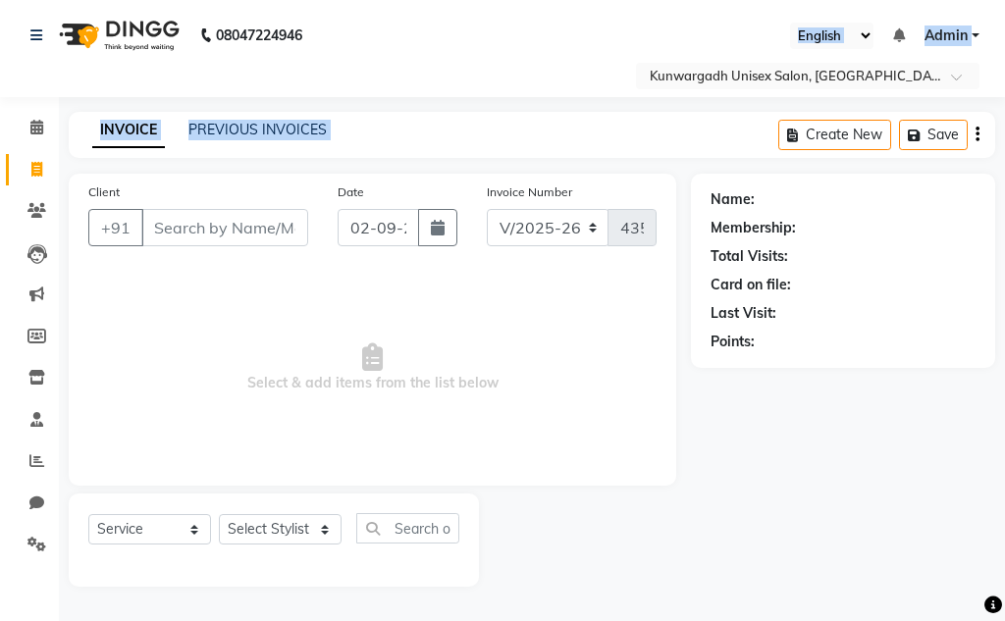
click at [989, 154] on app-home "08047224946 Select Location × Kunwargadh Unisex Salon, Tikrapara English ENGLIS…" at bounding box center [502, 308] width 1005 height 616
click at [41, 163] on icon at bounding box center [36, 169] width 11 height 15
select select "service"
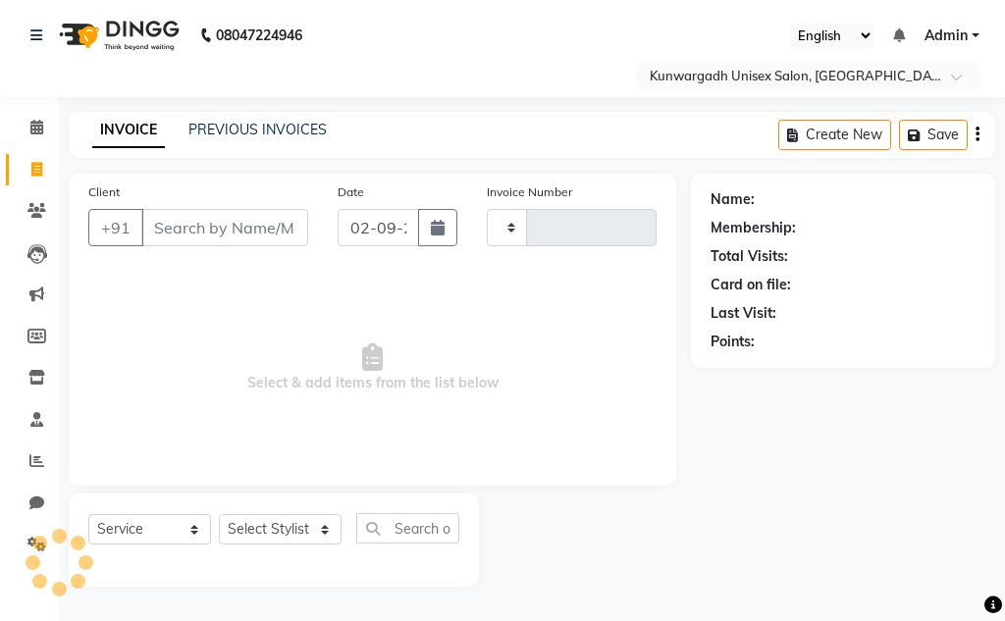
type input "4358"
select select "7931"
click at [41, 163] on icon at bounding box center [36, 169] width 11 height 15
select select "service"
type input "4358"
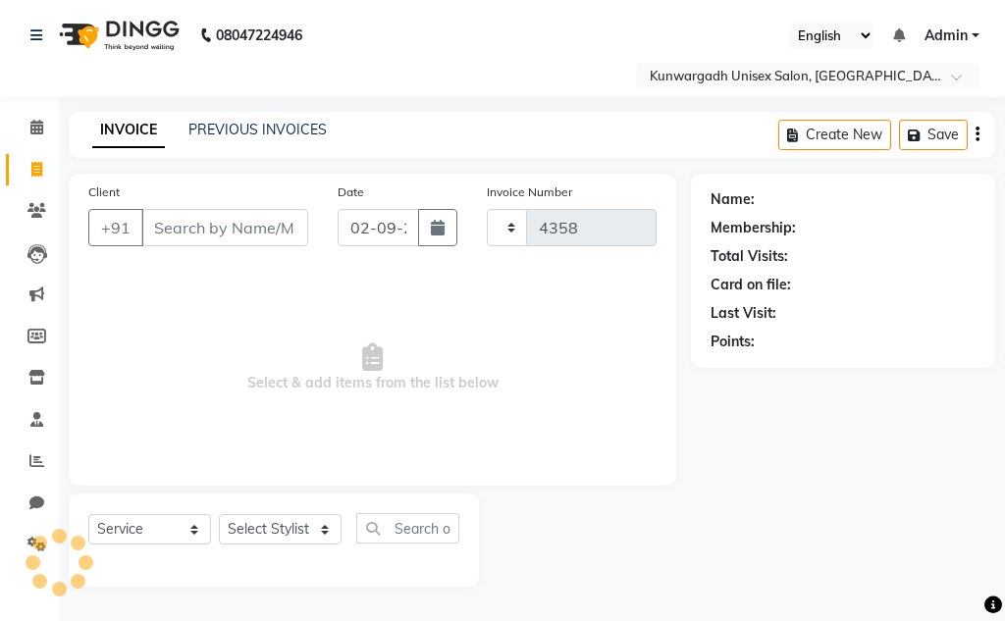
click at [41, 162] on icon at bounding box center [36, 169] width 11 height 15
select select "service"
type input "4358"
select select "7931"
click at [21, 202] on span at bounding box center [37, 211] width 34 height 23
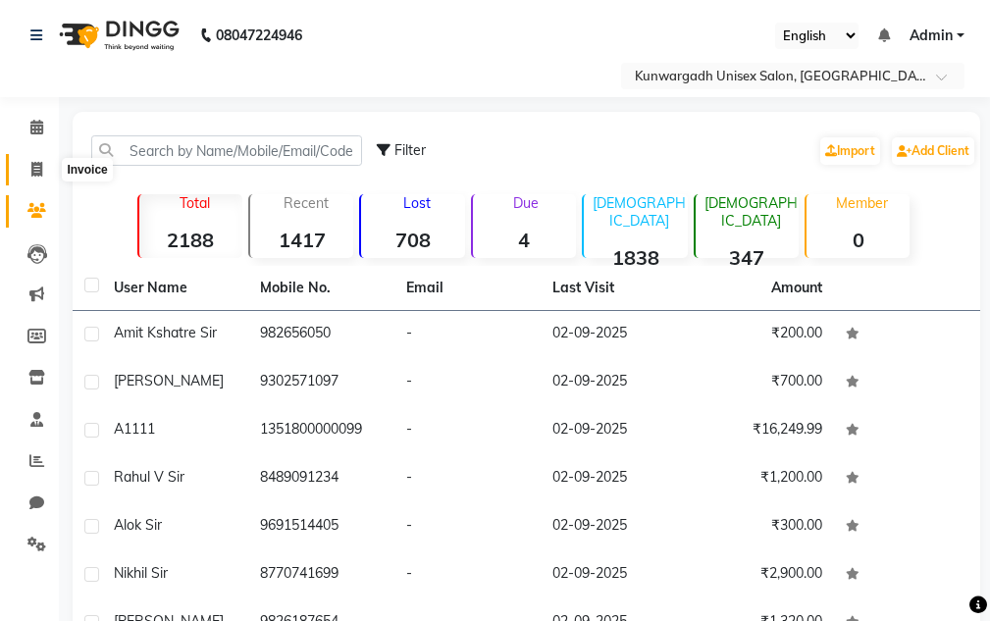
click at [38, 165] on icon at bounding box center [36, 169] width 11 height 15
select select "service"
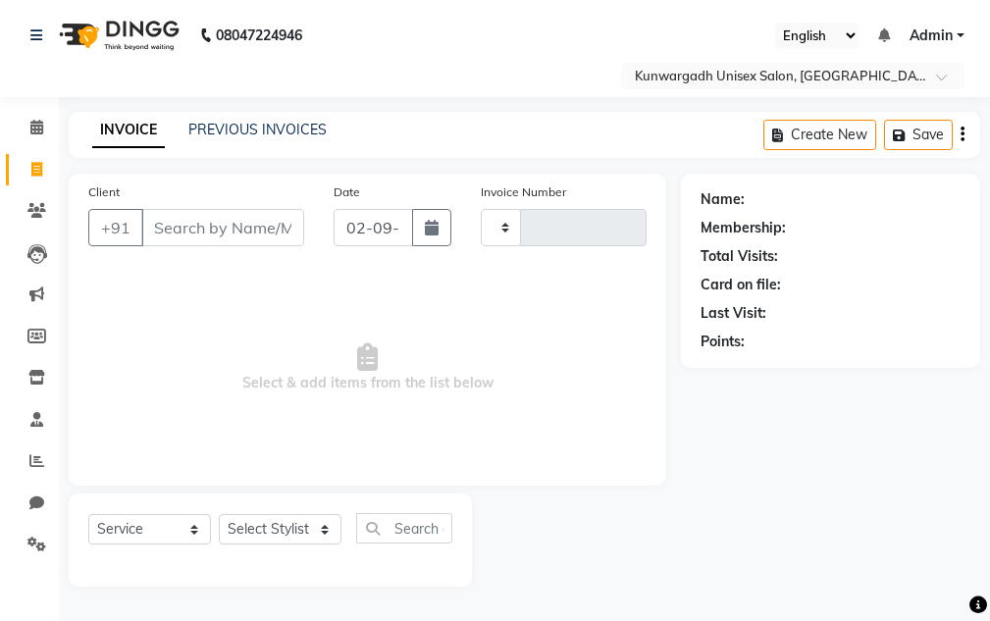
type input "4358"
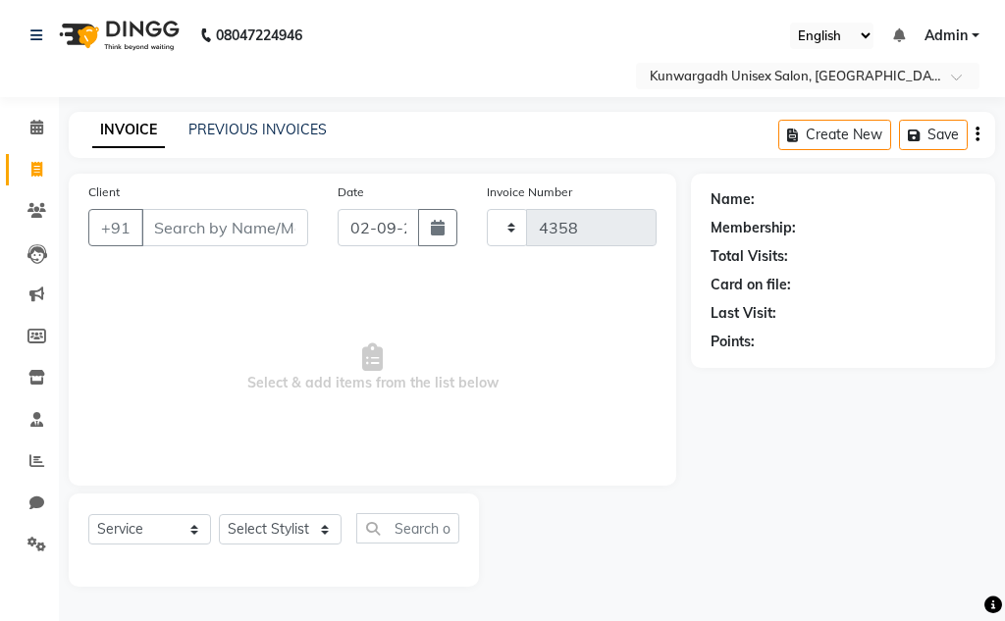
select select "7931"
click at [275, 532] on select "Select Stylist Aarti [PERSON_NAME] Sir Chiku [PERSON_NAME] [PERSON_NAME] [PERSO…" at bounding box center [280, 529] width 123 height 30
select select "83190"
click at [219, 514] on select "Select Stylist Aarti [PERSON_NAME] Sir Chiku [PERSON_NAME] [PERSON_NAME] [PERSO…" at bounding box center [280, 529] width 123 height 30
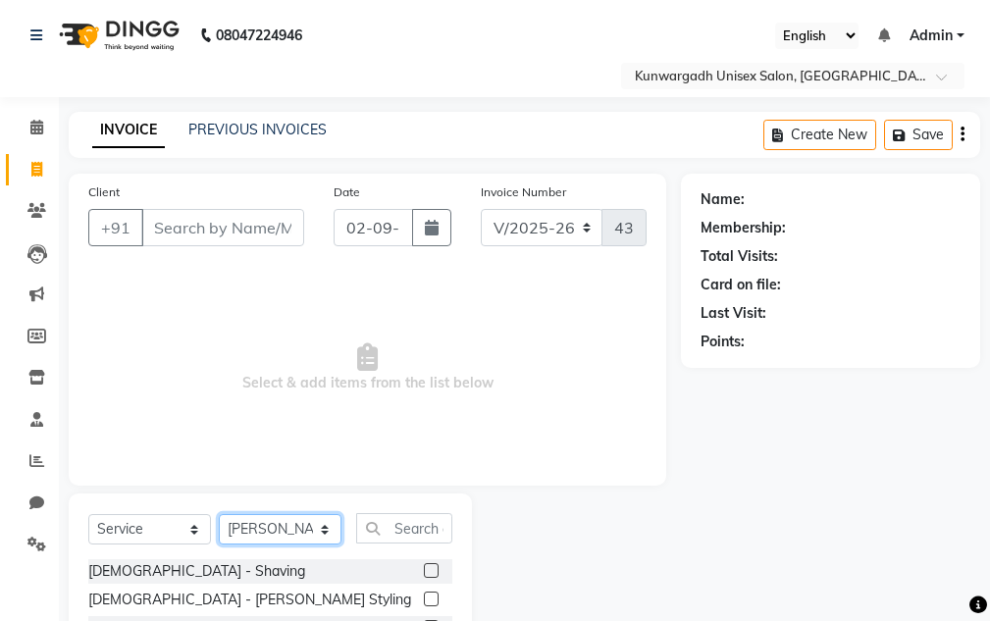
scroll to position [98, 0]
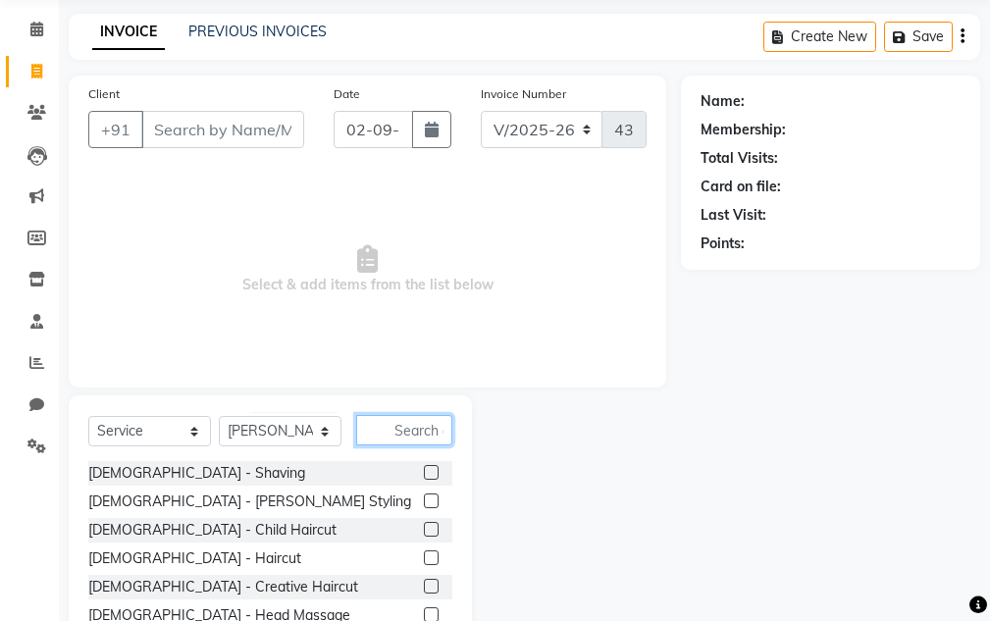
click at [384, 432] on input "text" at bounding box center [404, 430] width 96 height 30
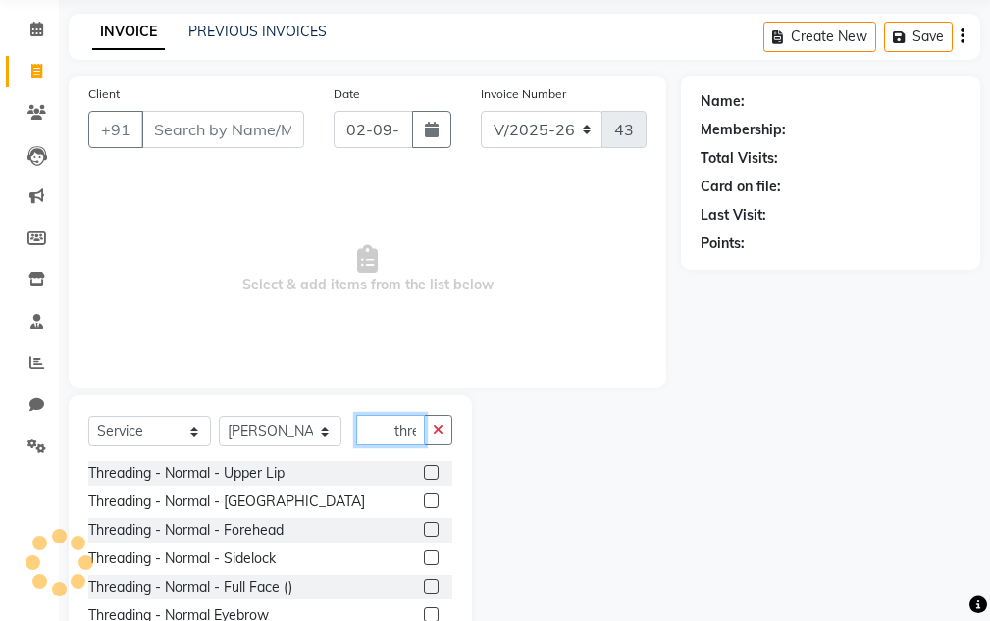
scroll to position [0, 2]
type input "thre"
click at [424, 466] on label at bounding box center [431, 472] width 15 height 15
click at [424, 467] on input "checkbox" at bounding box center [430, 473] width 13 height 13
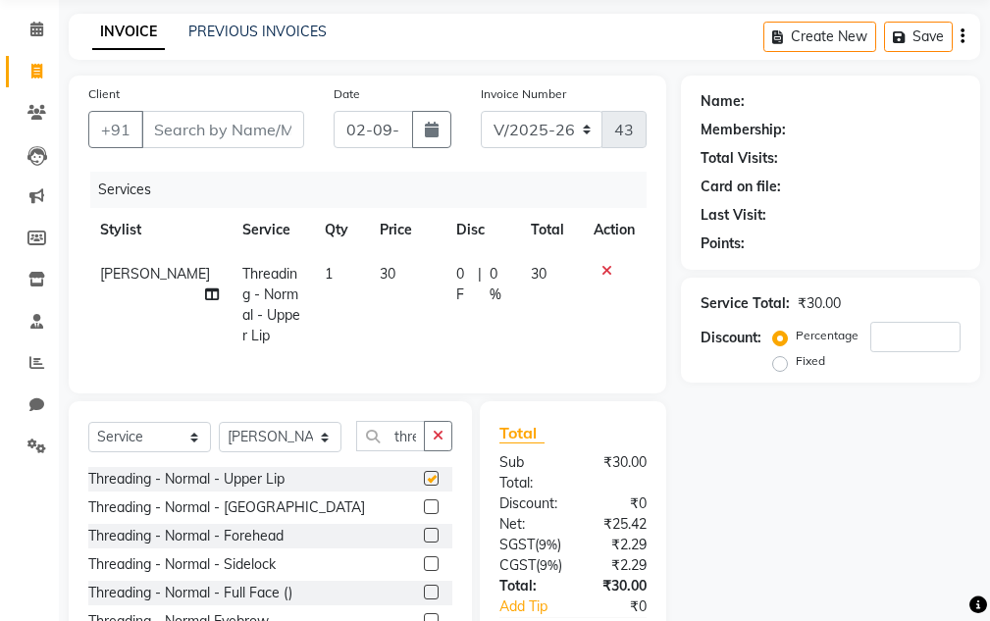
checkbox input "false"
click at [436, 532] on label at bounding box center [431, 535] width 15 height 15
click at [436, 532] on input "checkbox" at bounding box center [430, 536] width 13 height 13
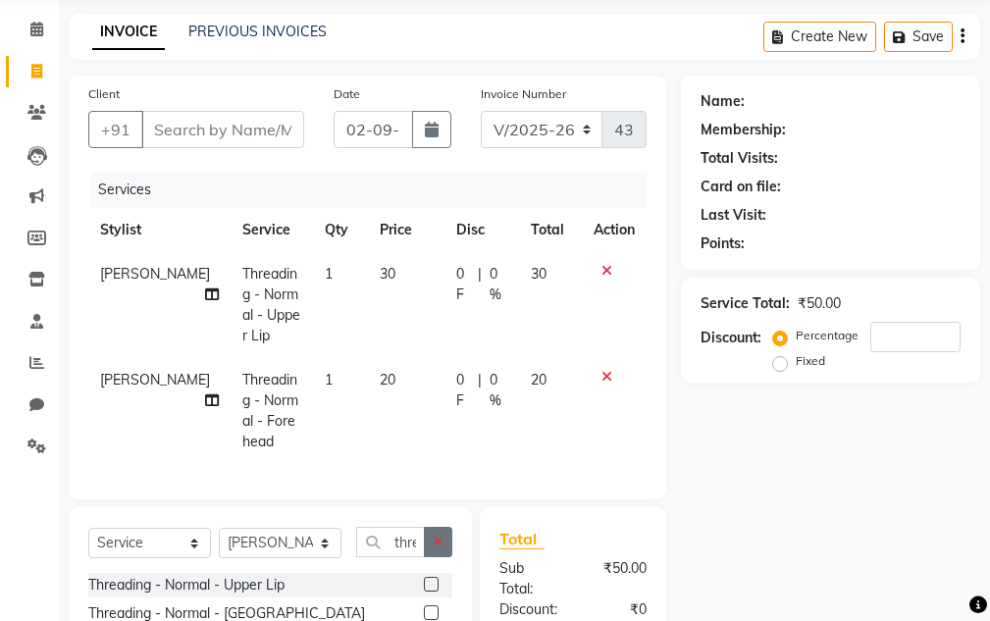
checkbox input "false"
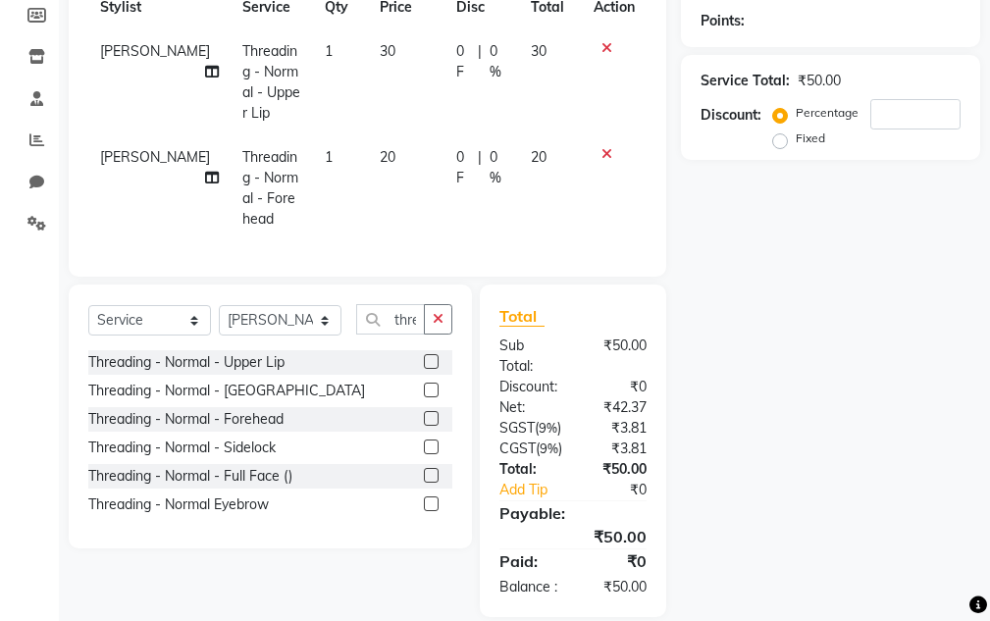
scroll to position [358, 0]
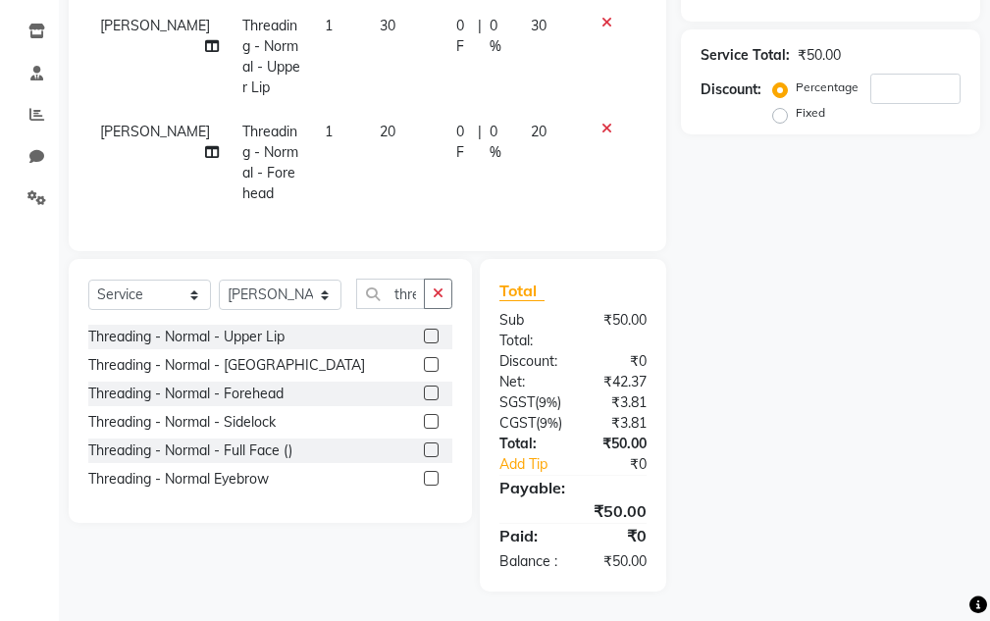
click at [430, 471] on label at bounding box center [431, 478] width 15 height 15
click at [430, 473] on input "checkbox" at bounding box center [430, 479] width 13 height 13
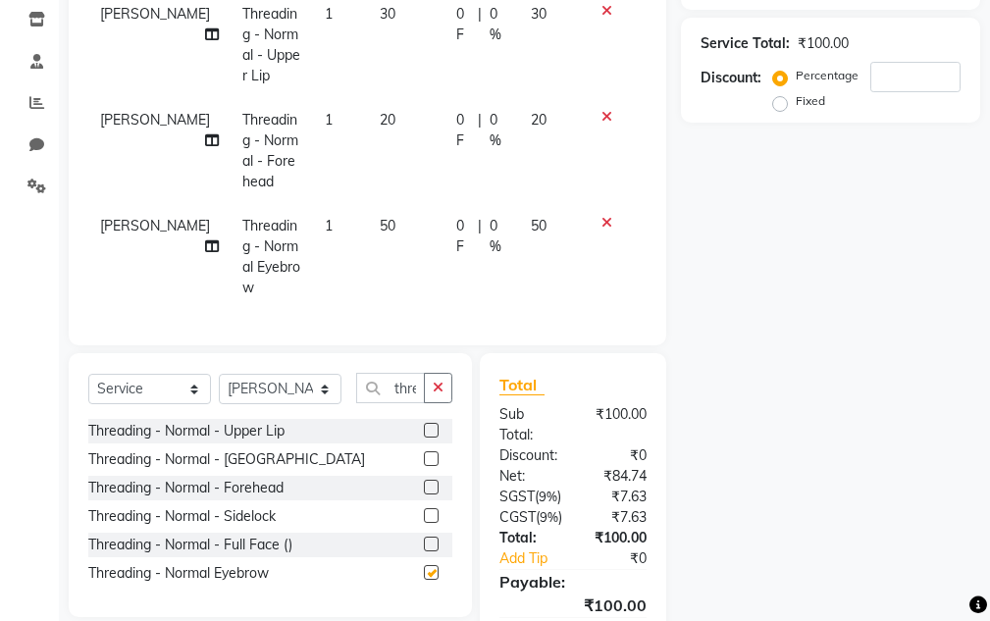
checkbox input "false"
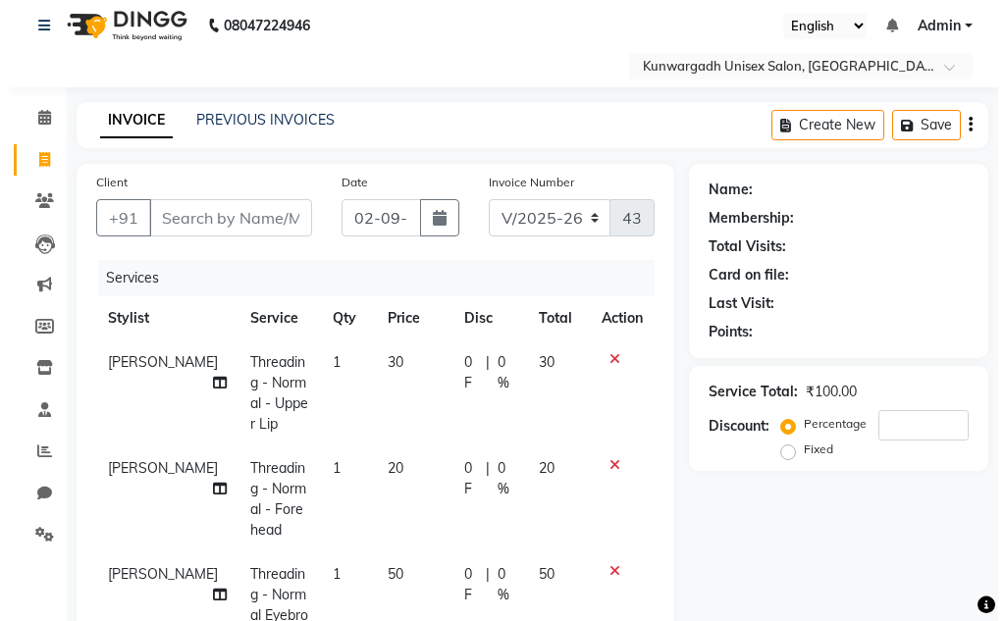
scroll to position [0, 0]
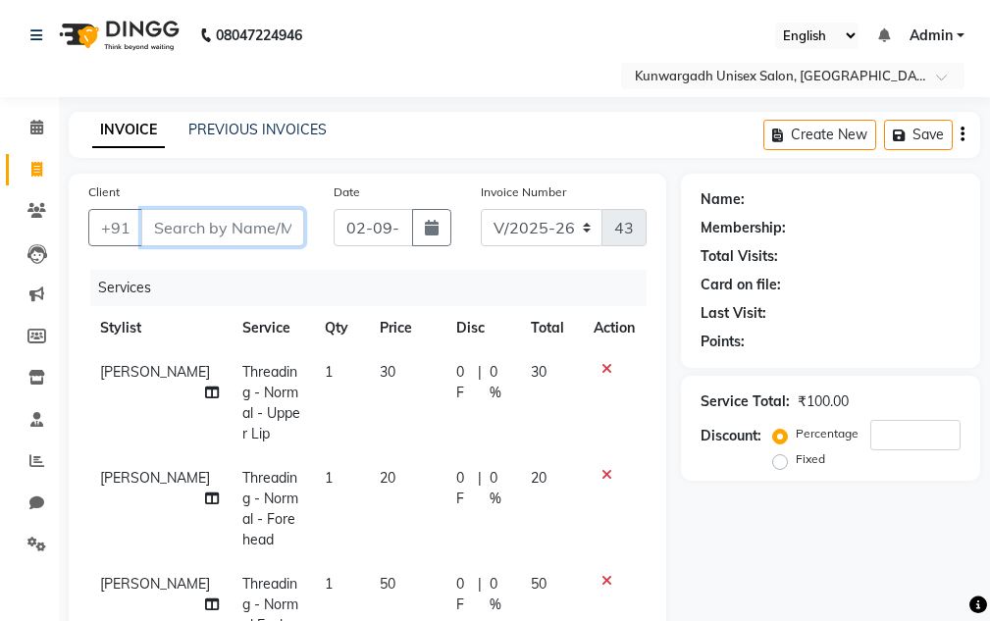
click at [176, 221] on input "Client" at bounding box center [222, 227] width 163 height 37
click at [192, 230] on input "Client" at bounding box center [222, 227] width 163 height 37
click at [183, 232] on input "Client" at bounding box center [222, 227] width 163 height 37
type input "9"
type input "0"
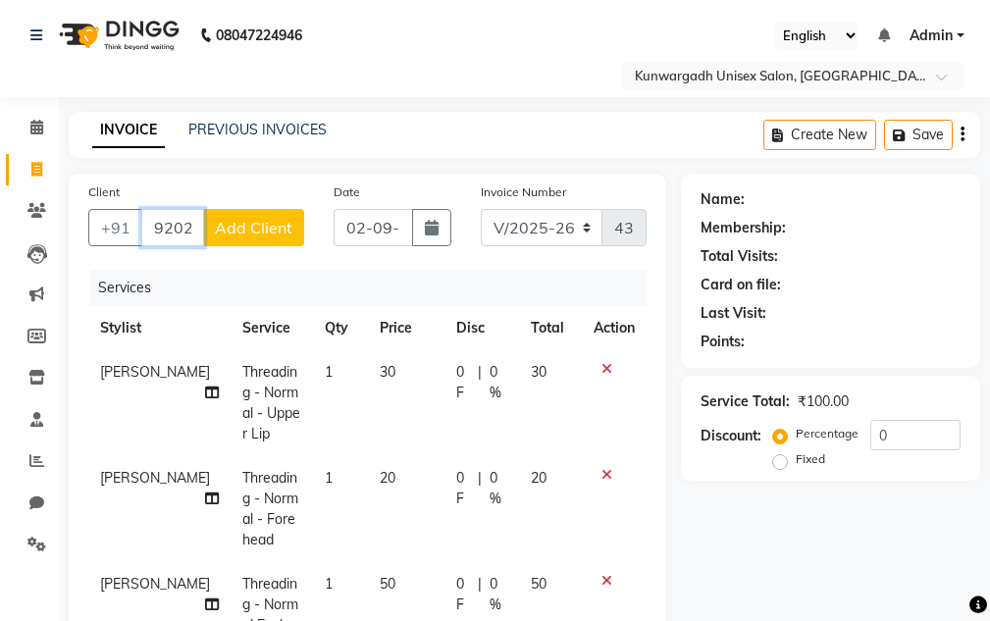
type input "9202828648"
click at [248, 232] on span "Add Client" at bounding box center [254, 228] width 78 height 20
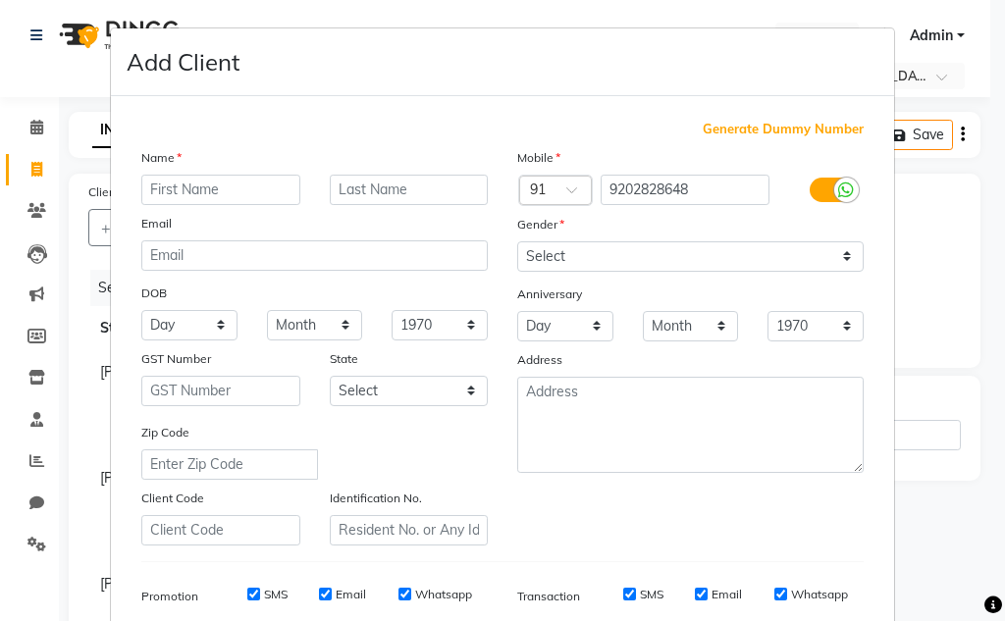
click at [237, 183] on input "text" at bounding box center [220, 190] width 159 height 30
click at [161, 190] on input "text" at bounding box center [220, 190] width 159 height 30
type input "[PERSON_NAME] ma'am"
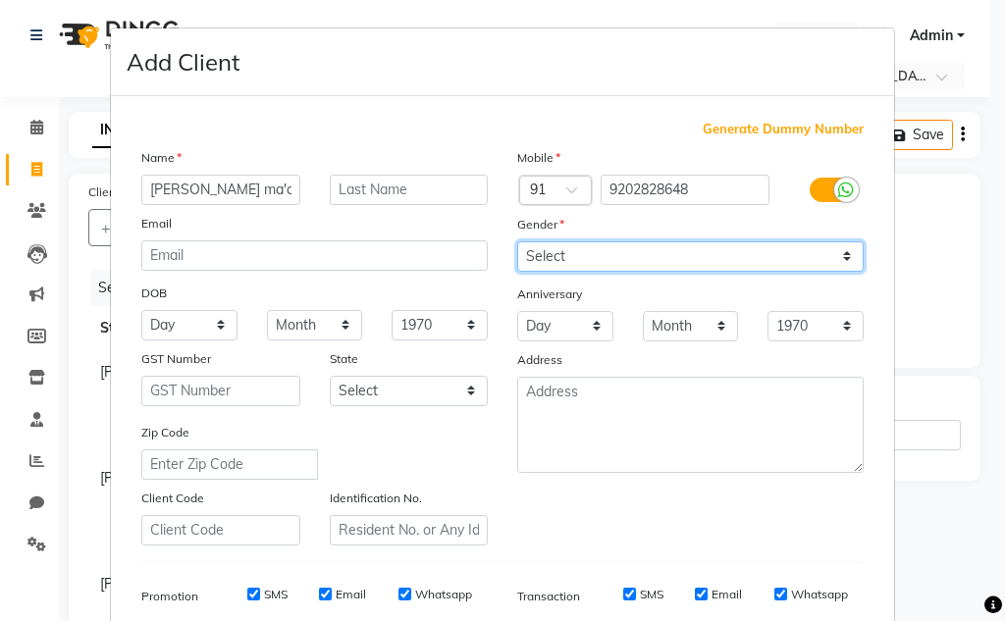
click at [643, 251] on select "Select [DEMOGRAPHIC_DATA] [DEMOGRAPHIC_DATA] Other Prefer Not To Say" at bounding box center [690, 256] width 346 height 30
select select "[DEMOGRAPHIC_DATA]"
click at [517, 241] on select "Select [DEMOGRAPHIC_DATA] [DEMOGRAPHIC_DATA] Other Prefer Not To Say" at bounding box center [690, 256] width 346 height 30
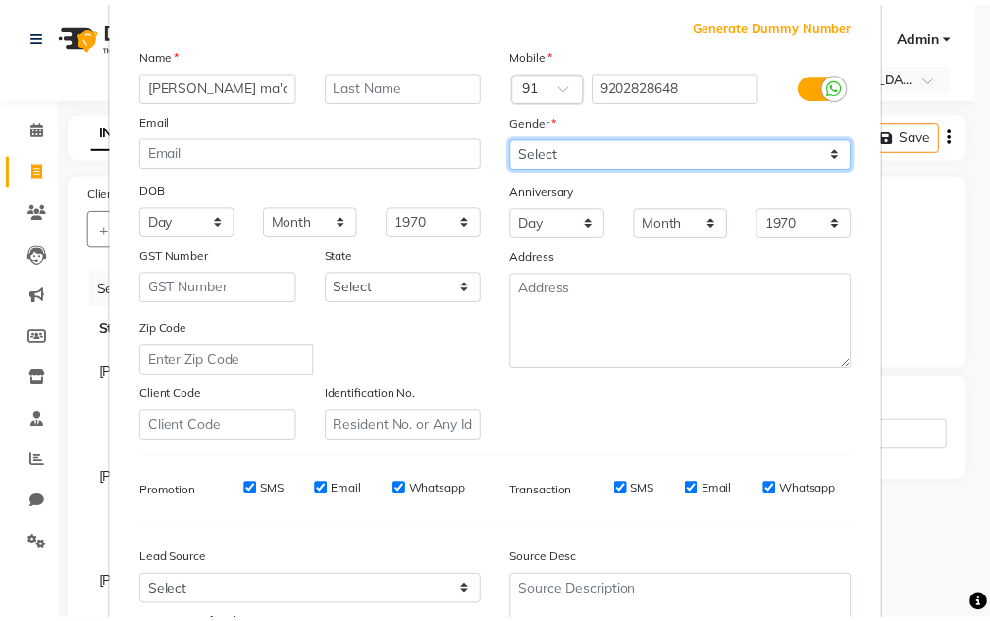
scroll to position [285, 0]
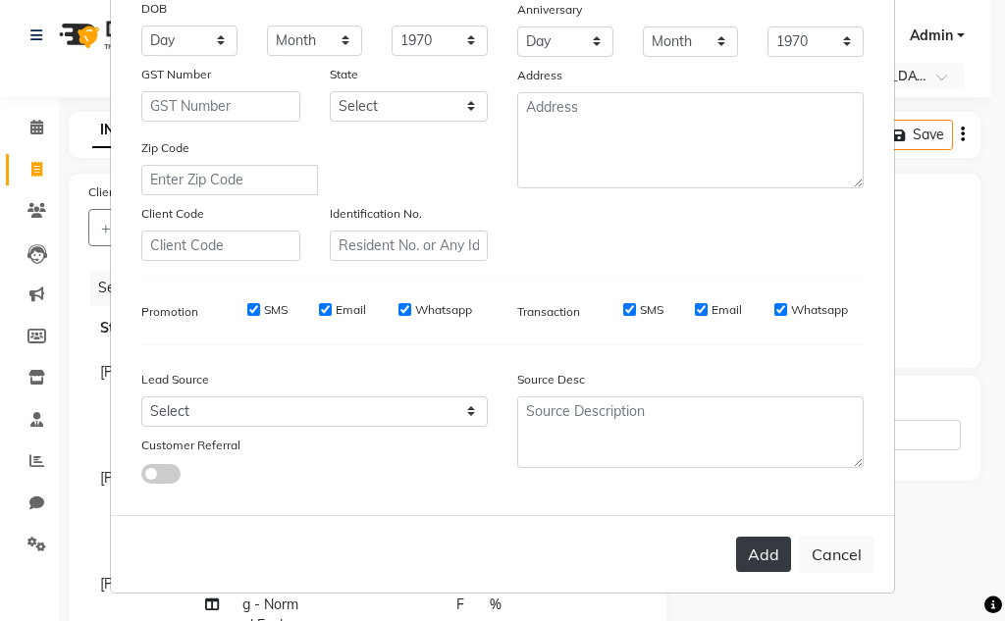
click at [754, 555] on button "Add" at bounding box center [763, 554] width 55 height 35
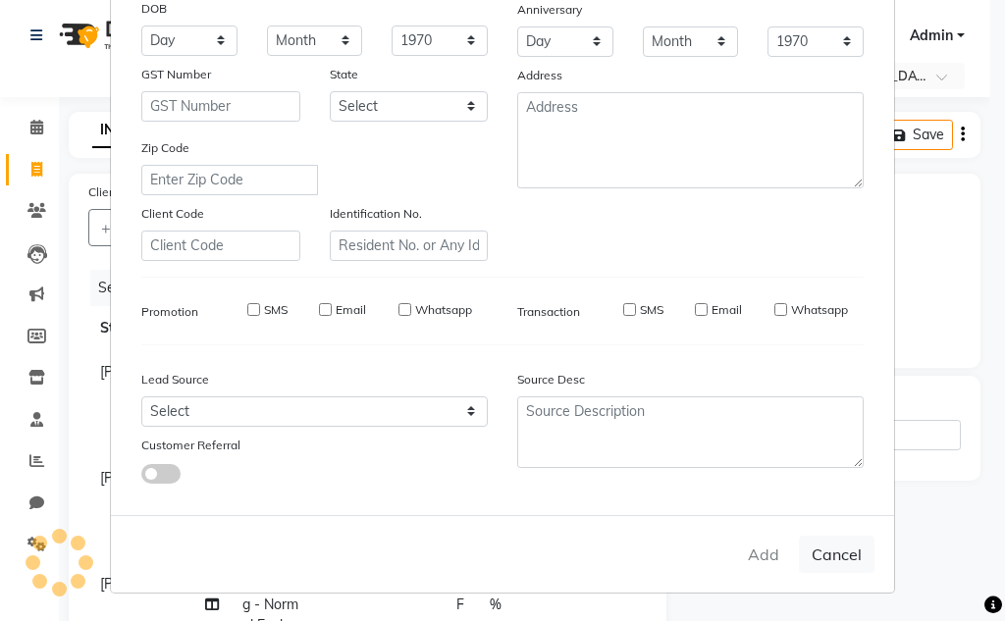
select select
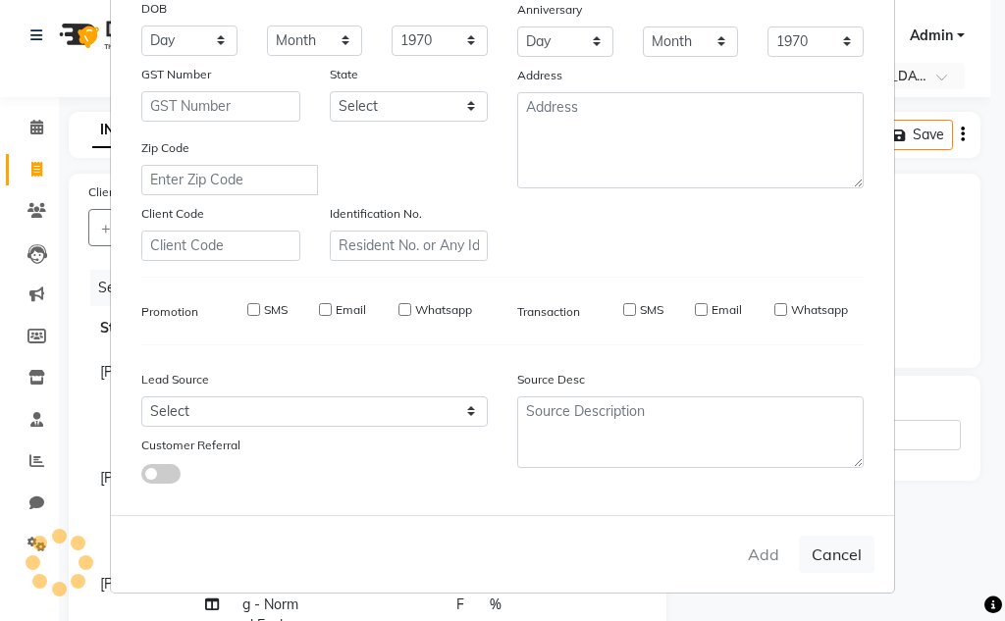
select select
checkbox input "false"
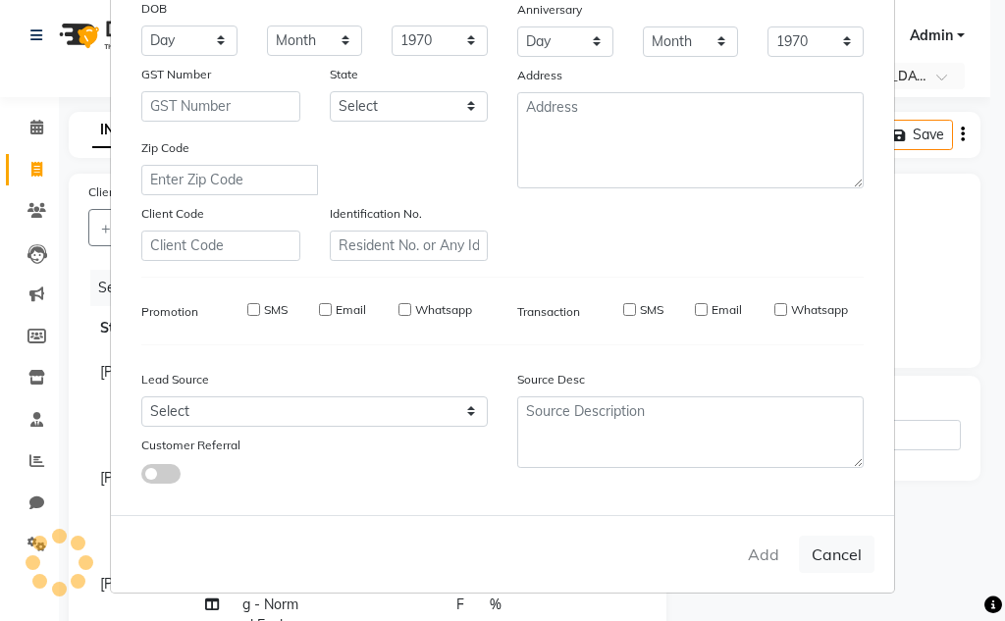
checkbox input "false"
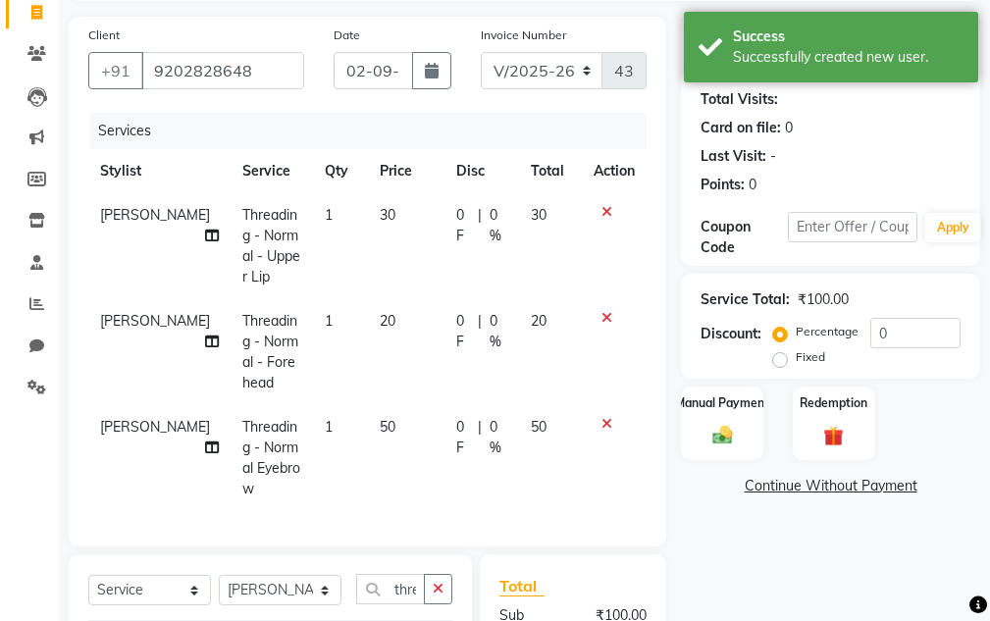
scroll to position [196, 0]
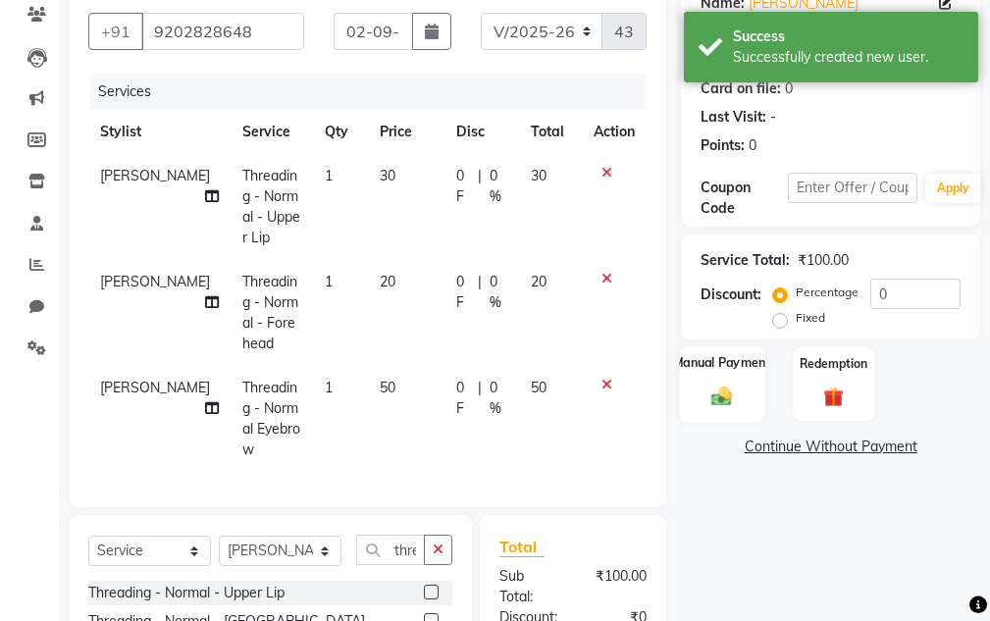
click at [740, 401] on div "Manual Payment" at bounding box center [722, 384] width 85 height 77
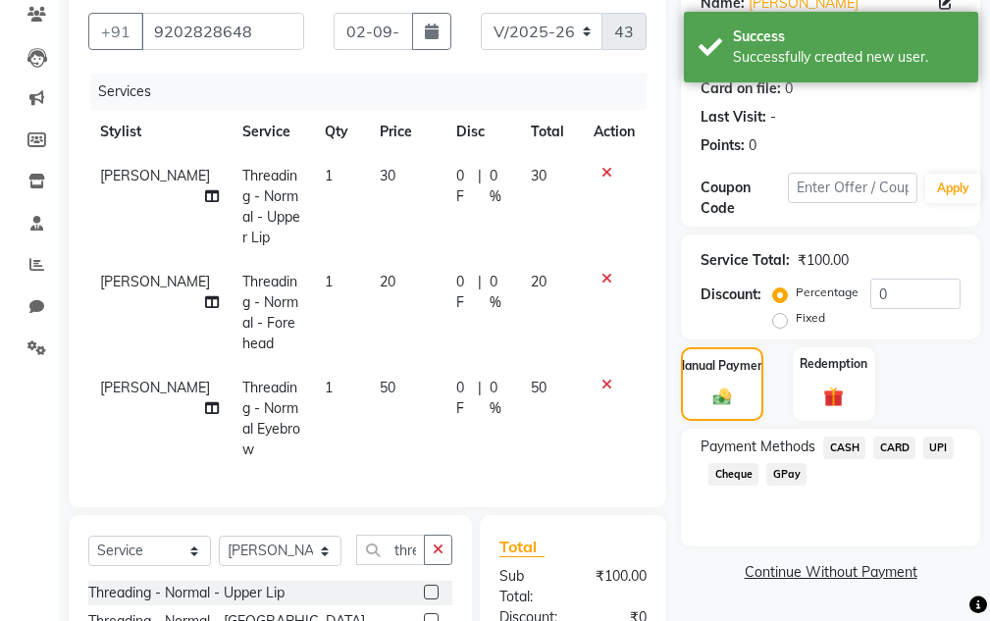
click at [836, 449] on span "CASH" at bounding box center [845, 448] width 42 height 23
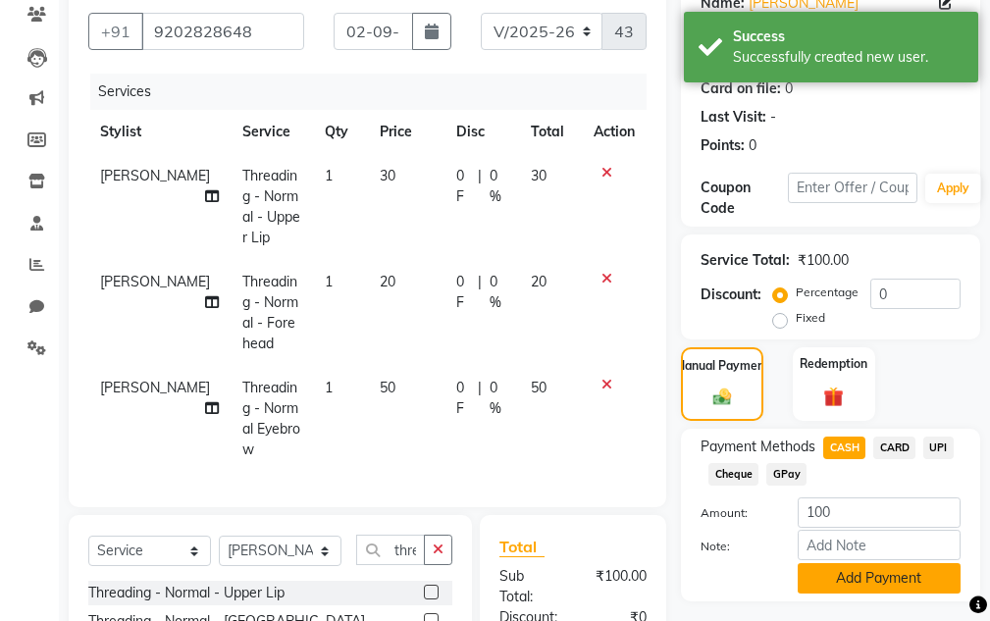
click at [857, 582] on button "Add Payment" at bounding box center [879, 578] width 163 height 30
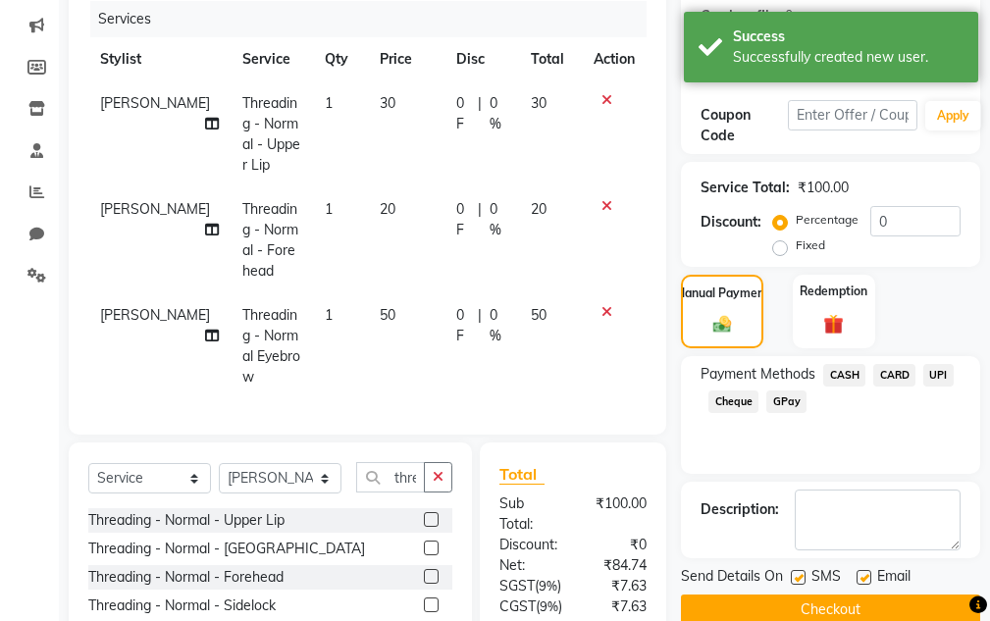
scroll to position [393, 0]
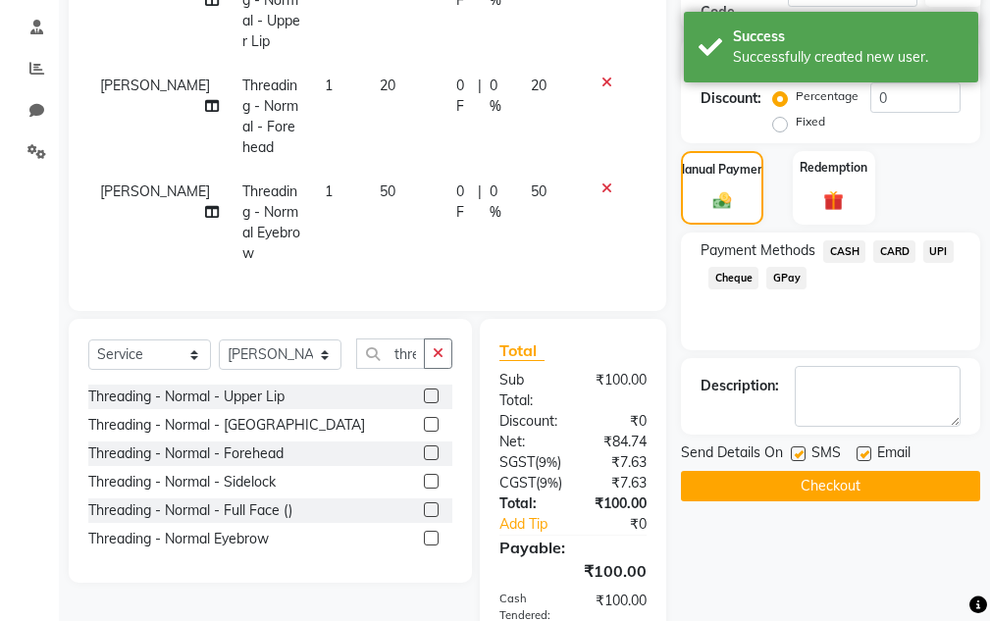
click at [848, 483] on button "Checkout" at bounding box center [830, 486] width 299 height 30
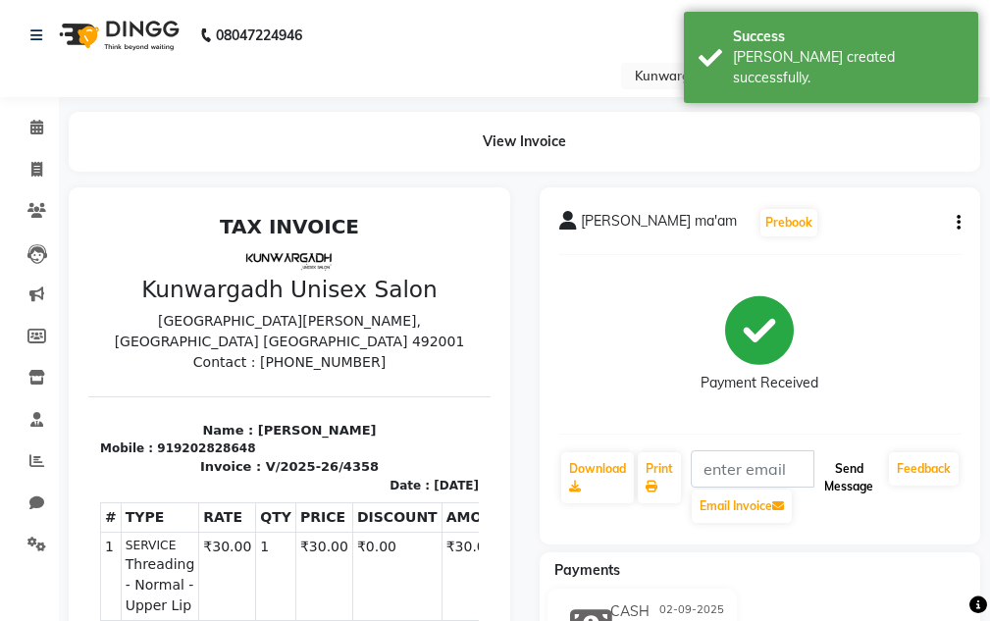
click at [846, 485] on button "Send Message" at bounding box center [849, 478] width 65 height 51
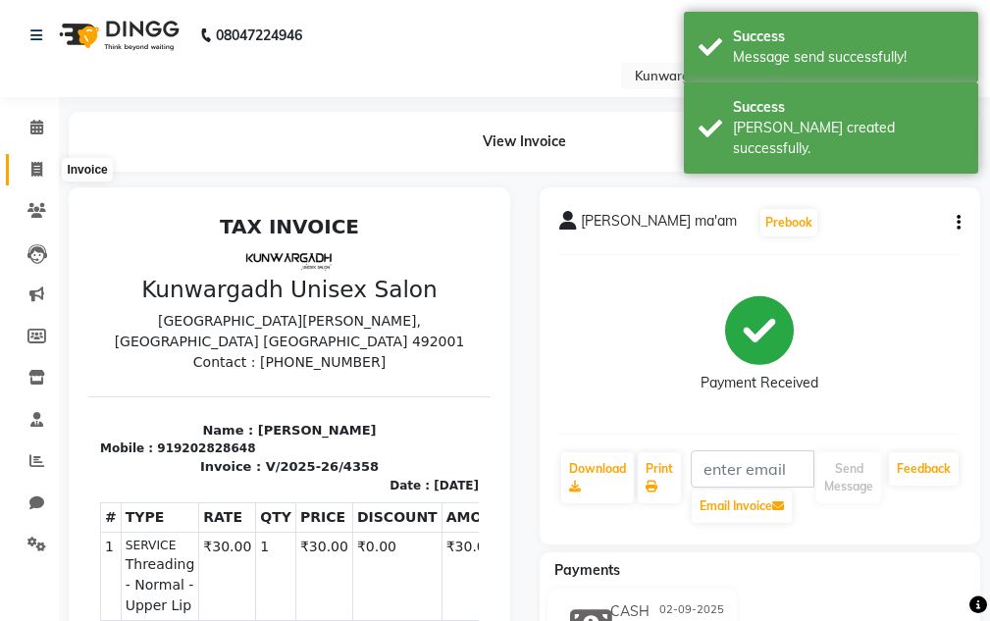
click at [31, 175] on icon at bounding box center [36, 169] width 11 height 15
select select "service"
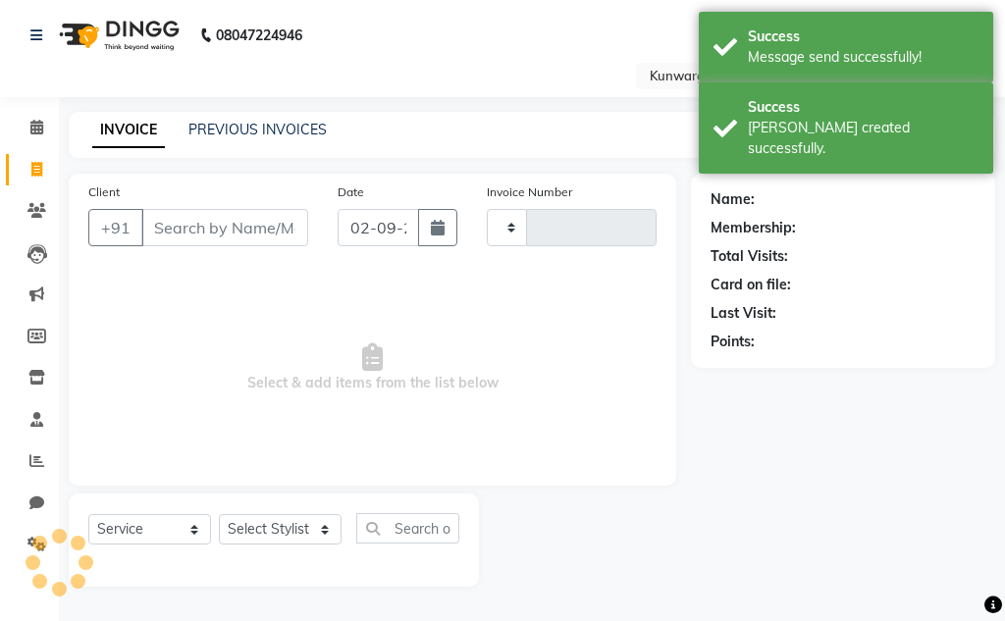
click at [156, 218] on input "Client" at bounding box center [224, 227] width 167 height 37
type input "4359"
select select "7931"
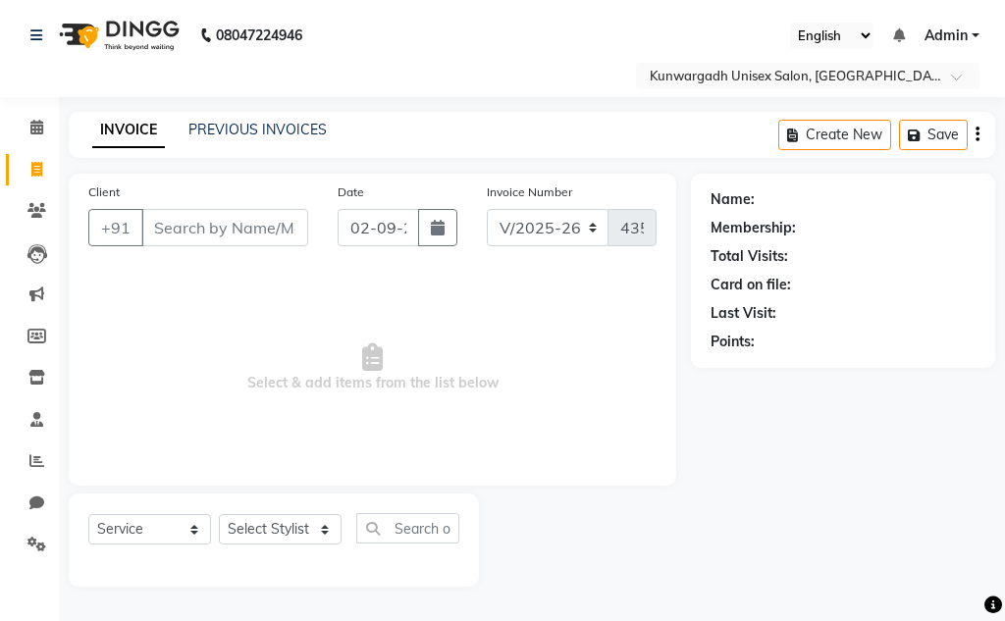
click at [39, 228] on li "Clients" at bounding box center [29, 211] width 59 height 42
click at [23, 178] on span at bounding box center [37, 170] width 34 height 23
select select "service"
drag, startPoint x: 30, startPoint y: 203, endPoint x: 29, endPoint y: 179, distance: 24.6
click at [31, 203] on icon at bounding box center [36, 210] width 19 height 15
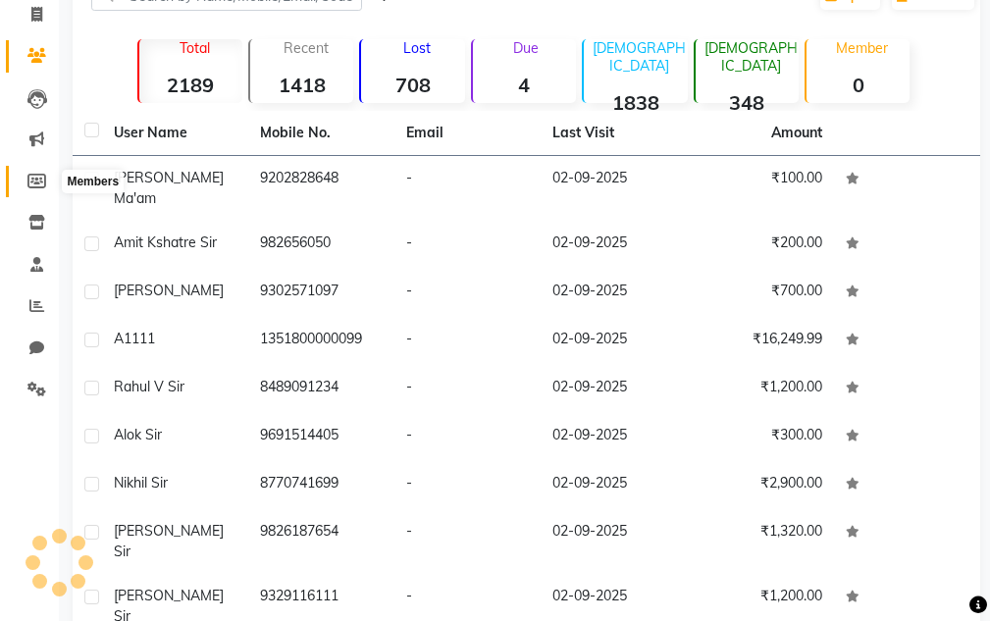
click at [29, 179] on icon at bounding box center [36, 181] width 19 height 15
select select
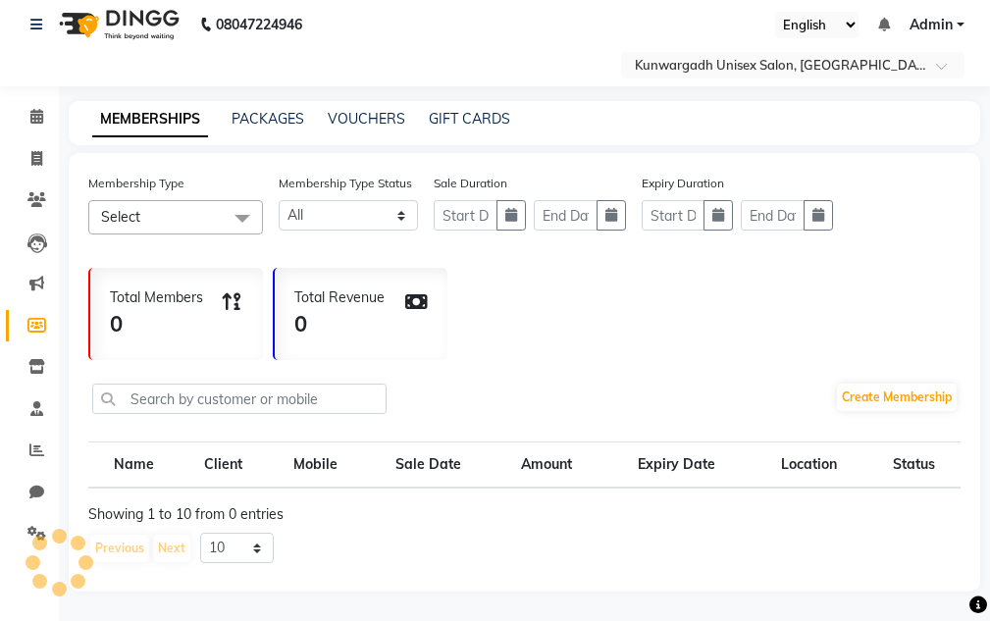
scroll to position [53, 0]
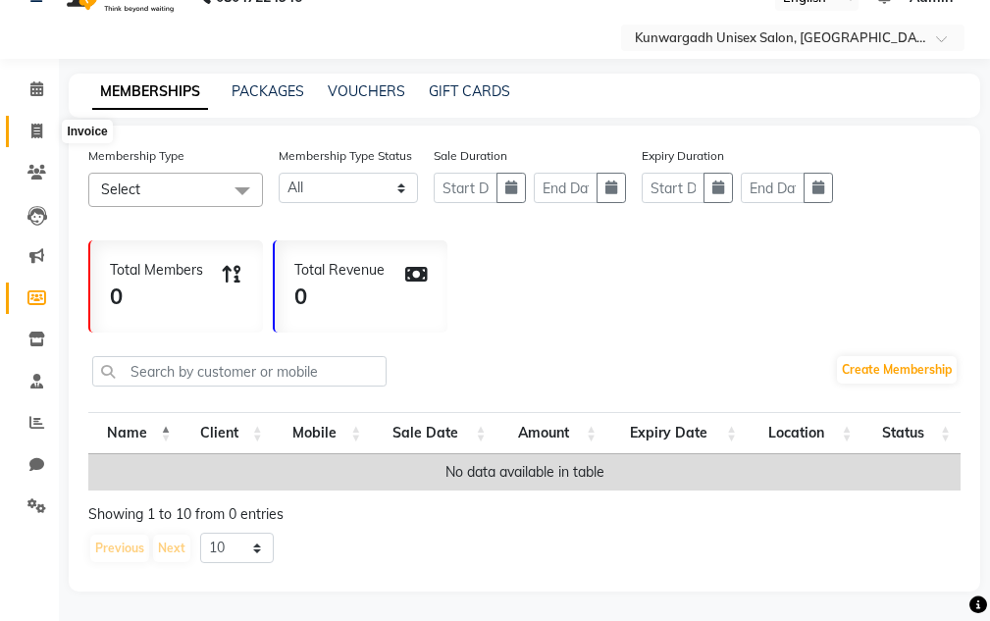
click at [35, 126] on span at bounding box center [37, 132] width 34 height 23
select select "7931"
select select "service"
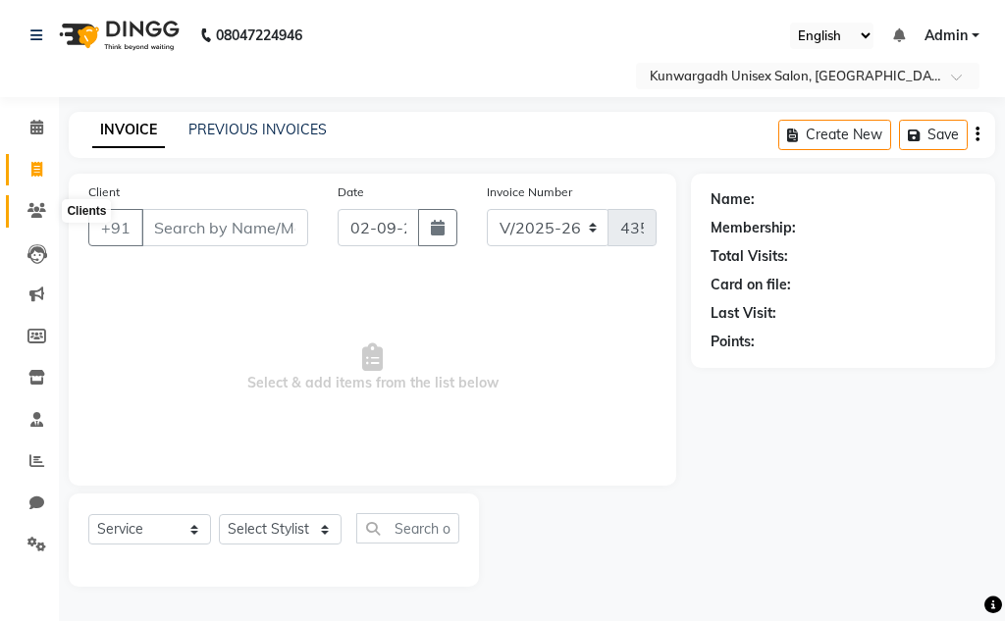
click at [50, 219] on span at bounding box center [37, 211] width 34 height 23
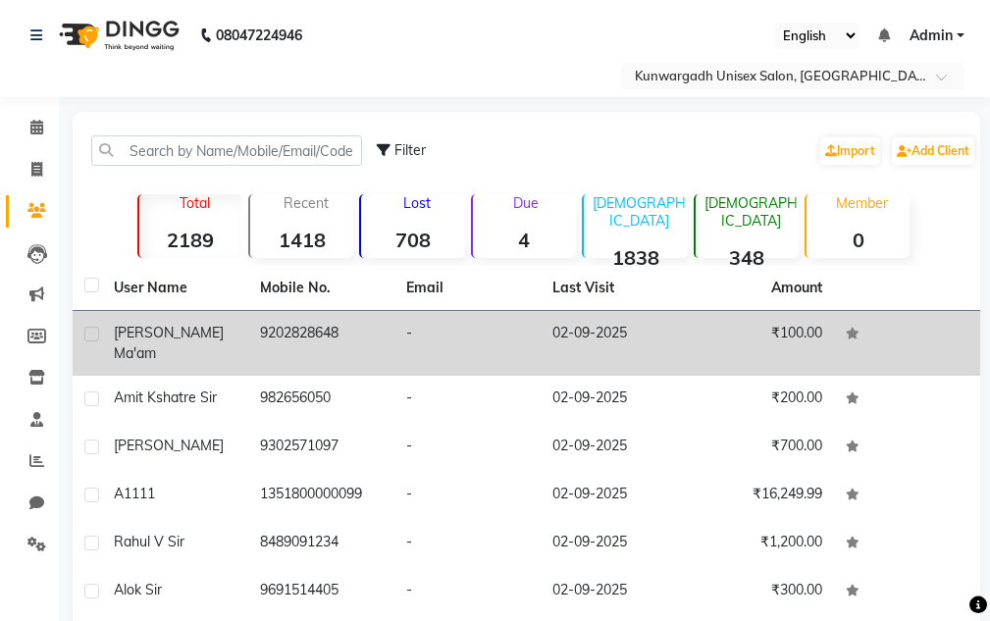
drag, startPoint x: 262, startPoint y: 343, endPoint x: 366, endPoint y: 330, distance: 104.8
click at [366, 330] on td "9202828648" at bounding box center [321, 343] width 146 height 65
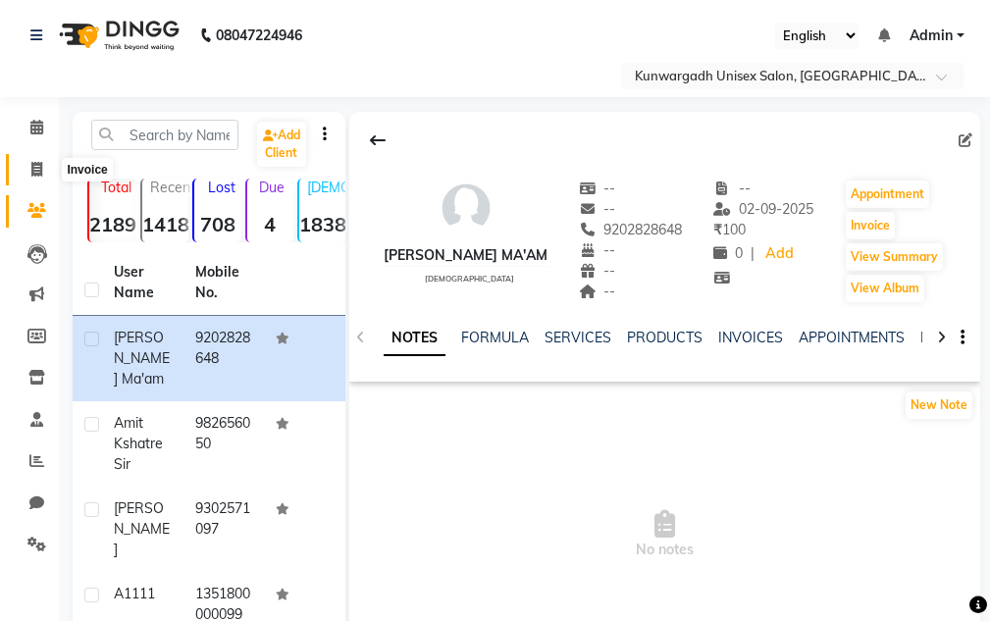
click at [27, 163] on span at bounding box center [37, 170] width 34 height 23
select select "service"
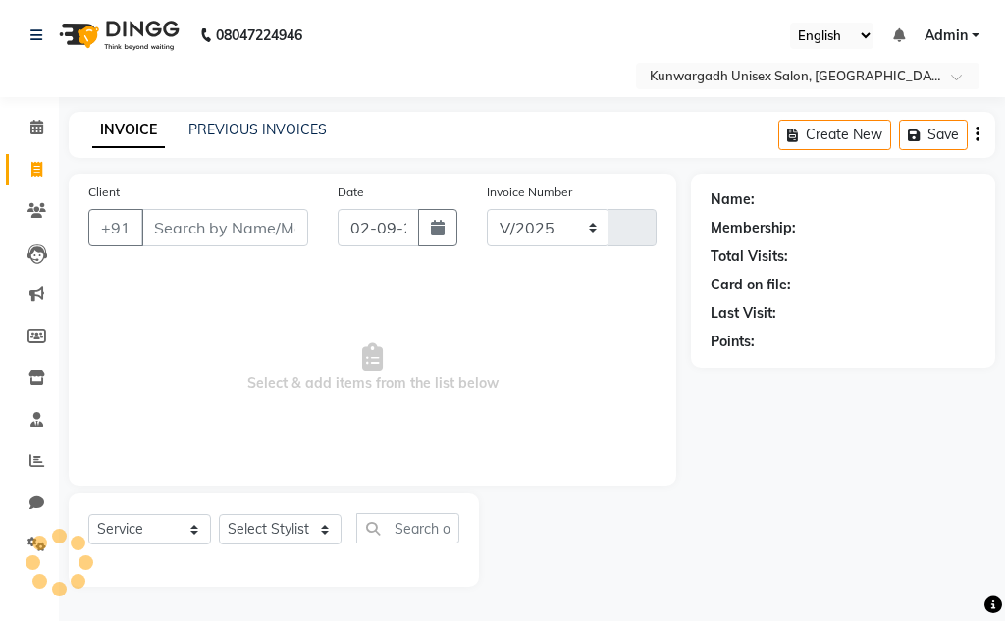
select select "7931"
type input "4359"
click at [31, 172] on icon at bounding box center [36, 169] width 11 height 15
select select "service"
type input "4359"
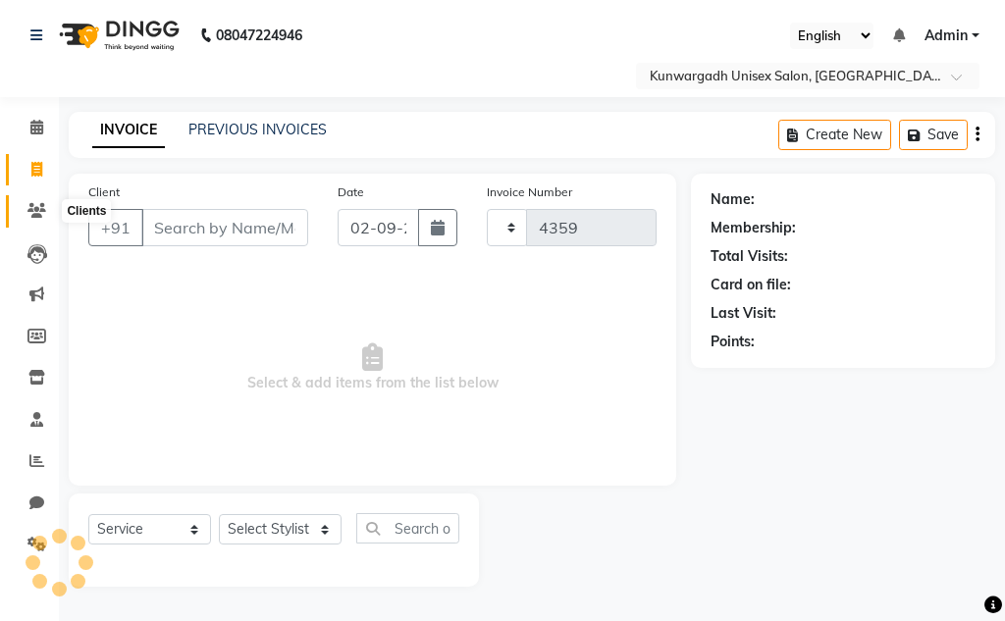
select select "7931"
click at [34, 198] on link "Clients" at bounding box center [29, 211] width 47 height 32
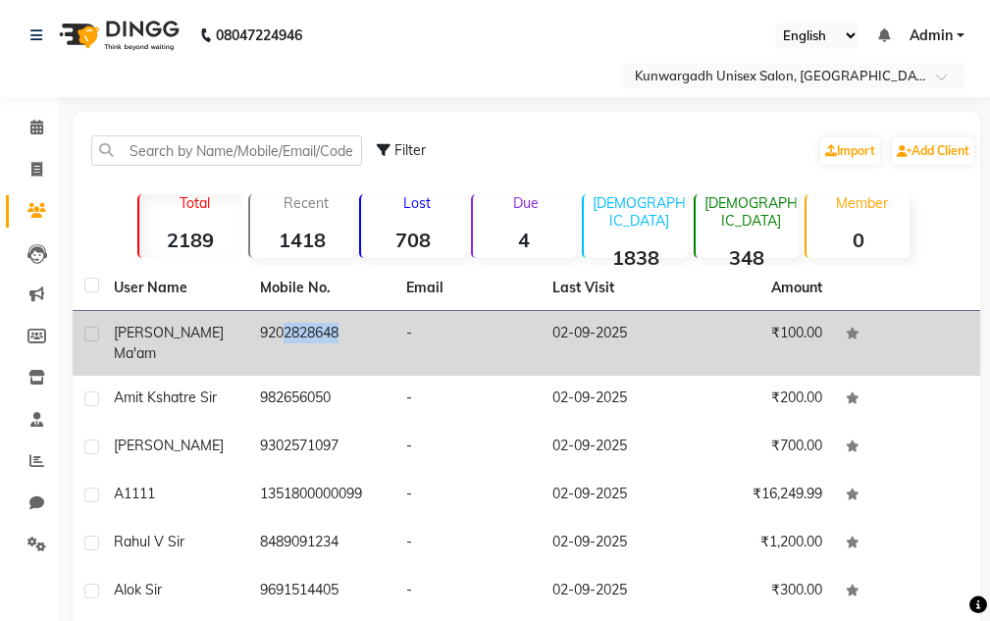
drag, startPoint x: 265, startPoint y: 334, endPoint x: 310, endPoint y: 324, distance: 46.2
click at [321, 326] on td "9202828648" at bounding box center [321, 343] width 146 height 65
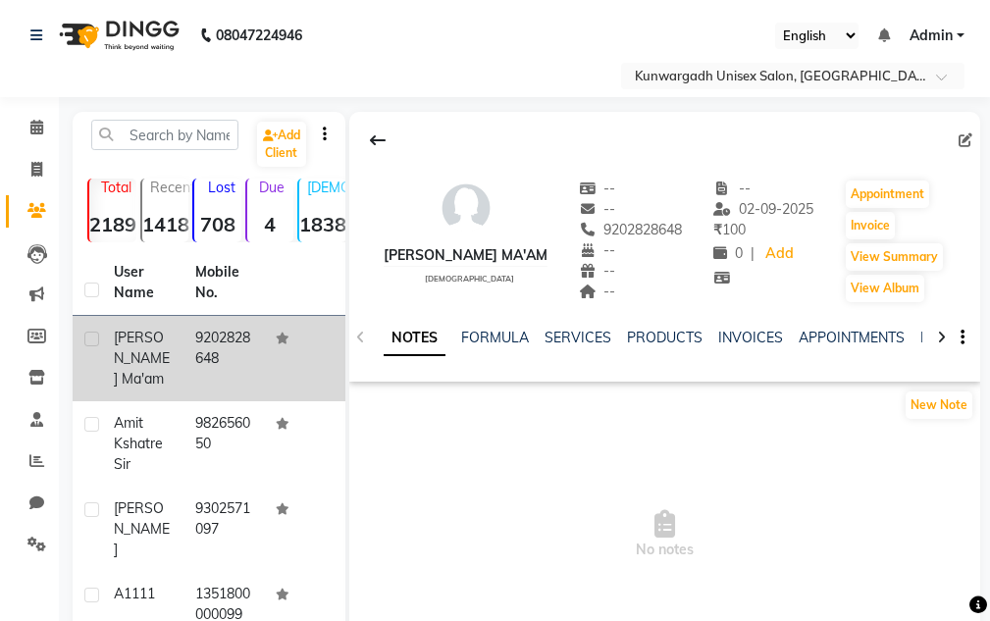
click at [193, 333] on td "9202828648" at bounding box center [224, 358] width 81 height 85
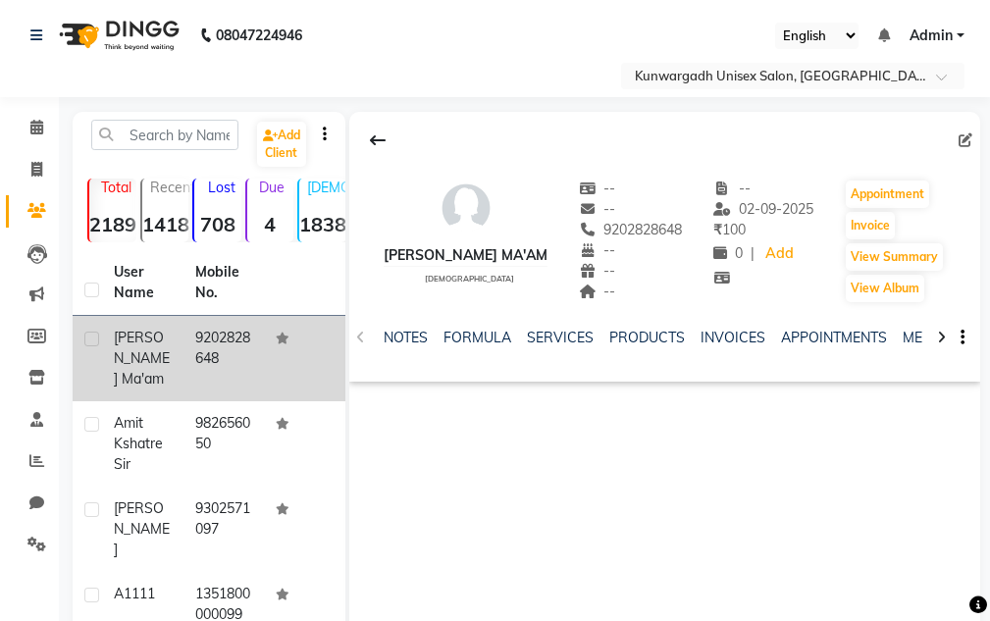
drag, startPoint x: 187, startPoint y: 336, endPoint x: 231, endPoint y: 375, distance: 58.4
click at [231, 375] on td "9202828648" at bounding box center [224, 358] width 81 height 85
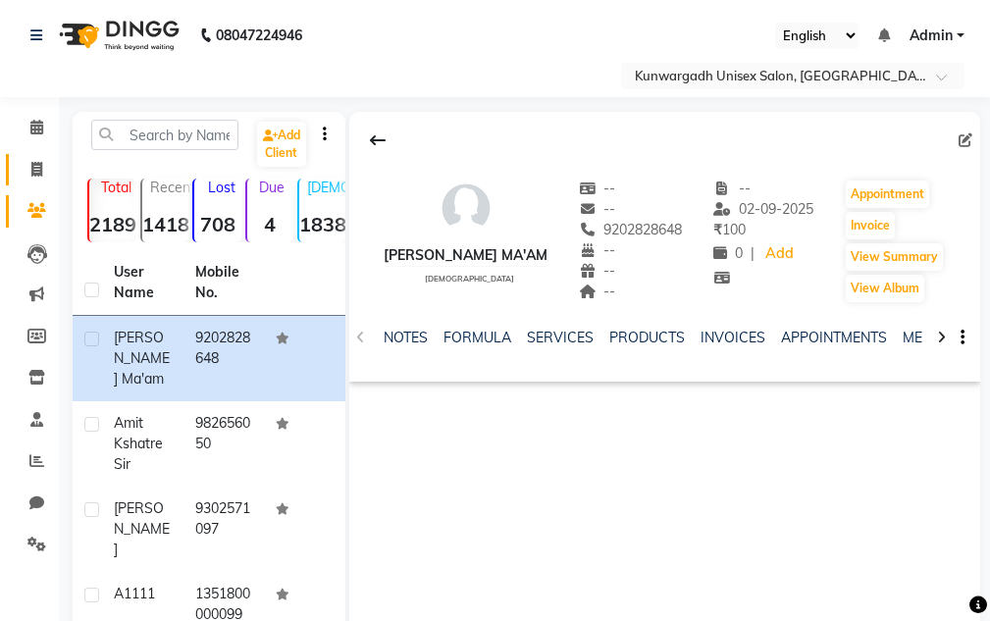
click at [23, 170] on span at bounding box center [37, 170] width 34 height 23
select select "service"
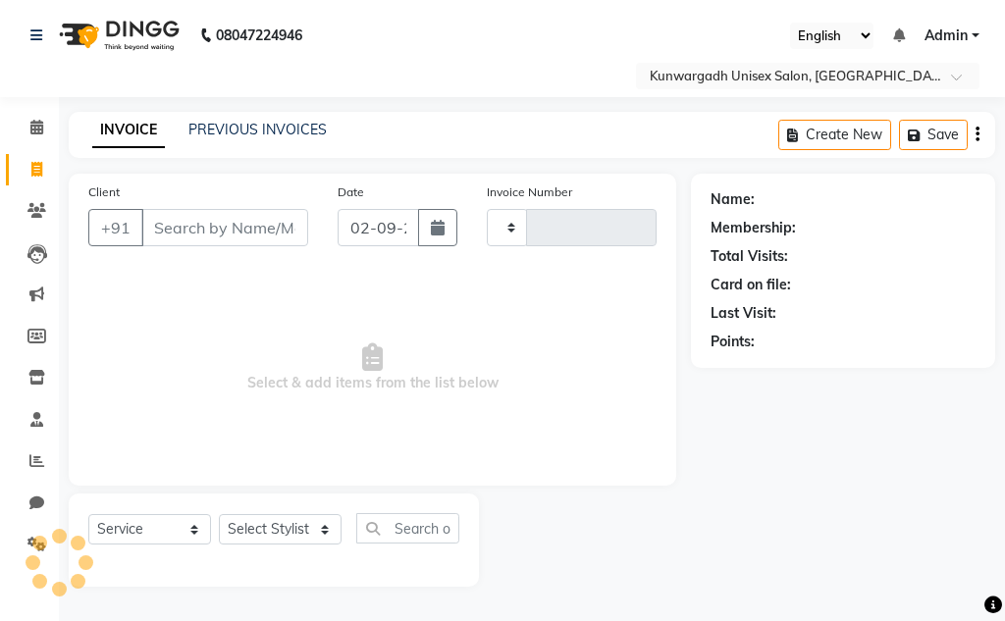
type input "4359"
select select "7931"
select select "service"
click at [271, 126] on link "PREVIOUS INVOICES" at bounding box center [257, 130] width 138 height 18
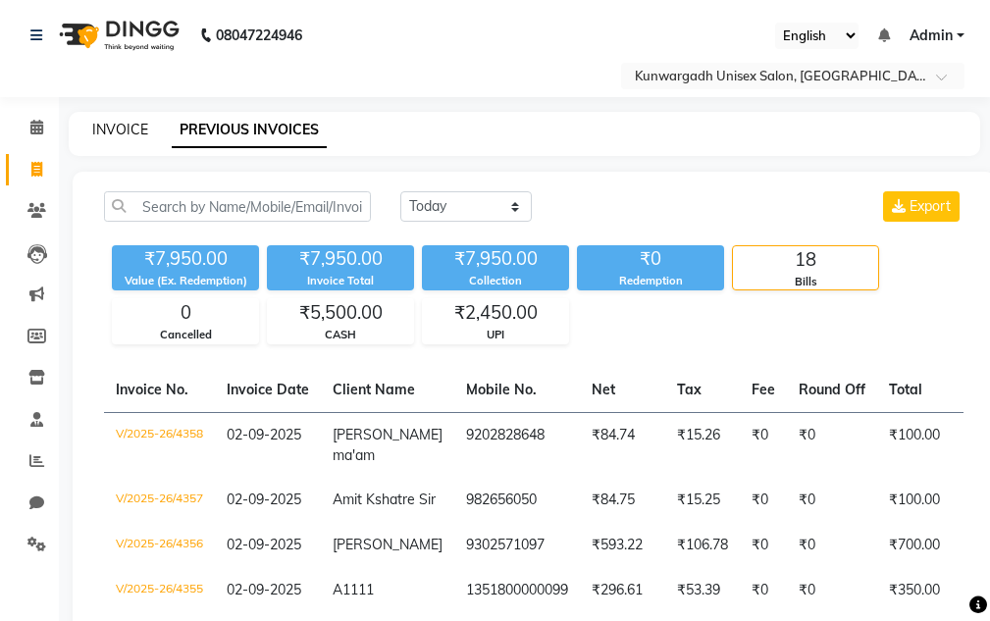
click at [125, 131] on link "INVOICE" at bounding box center [120, 130] width 56 height 18
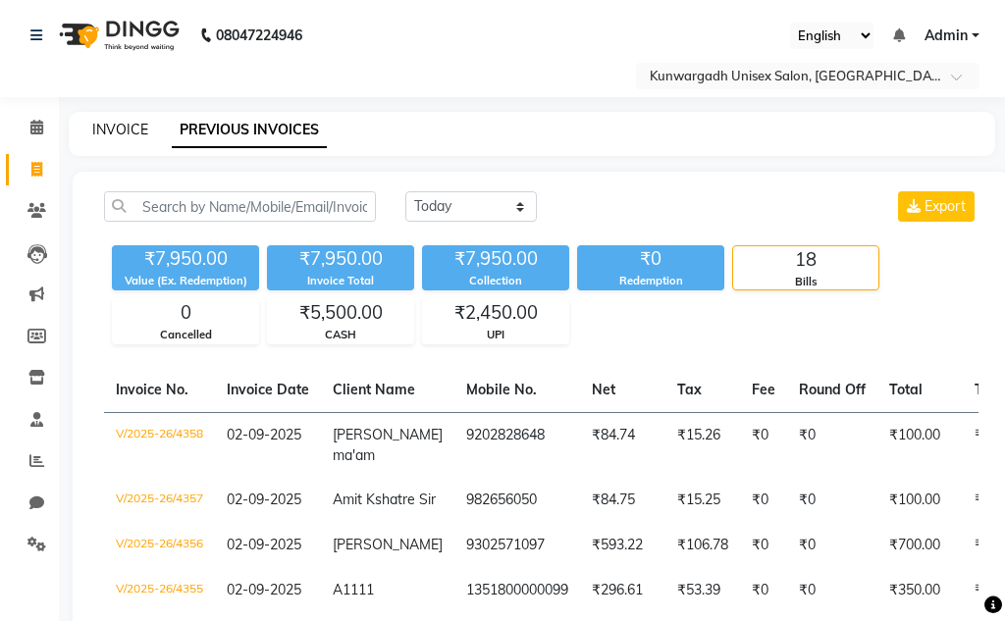
select select "7931"
select select "service"
